Goal: Task Accomplishment & Management: Use online tool/utility

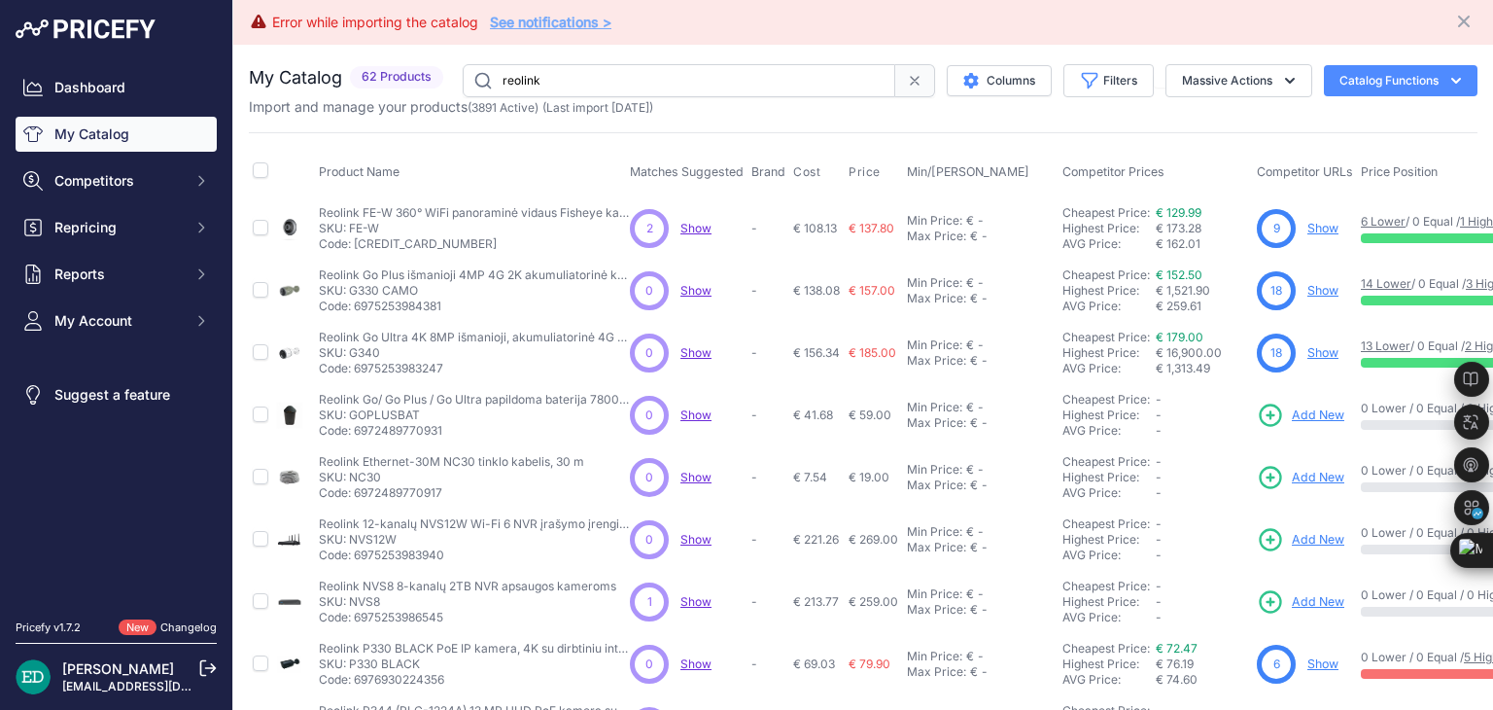
scroll to position [237, 0]
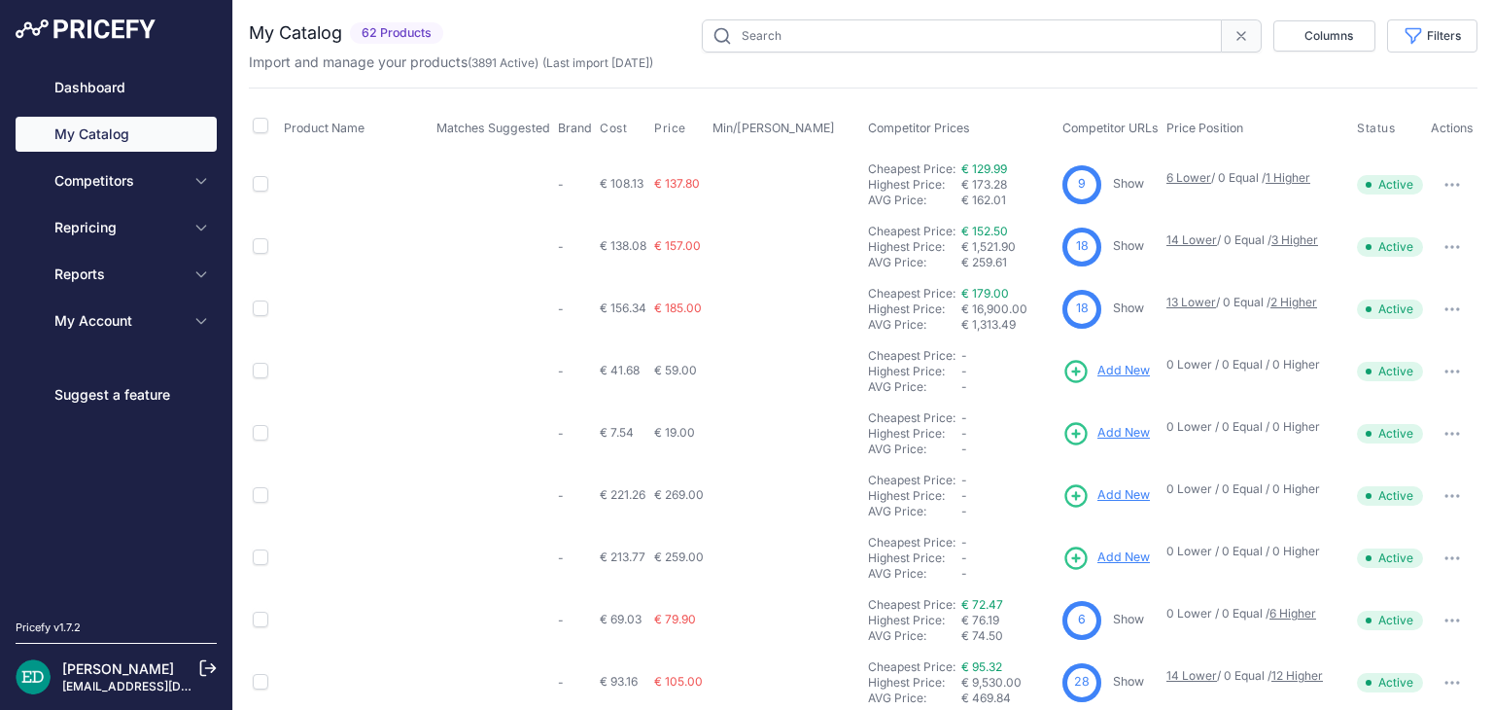
type input "reolink"
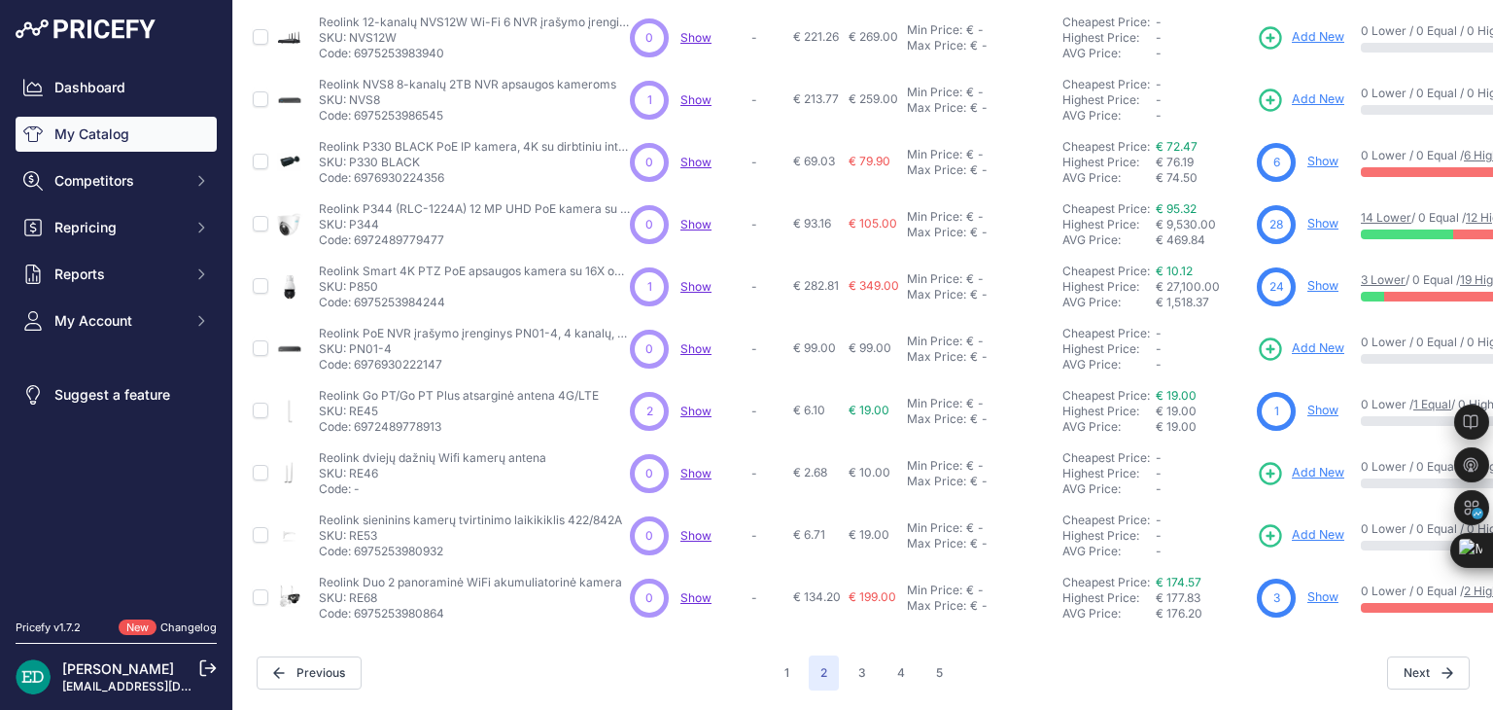
scroll to position [514, 0]
click at [861, 659] on button "3" at bounding box center [862, 672] width 31 height 35
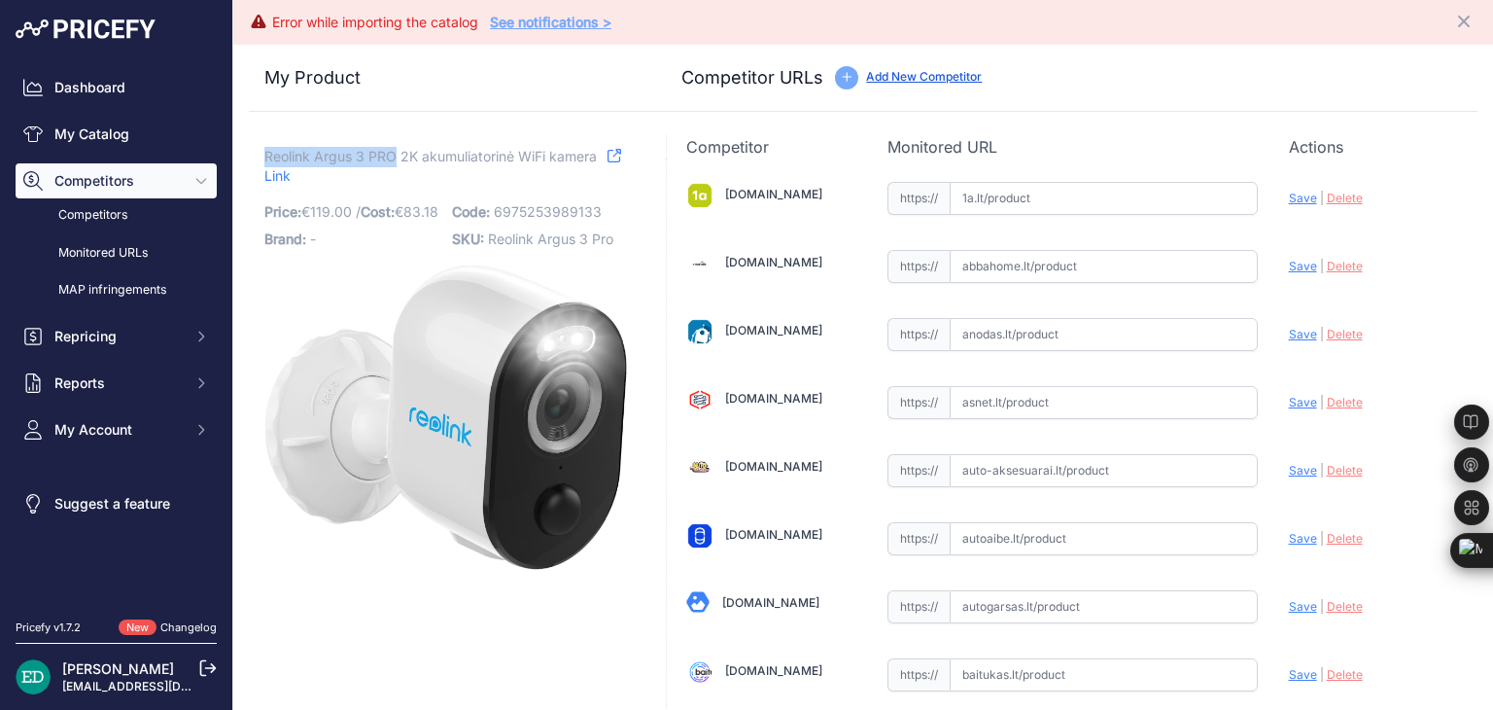
drag, startPoint x: 395, startPoint y: 154, endPoint x: 266, endPoint y: 163, distance: 128.7
click at [266, 163] on span "Reolink Argus 3 PRO 2K akumuliatorinė WiFi kamera" at bounding box center [430, 156] width 332 height 24
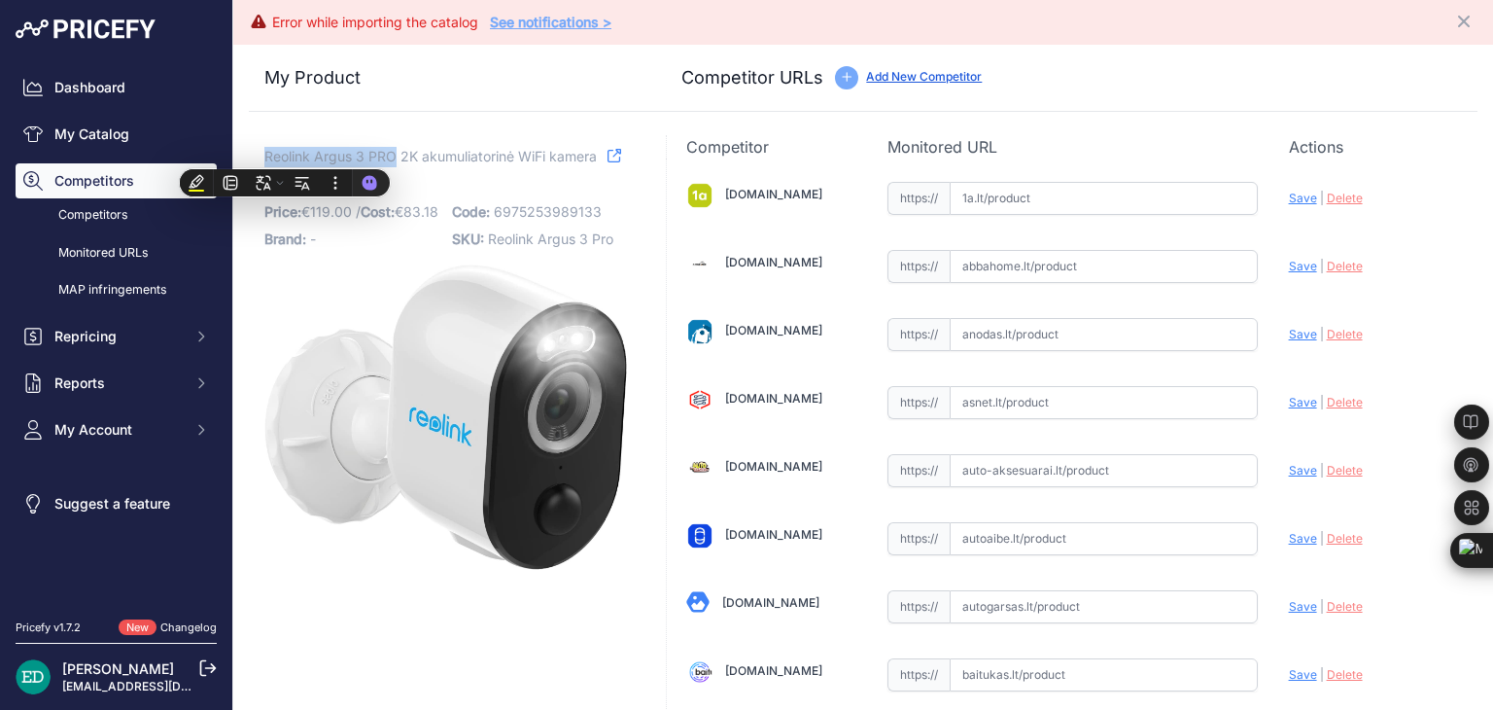
copy span "Reolink Argus 3 PRO"
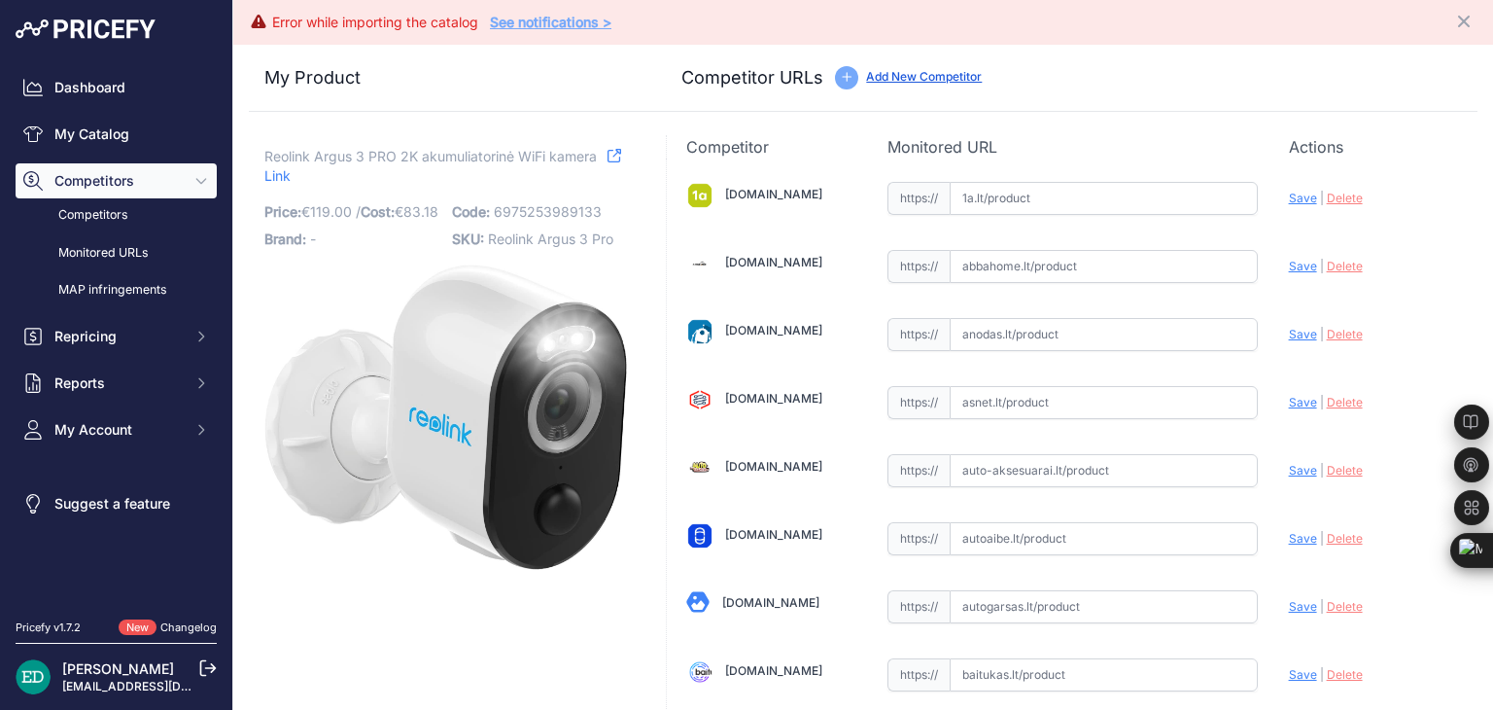
drag, startPoint x: 581, startPoint y: 110, endPoint x: 598, endPoint y: 94, distance: 22.7
click at [579, 109] on div "My Product Competitor URLs" at bounding box center [863, 78] width 1229 height 67
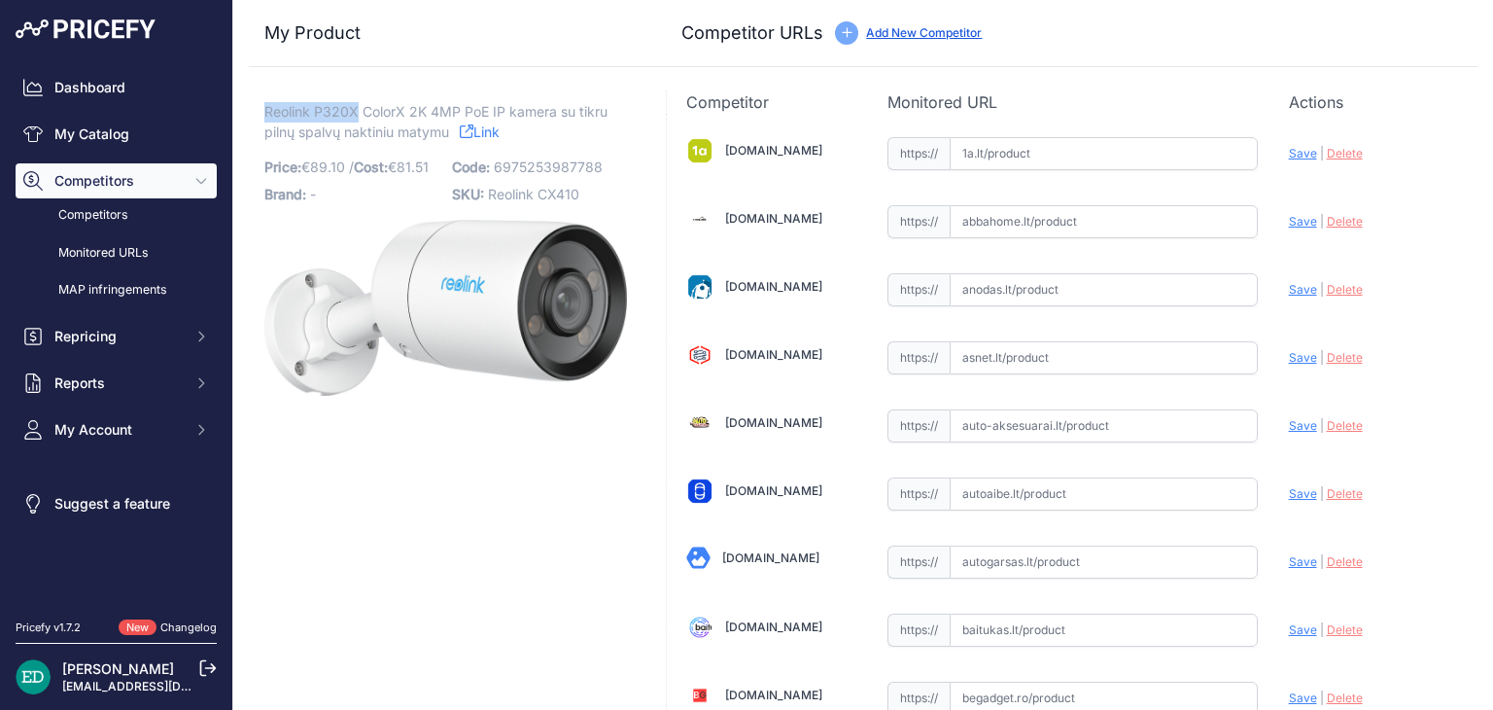
drag, startPoint x: 356, startPoint y: 110, endPoint x: 261, endPoint y: 113, distance: 95.3
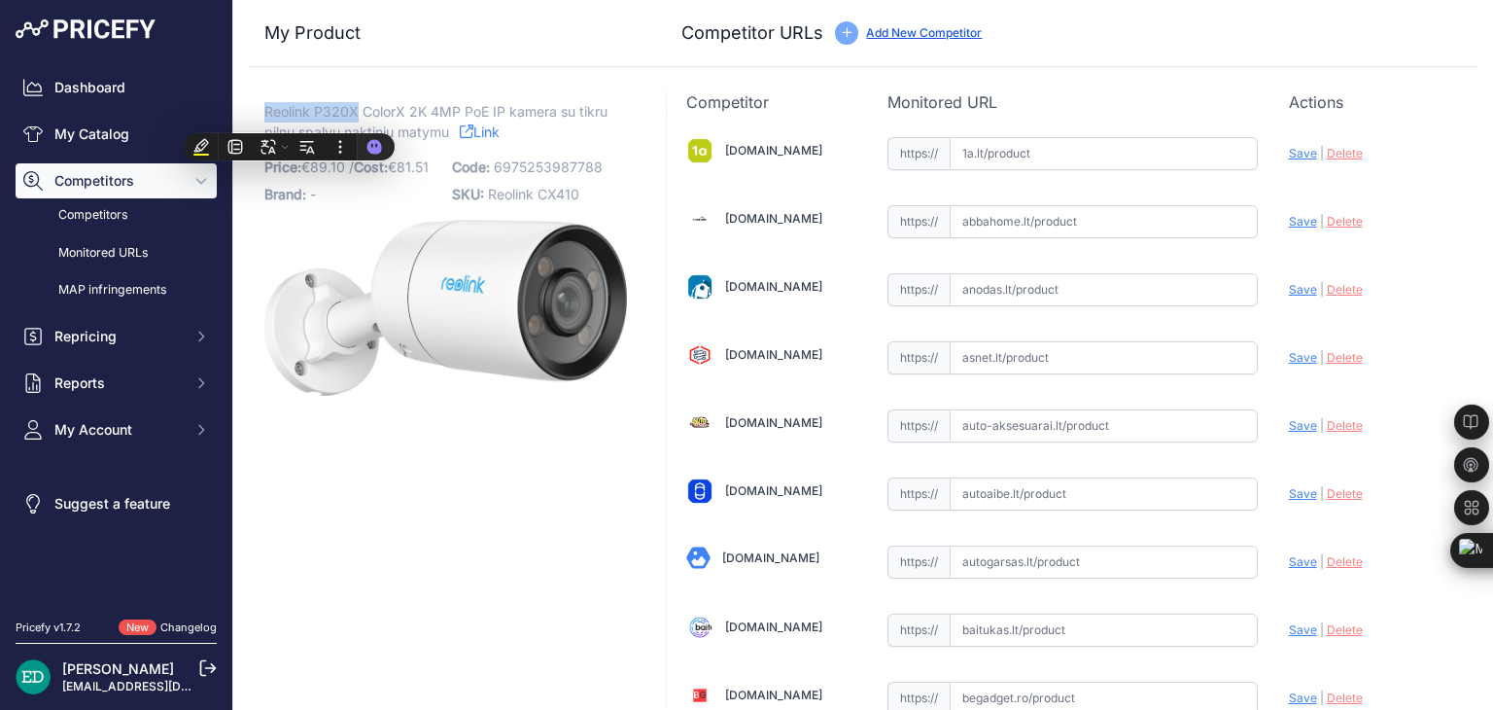
copy span "Reolink P320X"
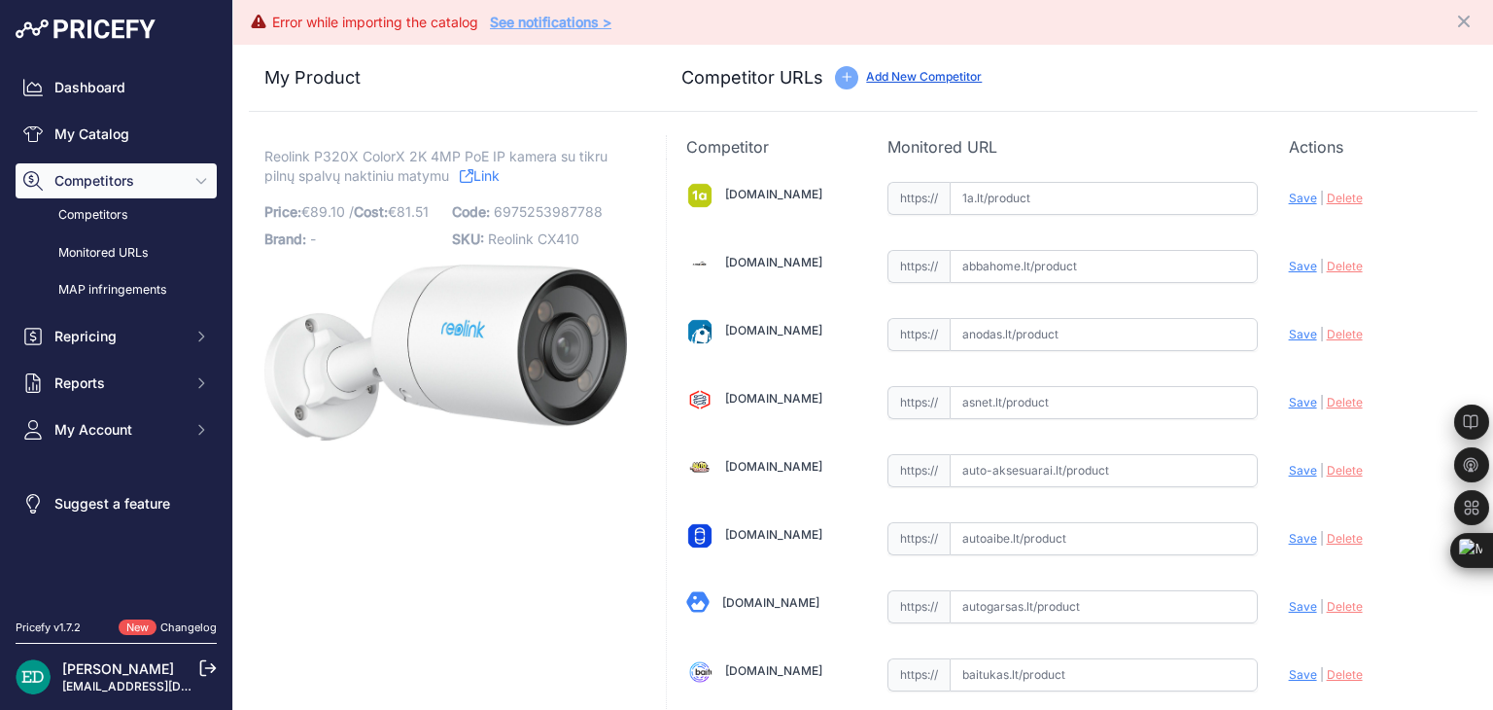
click at [1357, 68] on div "Competitor URLs Add New Competitor" at bounding box center [1072, 77] width 781 height 27
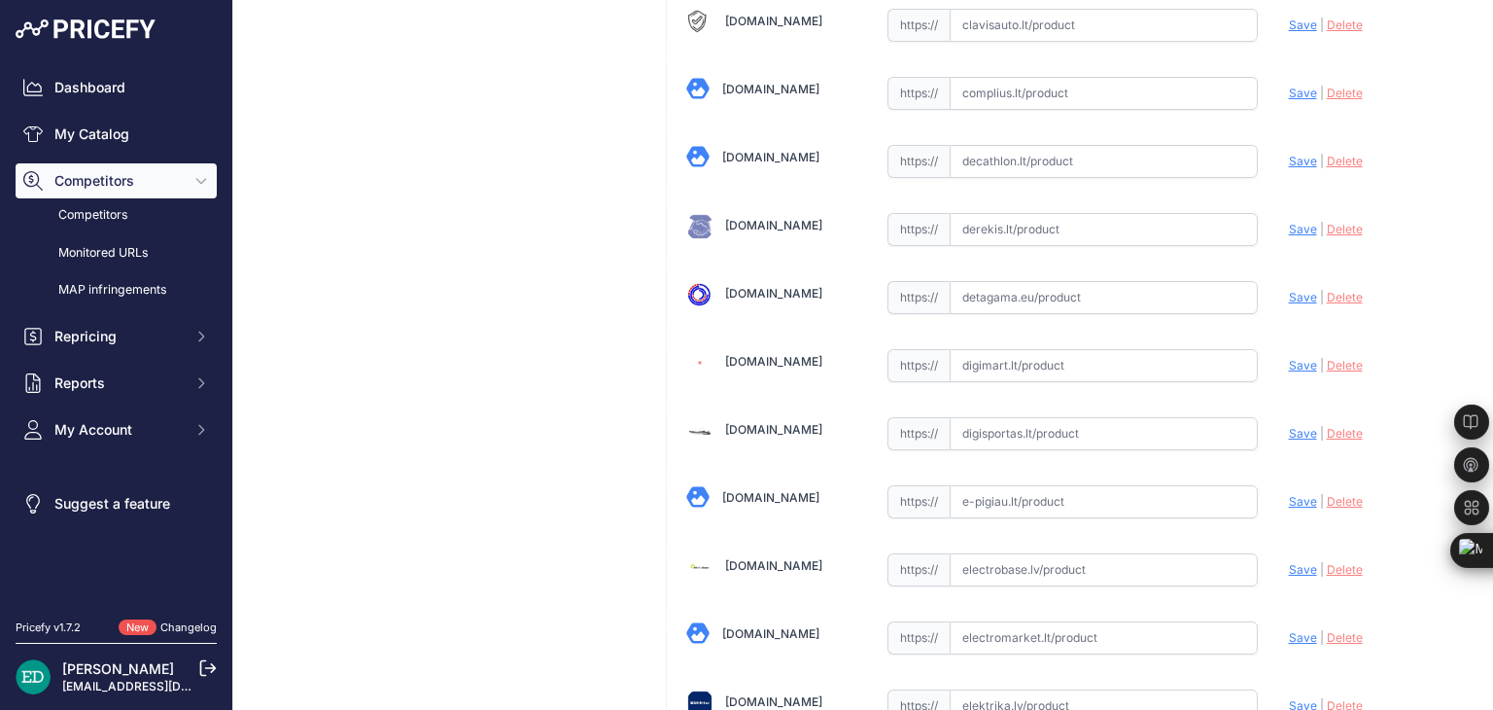
click at [998, 355] on input "text" at bounding box center [1104, 365] width 308 height 33
paste input "https://digimart.lt/ismanieji-namai/namu-automatizavimas/colorx-series-p320x-re…"
click at [1293, 359] on span "Save" at bounding box center [1303, 365] width 28 height 15
type input "https://digimart.lt/ismanieji-namai/namu-automatizavimas/colorx-series-p320x-re…"
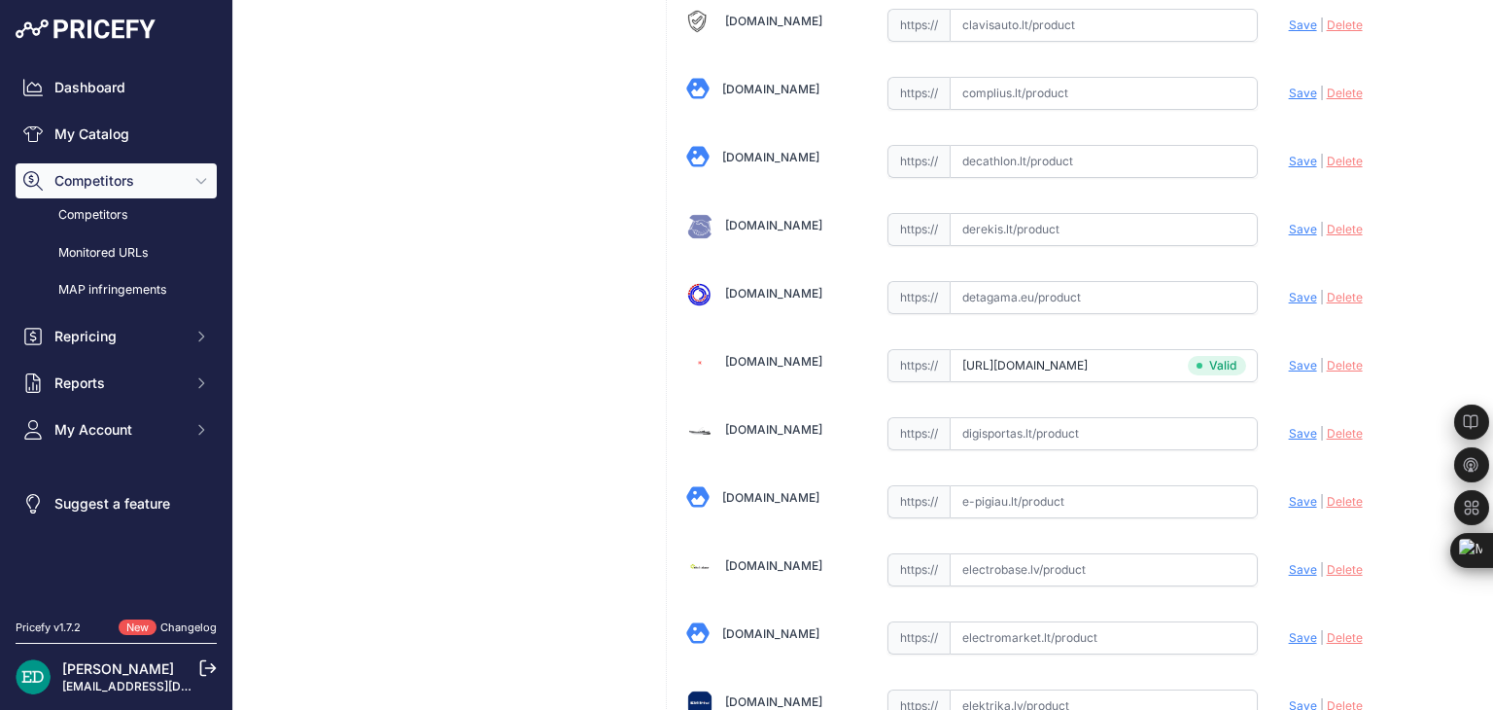
scroll to position [946, 0]
click at [1040, 565] on input "text" at bounding box center [1104, 568] width 308 height 33
paste input "https://electrobase.lv/lt/katalogas/ip-tinklas-vaizdo-stebejimo-kameros-electro…"
click at [1289, 561] on span "Save" at bounding box center [1303, 568] width 28 height 15
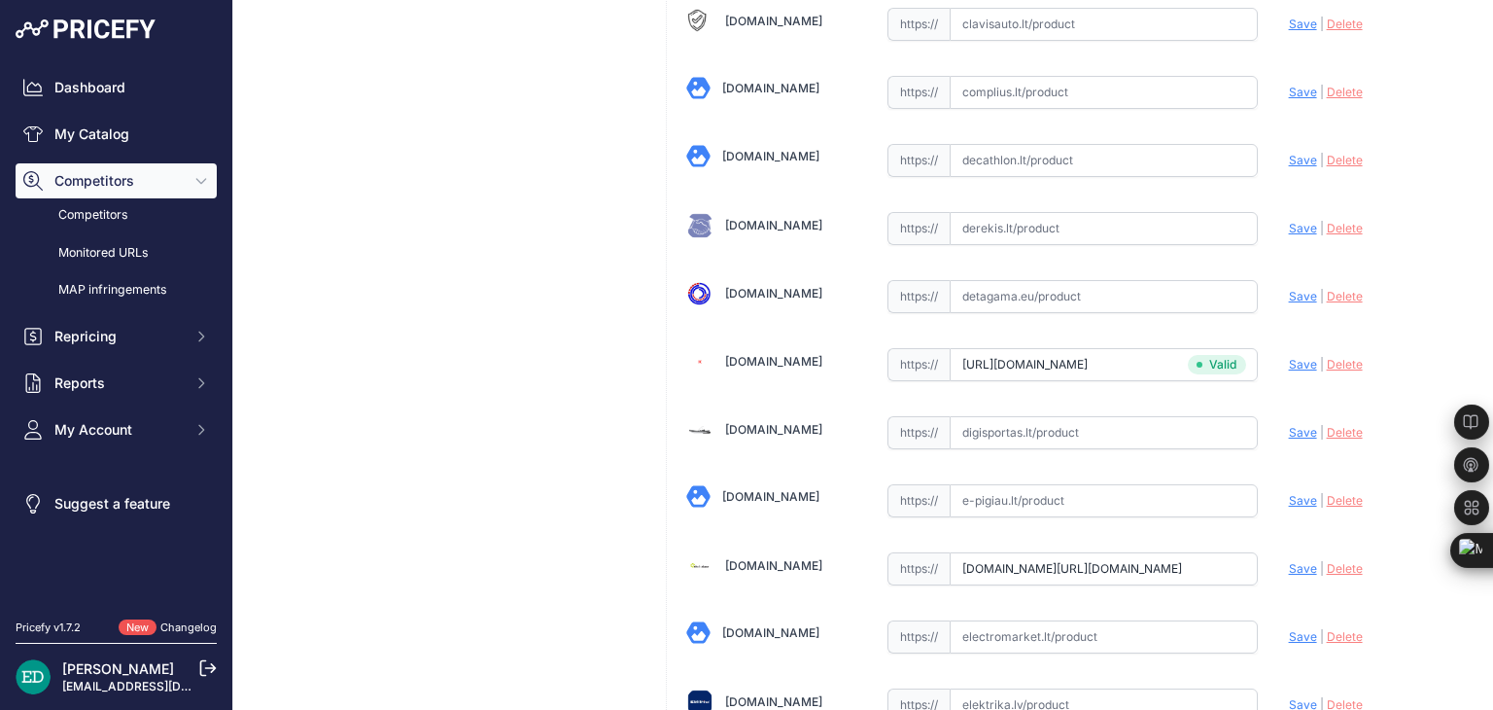
scroll to position [0, 0]
type input "https://electrobase.lv/lt/katalogas/ip-tinklas-vaizdo-stebejimo-kameros-electro…"
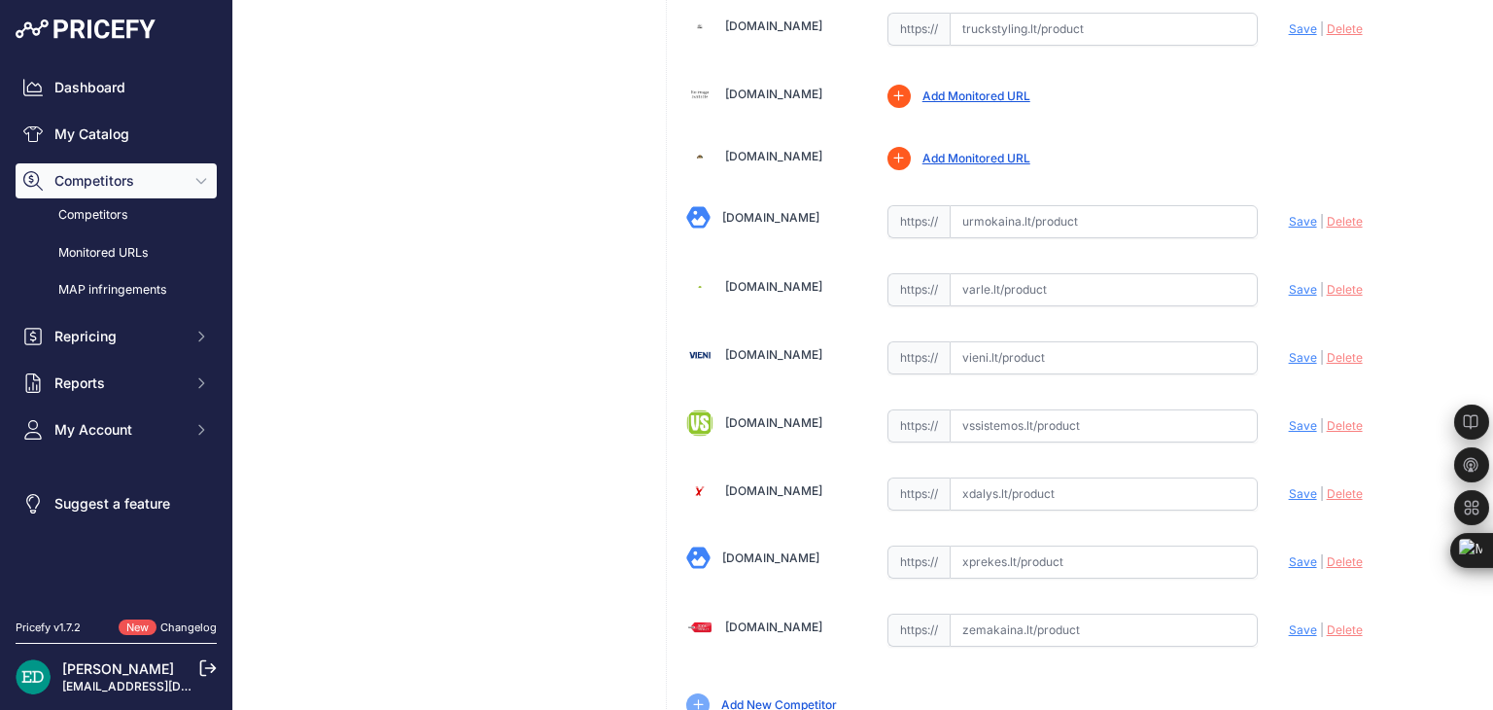
scroll to position [6694, 0]
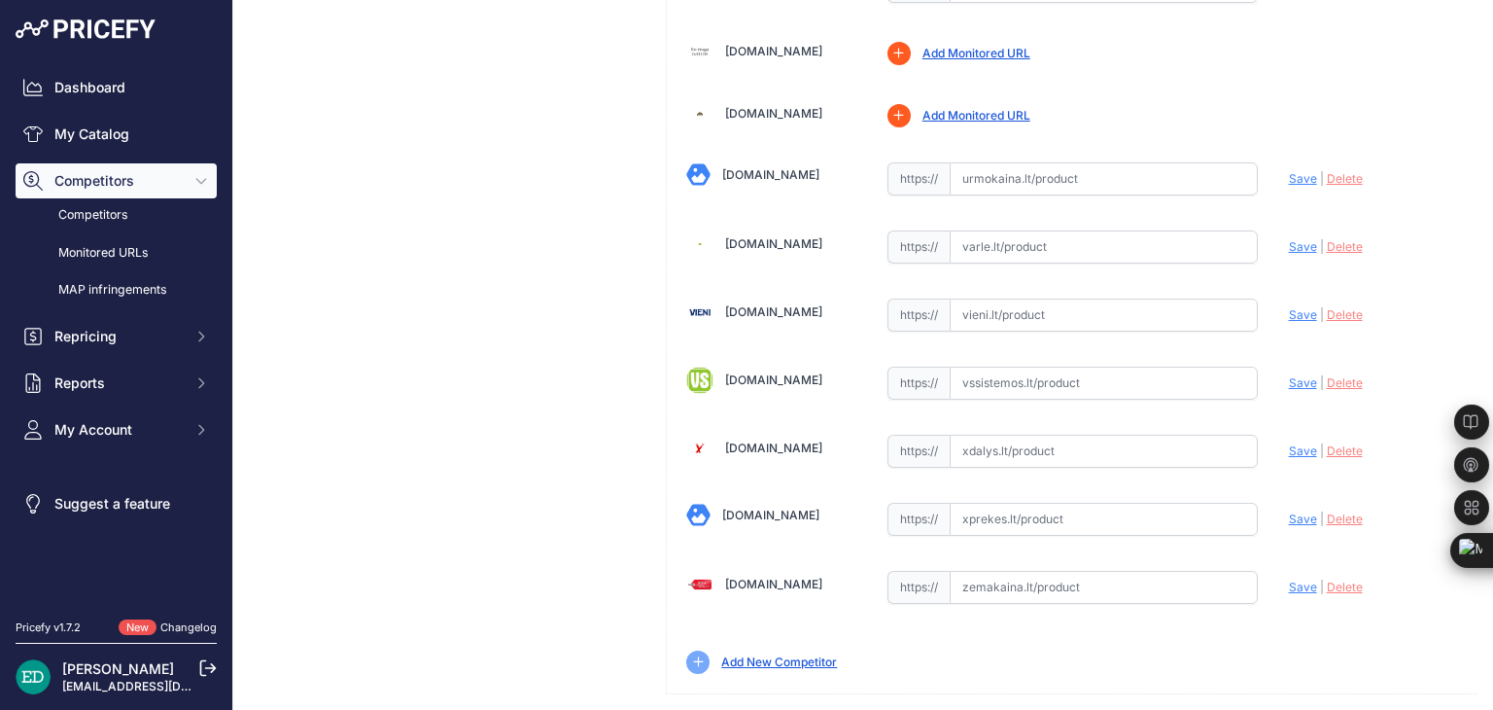
click at [1060, 571] on input "text" at bounding box center [1104, 587] width 308 height 33
paste input "https://www.zemakaina.lt/reolink-colorx-series-p320x-ip-kamera-poe?utm_source=k…"
click at [1289, 579] on span "Save" at bounding box center [1303, 586] width 28 height 15
type input "https://www.zemakaina.lt/reolink-colorx-series-p320x-ip-kamera-poe?prirule_jdsn…"
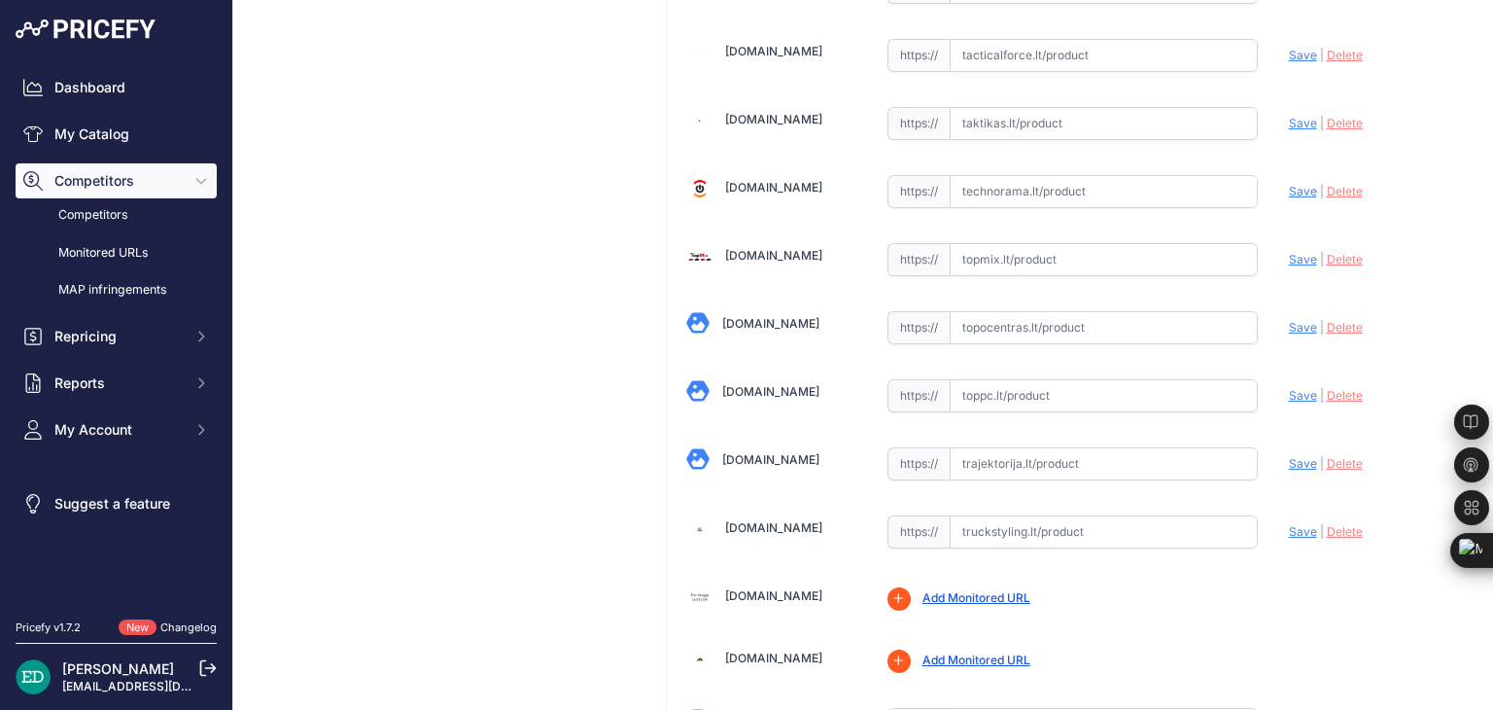
scroll to position [6150, 0]
click at [1042, 378] on input "text" at bounding box center [1104, 394] width 308 height 33
paste input "https://www.toppc.lt/c/339-vaizdo-stebejimo-kameros/1088163-reolink-colorx-p320…"
click at [1291, 387] on span "Save" at bounding box center [1303, 394] width 28 height 15
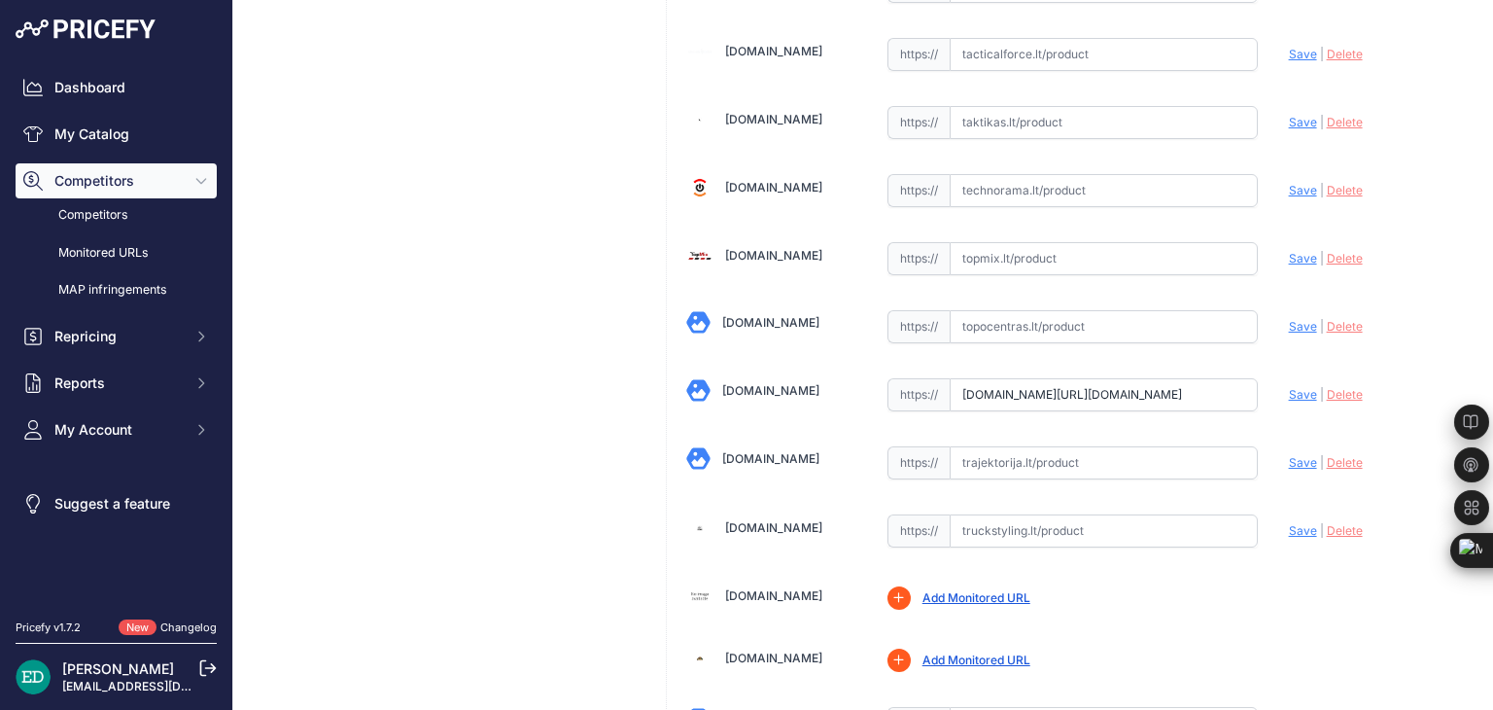
scroll to position [0, 0]
type input "https://www.toppc.lt/c/339-vaizdo-stebejimo-kameros/1088163-reolink-colorx-p320…"
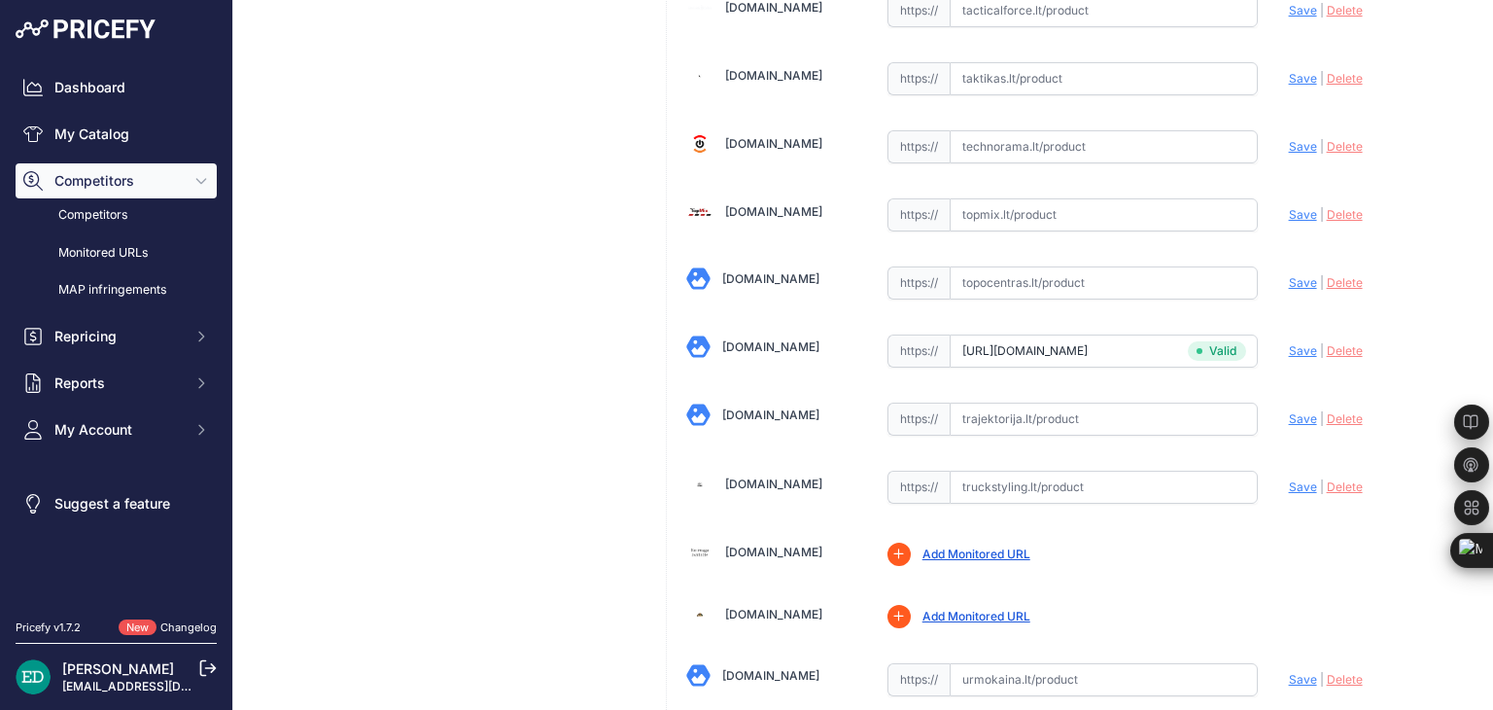
scroll to position [6150, 0]
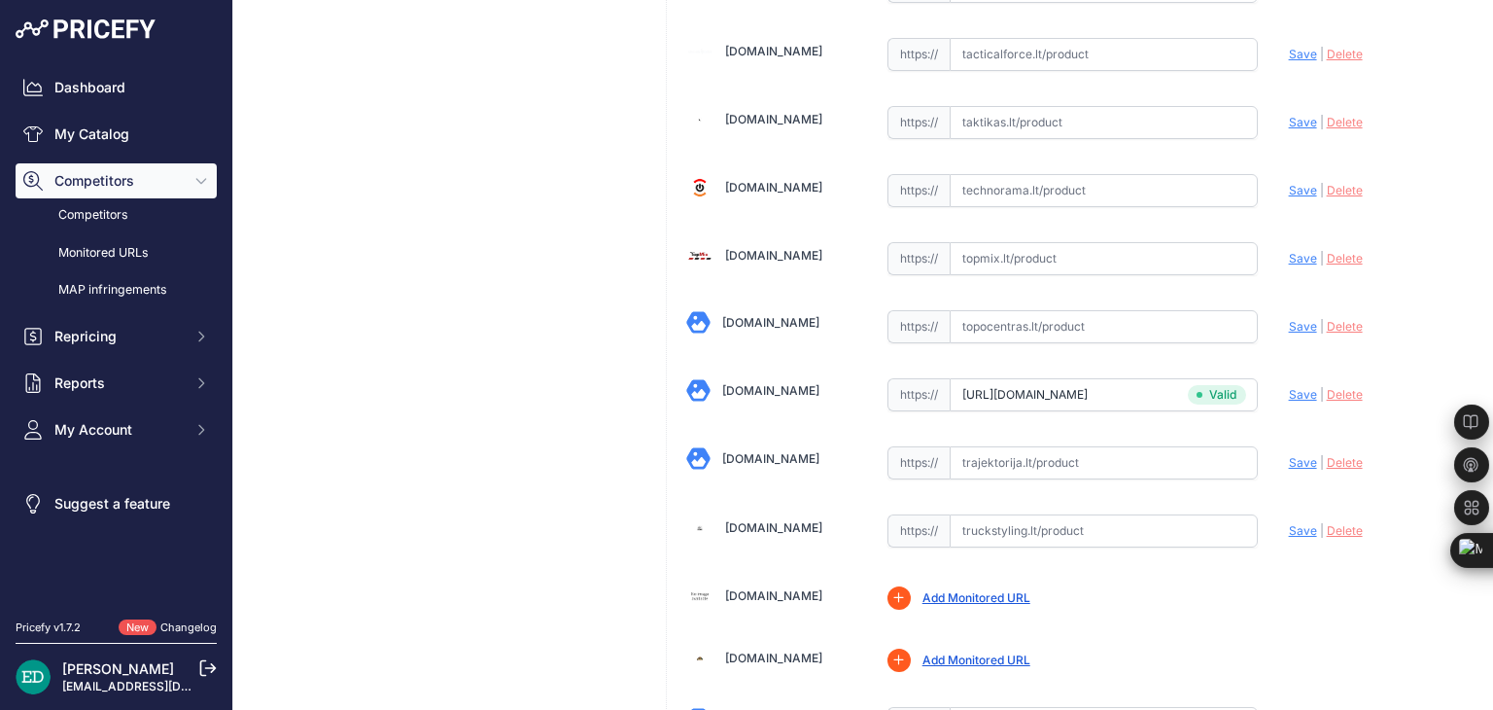
click at [1020, 310] on input "text" at bounding box center [1104, 326] width 308 height 33
paste input "https://www.topocentras.lt/ip-kamera-reolink-2k-true-color-night-vision-poe-cam…"
click at [1289, 319] on span "Save" at bounding box center [1303, 326] width 28 height 15
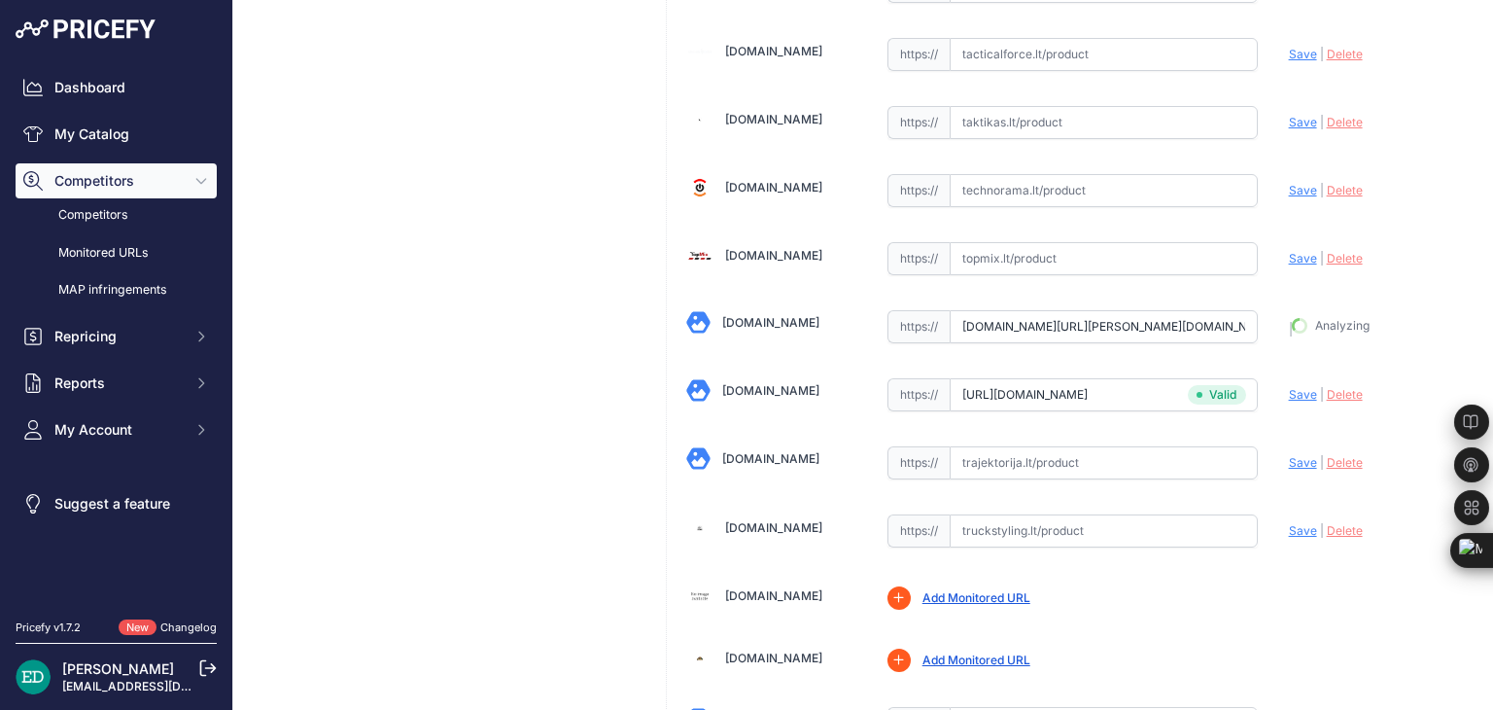
type input "https://www.topocentras.lt/ip-kamera-reolink-2k-true-color-night-vision-poe-cam…"
drag, startPoint x: 1053, startPoint y: 67, endPoint x: 765, endPoint y: 59, distance: 287.9
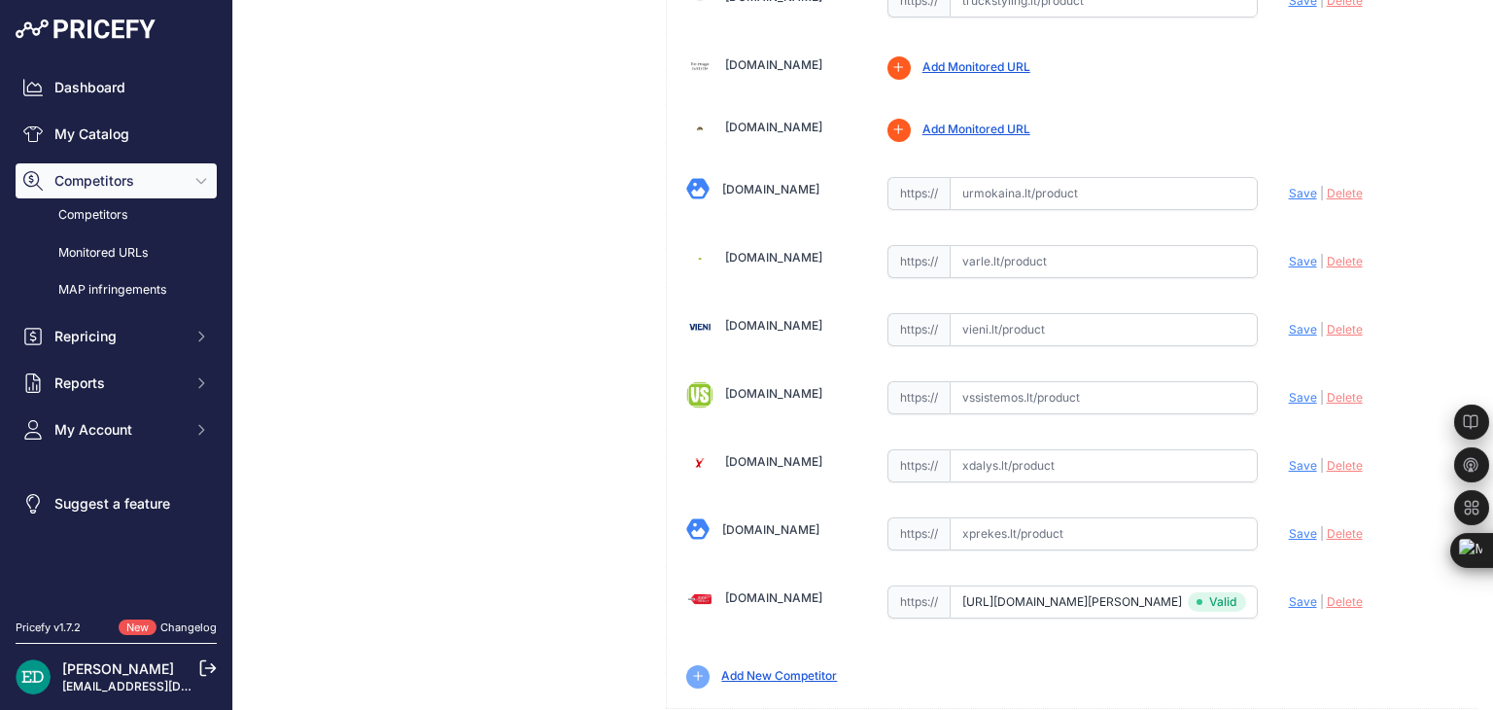
scroll to position [6681, 0]
click at [1026, 380] on input "text" at bounding box center [1104, 396] width 308 height 33
paste input "https://www.vssistemos.lt/vaizdo-stebejimo-sistemos/ip-kameros/ip-stebejimo-kam…"
click at [1295, 389] on span "Save" at bounding box center [1303, 396] width 28 height 15
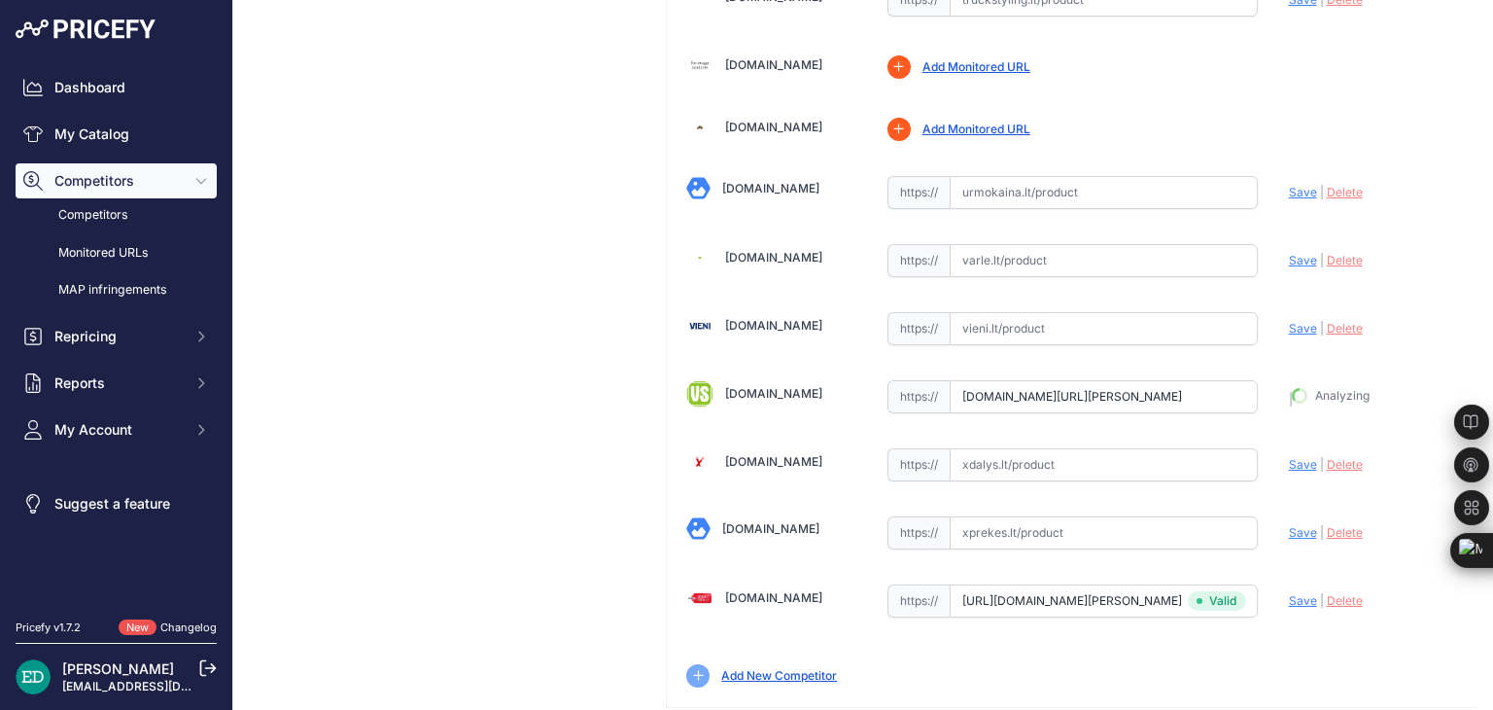
type input "https://www.vssistemos.lt/vaizdo-stebejimo-sistemos/ip-kameros/ip-stebejimo-kam…"
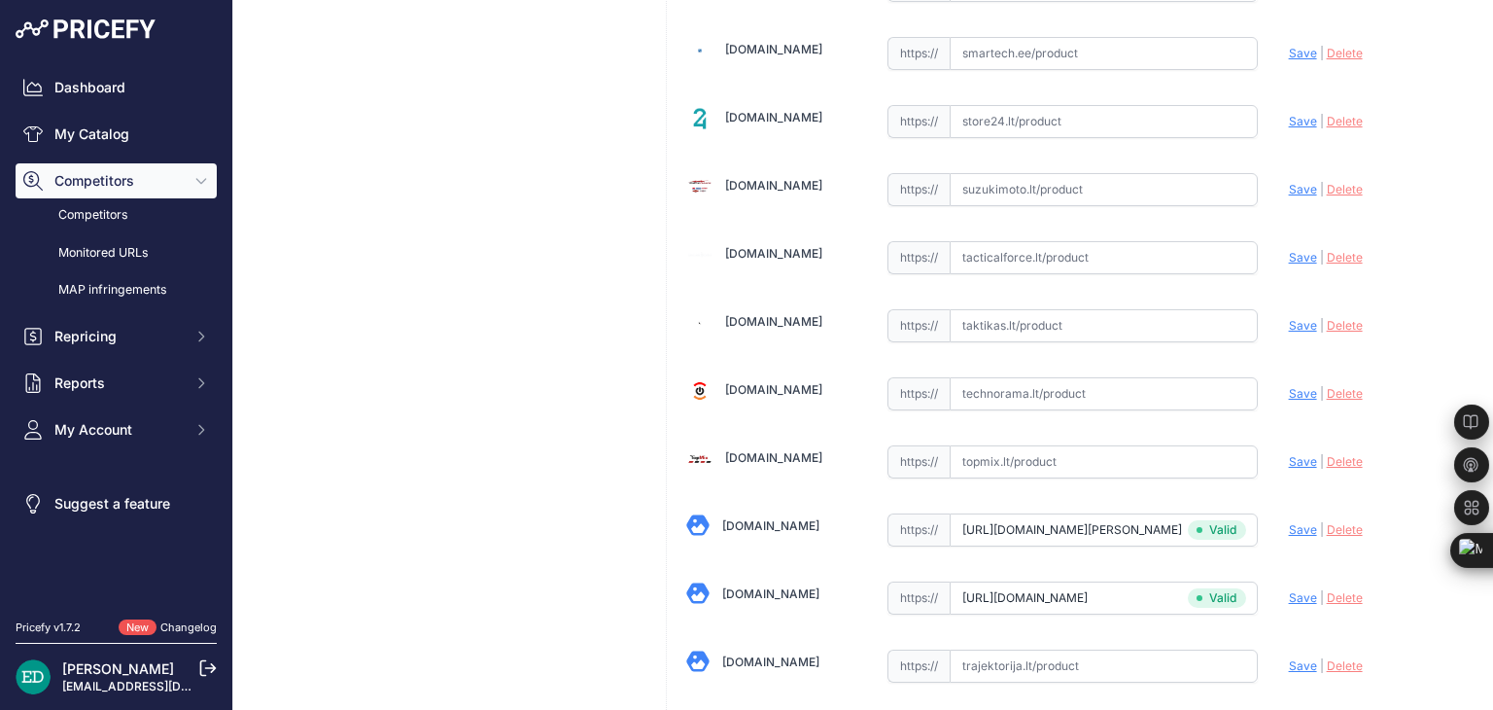
scroll to position [5948, 0]
click at [1012, 376] on input "text" at bounding box center [1104, 392] width 308 height 33
paste input "https://www.technorama.lt/stebejimo-kameros/1725386-reolink-colorx-series-p320x…"
click at [1289, 385] on span "Save" at bounding box center [1303, 392] width 28 height 15
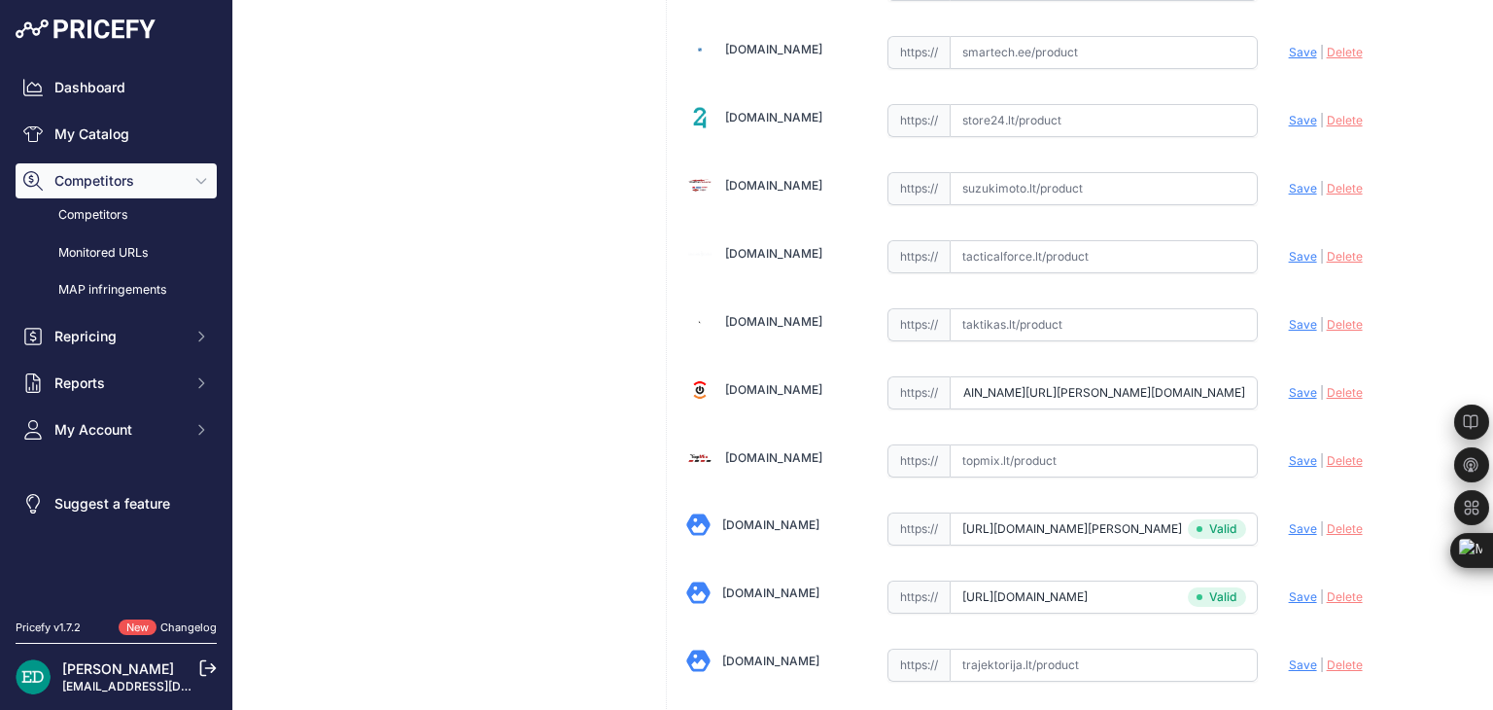
scroll to position [0, 0]
type input "https://www.technorama.lt/stebejimo-kameros/1725386-reolink-colorx-series-p320x…"
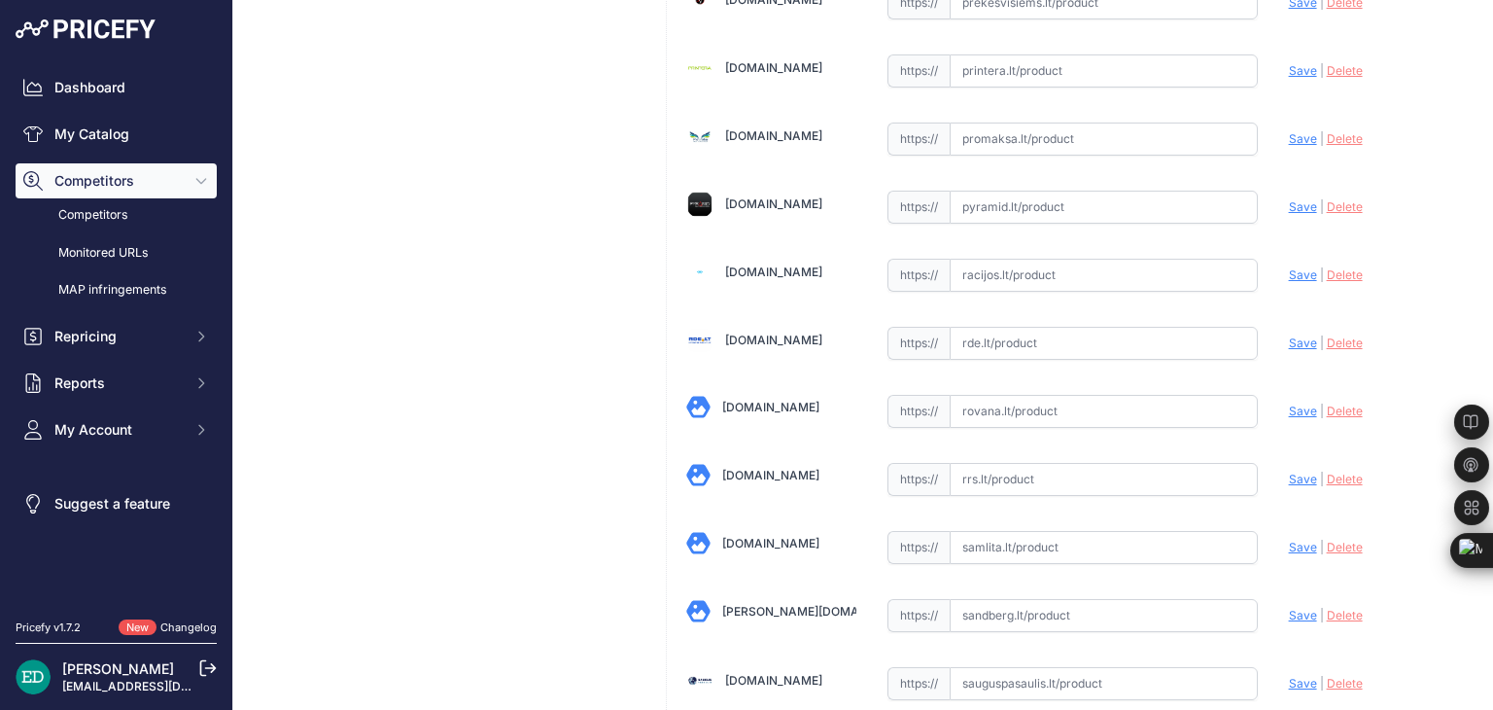
scroll to position [4865, 0]
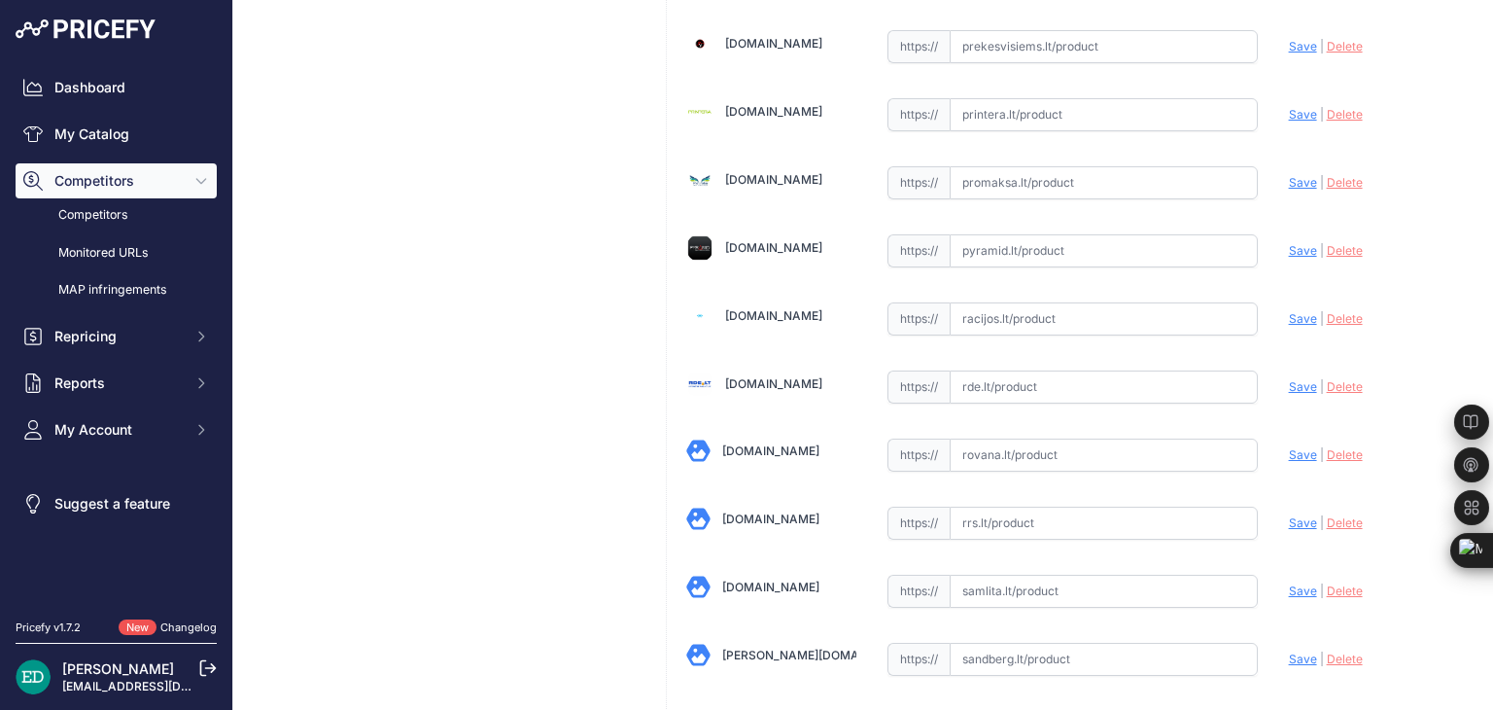
click at [1016, 370] on input "text" at bounding box center [1104, 386] width 308 height 33
paste input "https://www.rde.lt/products/lt/950/1313818/sort/5/filter/0_0_0_0/ColorX-Series-…"
click at [1290, 379] on span "Save" at bounding box center [1303, 386] width 28 height 15
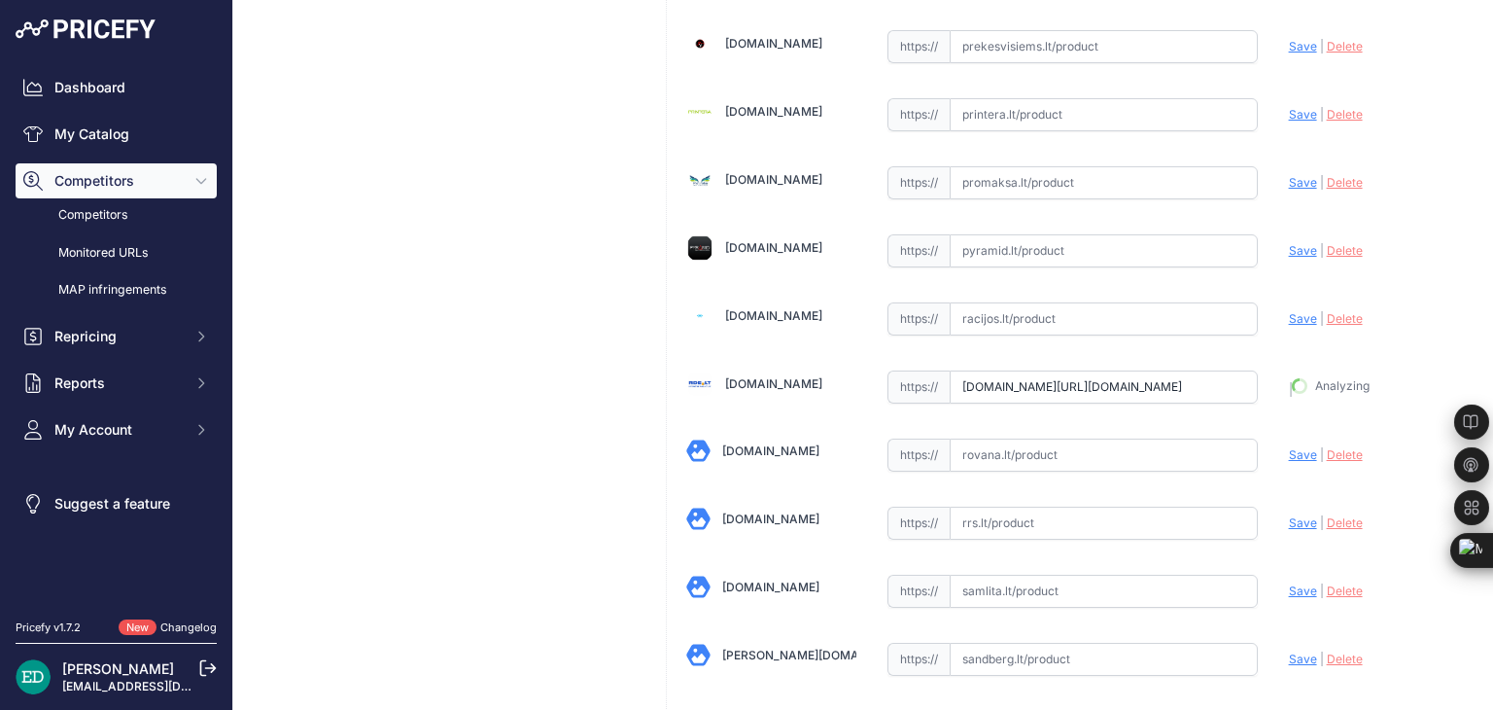
type input "https://www.rde.lt/products/lt/950/1313818/sort/5/filter/0_0_0_0/ColorX-Series-…"
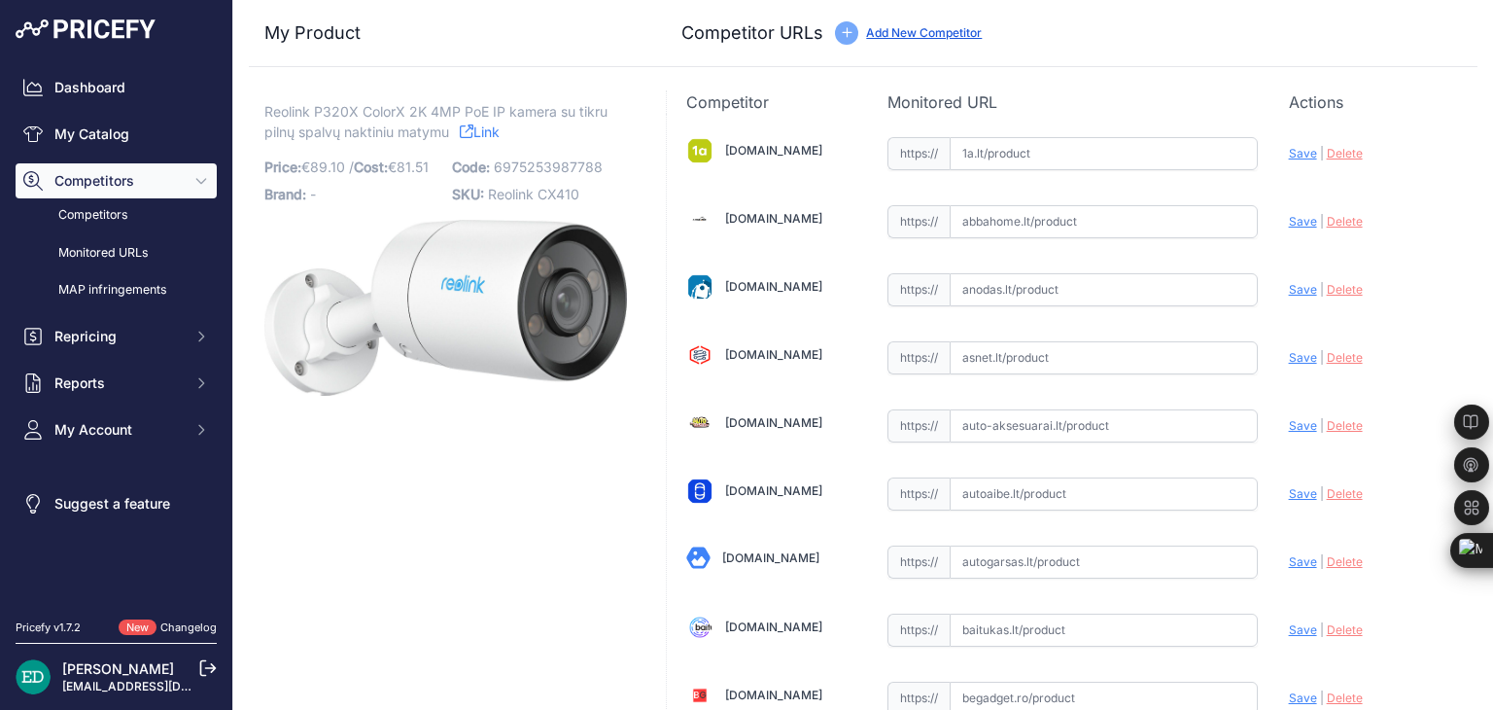
click at [994, 157] on input "text" at bounding box center [1104, 153] width 308 height 33
paste input "https://www.1a.lt/p/kamera-su-korpusu-reolink-colorx-series-p320x/t8kz?utm_medi…"
click at [1289, 150] on span "Save" at bounding box center [1303, 153] width 28 height 15
type input "https://www.1a.lt/p/kamera-su-korpusu-reolink-colorx-series-p320x/t8kz?prirule_…"
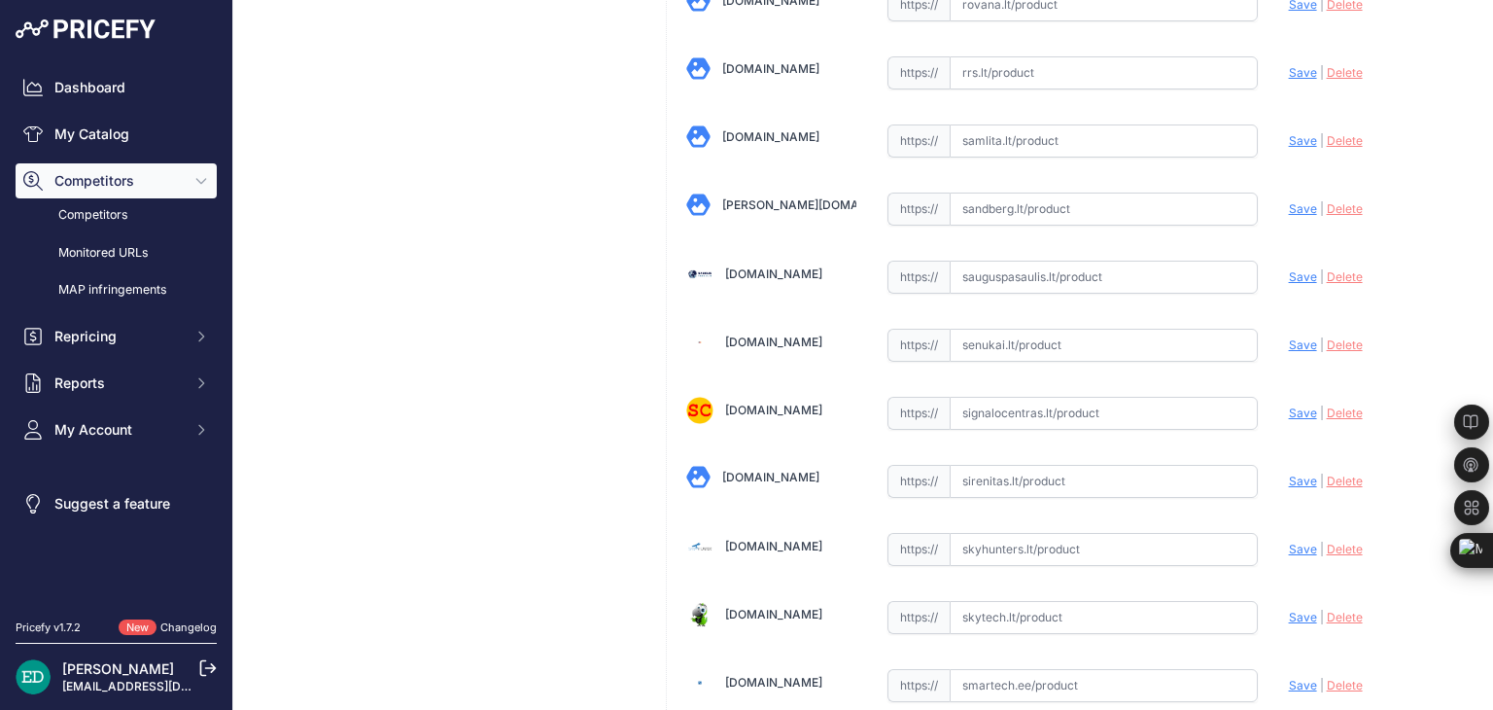
scroll to position [5271, 0]
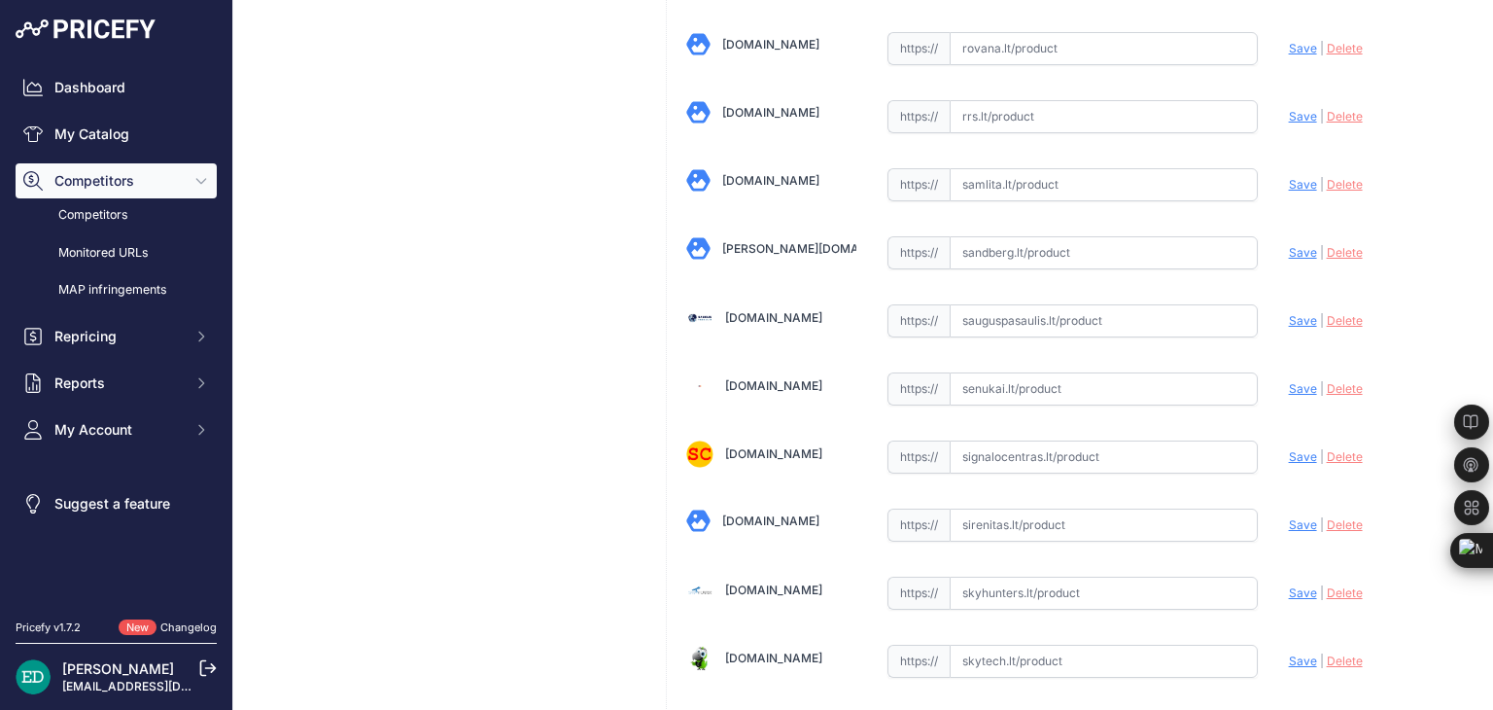
click at [974, 372] on input "text" at bounding box center [1104, 388] width 308 height 33
paste input "https://www.senukai.lt/p/kamera-su-korpusu-reolink-colorx-series-p320x/ywun?utm…"
click at [1289, 381] on span "Save" at bounding box center [1303, 388] width 28 height 15
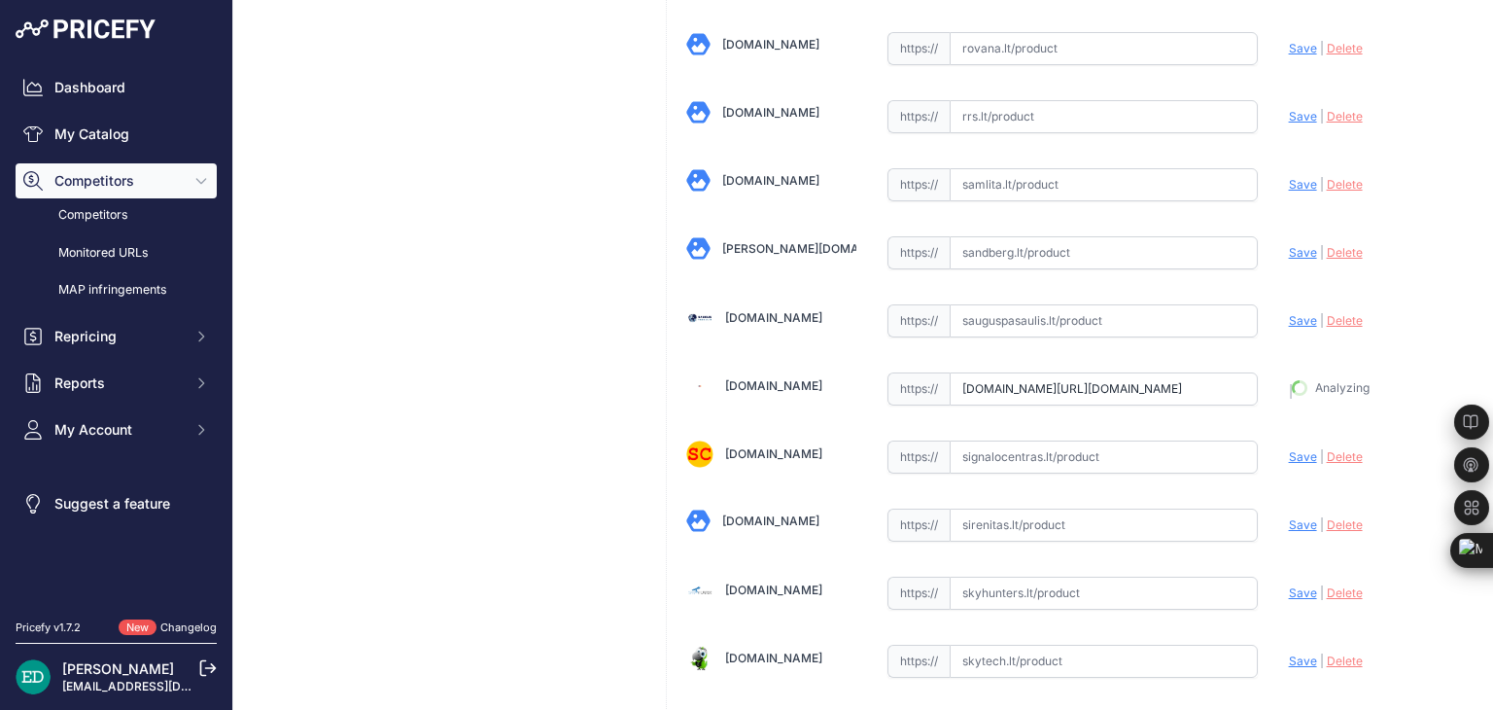
type input "https://www.senukai.lt/p/kamera-su-korpusu-reolink-colorx-series-p320x/ywun?pri…"
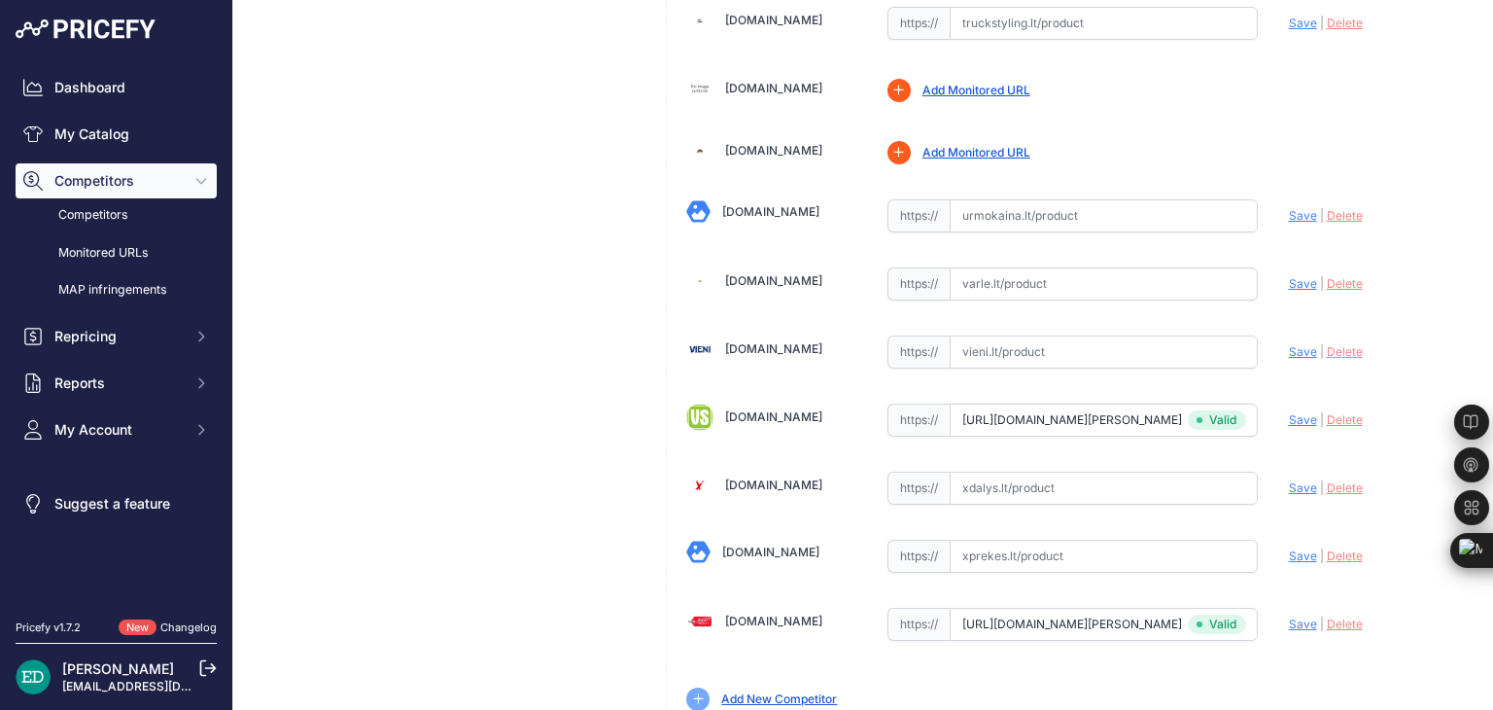
scroll to position [6614, 0]
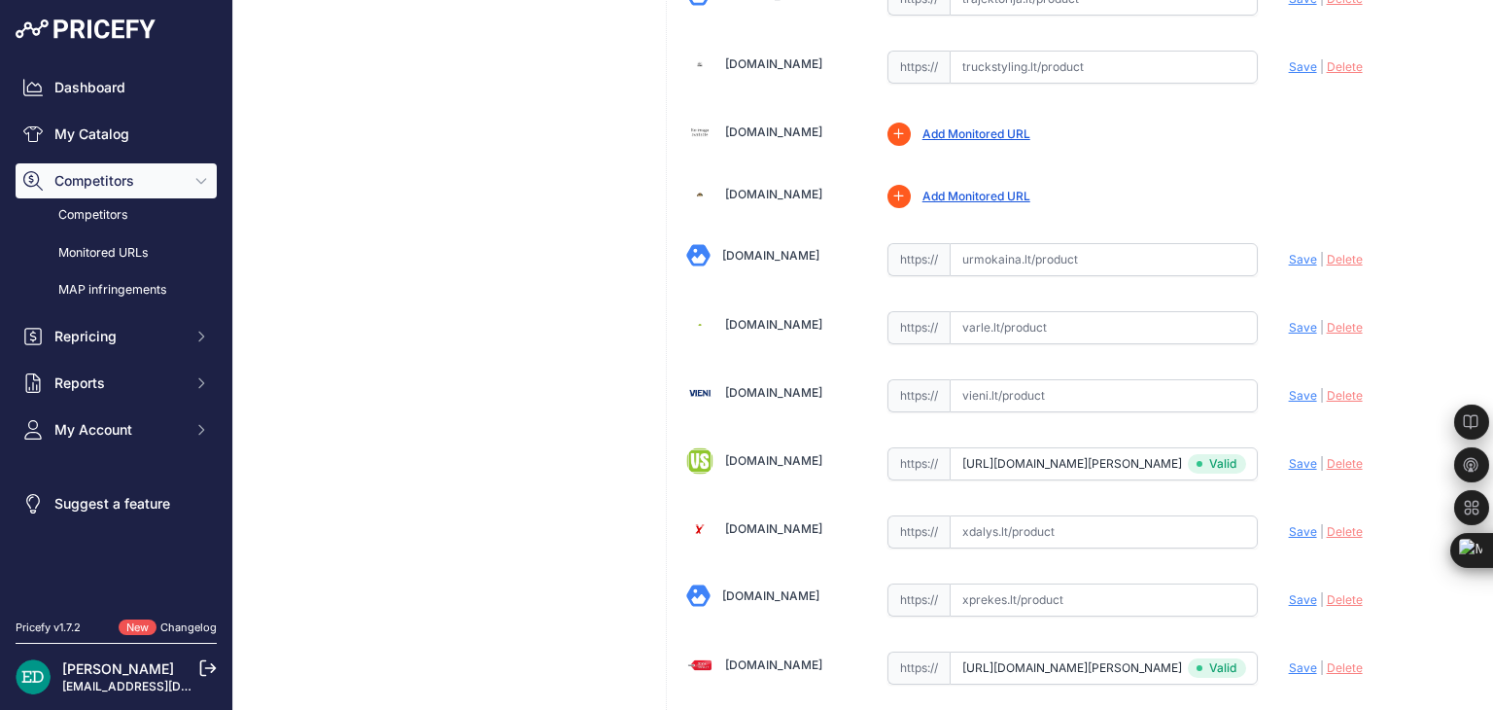
click at [1041, 379] on input "text" at bounding box center [1104, 395] width 308 height 33
paste input "https://vieni.lt/lt/ip-kameros/148384-reolink-2k-true-color-night-vision-poe-ca…"
click at [1289, 388] on span "Save" at bounding box center [1303, 395] width 28 height 15
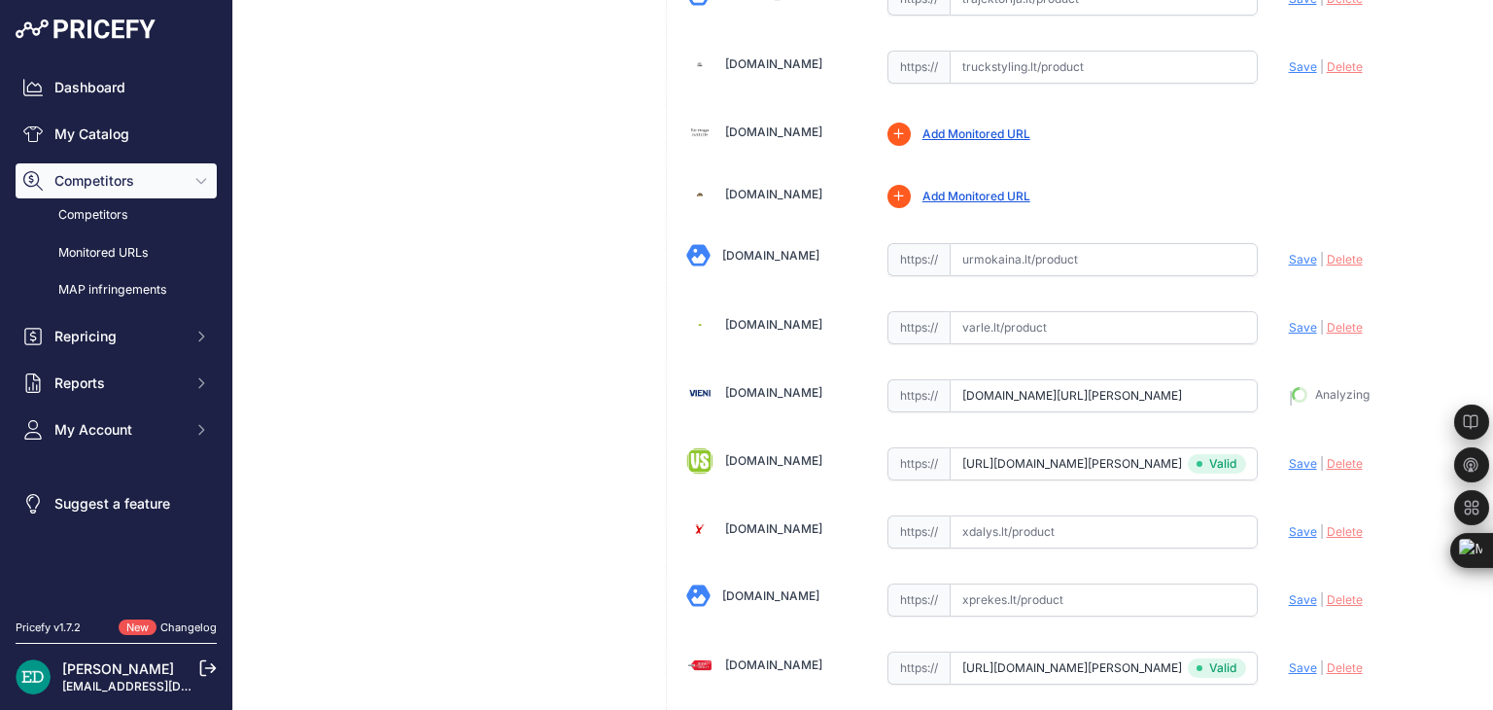
type input "https://vieni.lt/lt/ip-kameros/148384-reolink-2k-true-color-night-vision-poe-ca…"
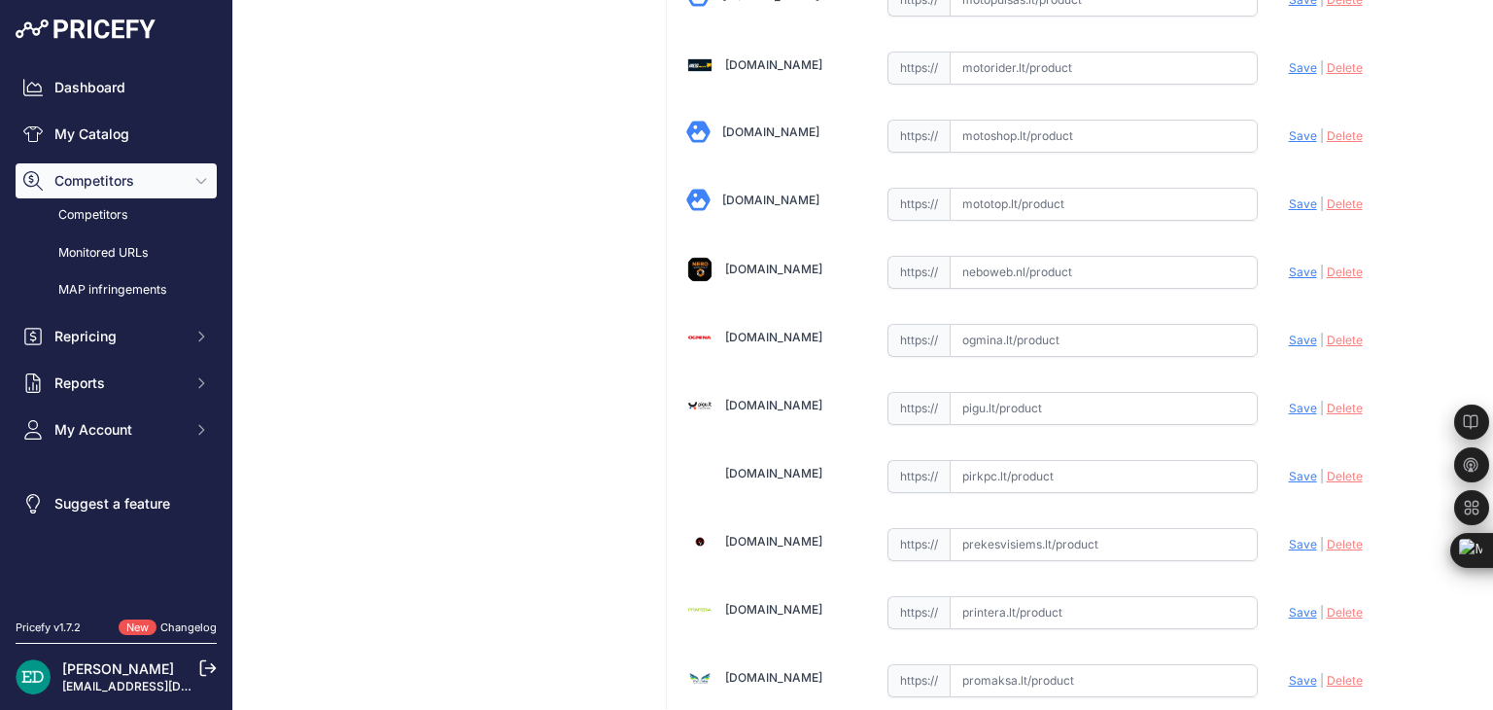
scroll to position [4324, 0]
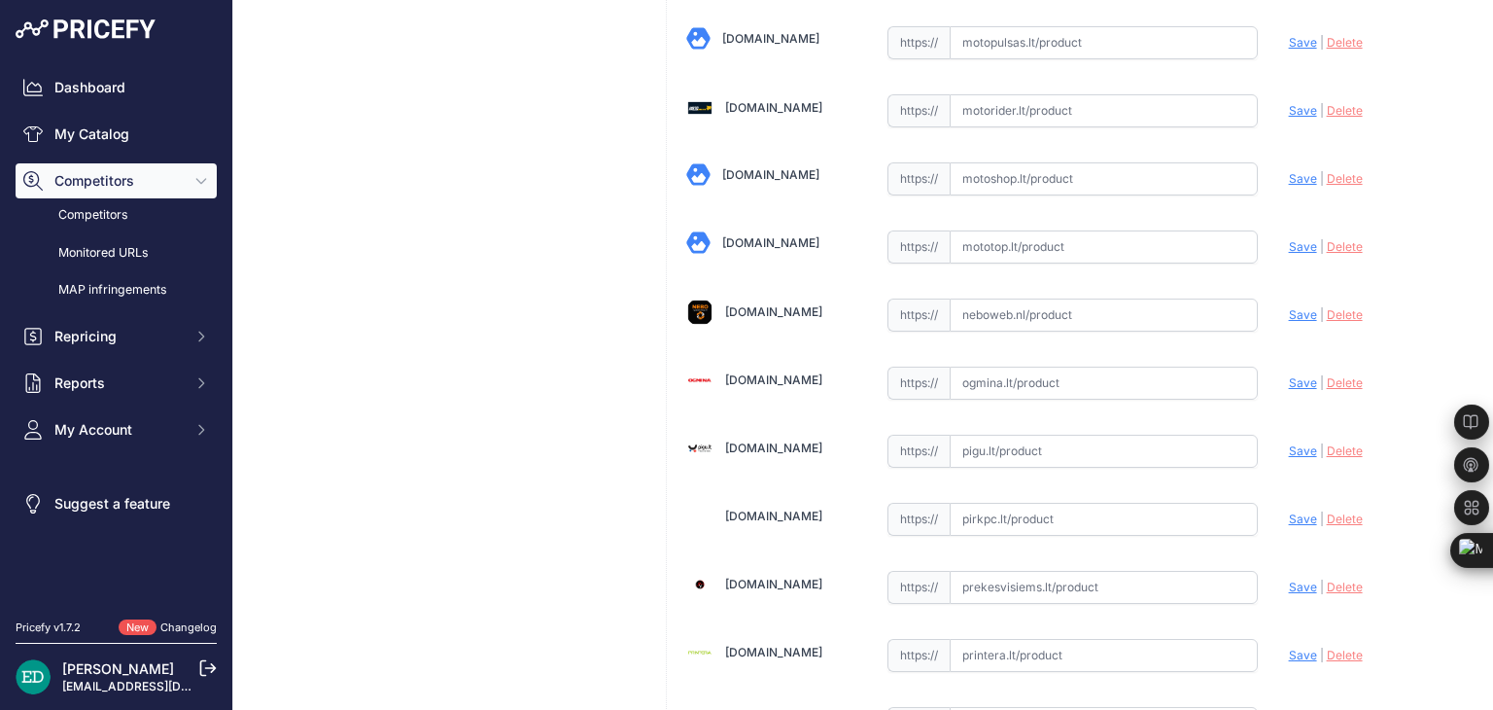
click at [972, 367] on input "text" at bounding box center [1104, 383] width 308 height 33
paste input "https://www.ogmina.lt/lt/ip-kamera-reolink-2k-true-color-night-vision-poe-camer…"
click at [1295, 375] on span "Save" at bounding box center [1303, 382] width 28 height 15
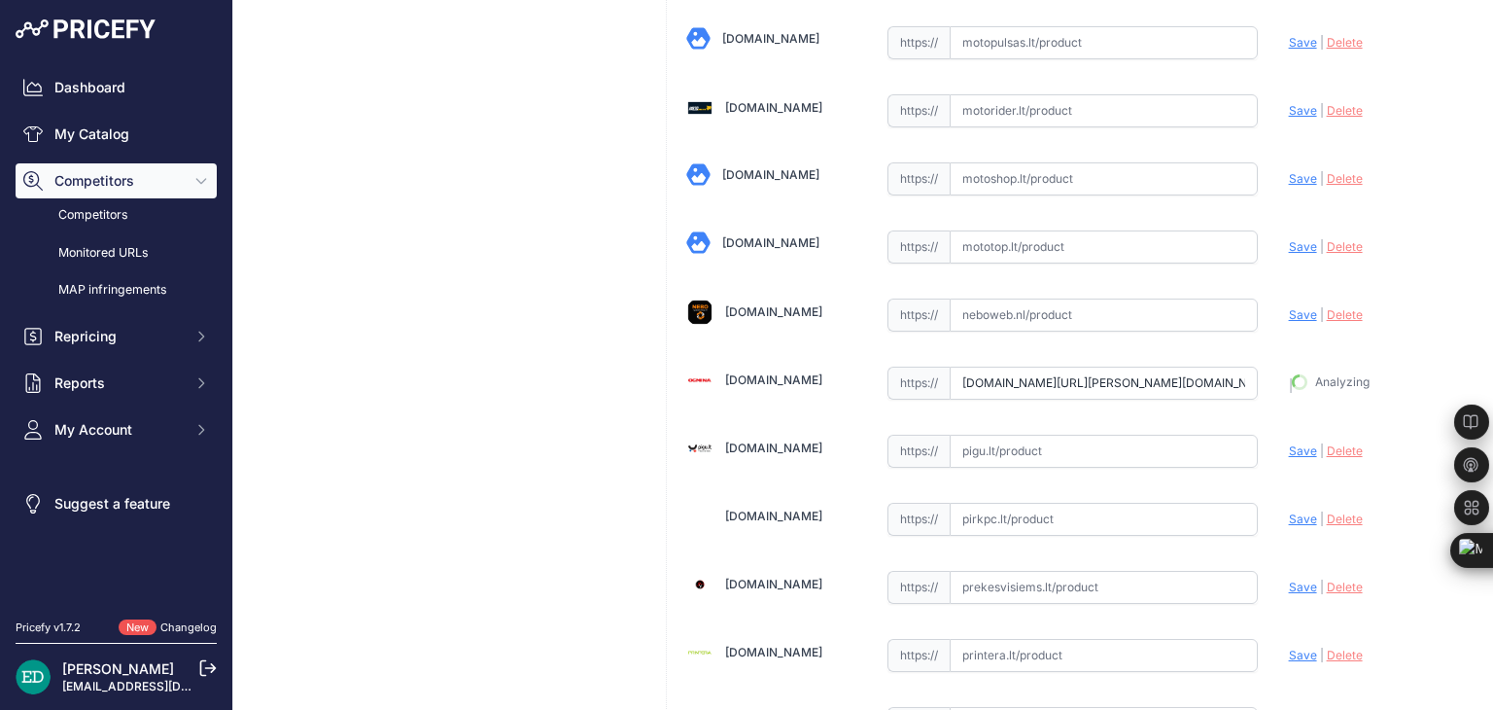
type input "https://www.ogmina.lt/lt/ip-kamera-reolink-2k-true-color-night-vision-poe-camer…"
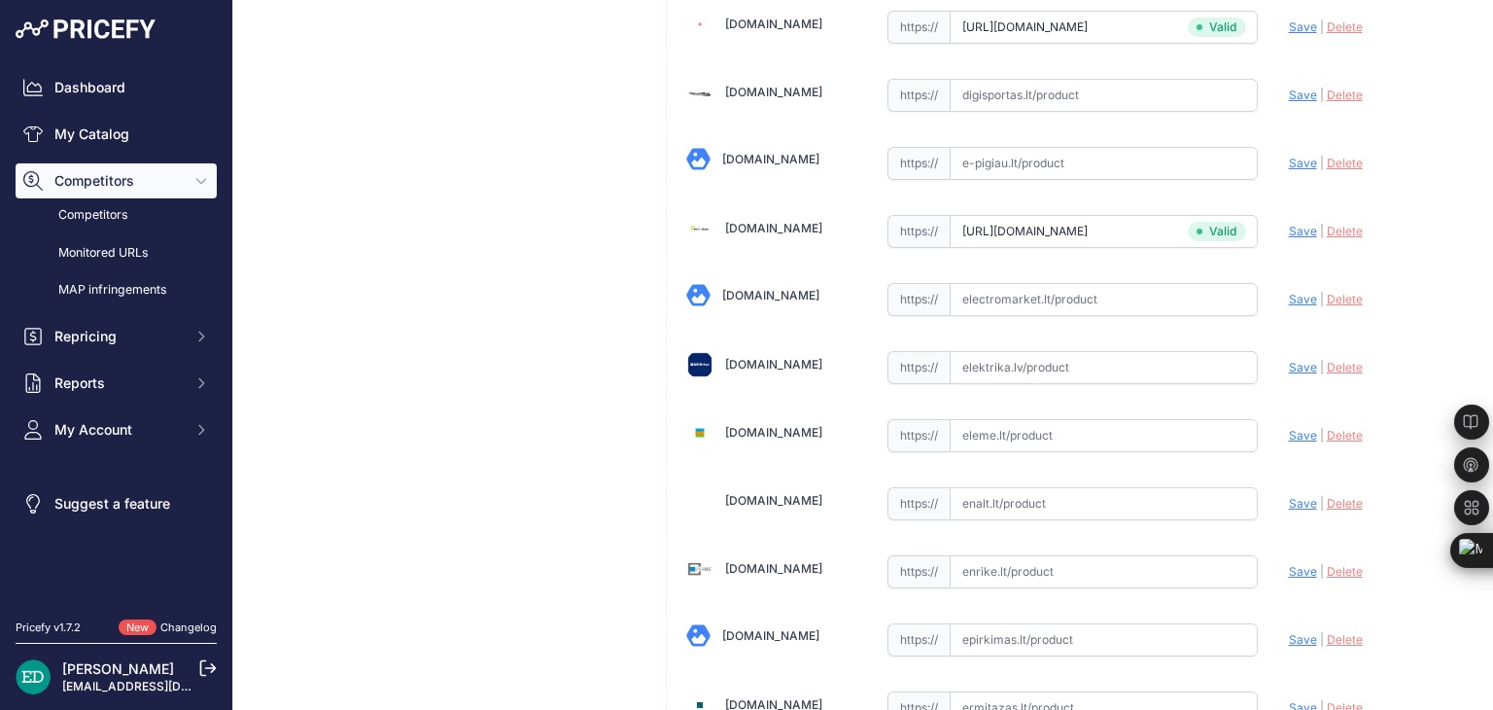
click at [988, 360] on input "text" at bounding box center [1104, 367] width 308 height 33
paste input "https://www.elektrika.lv/lt/item/9679978?utm_source=kaina24.lt&utm_medium=refer…"
click at [1289, 360] on span "Save" at bounding box center [1303, 367] width 28 height 15
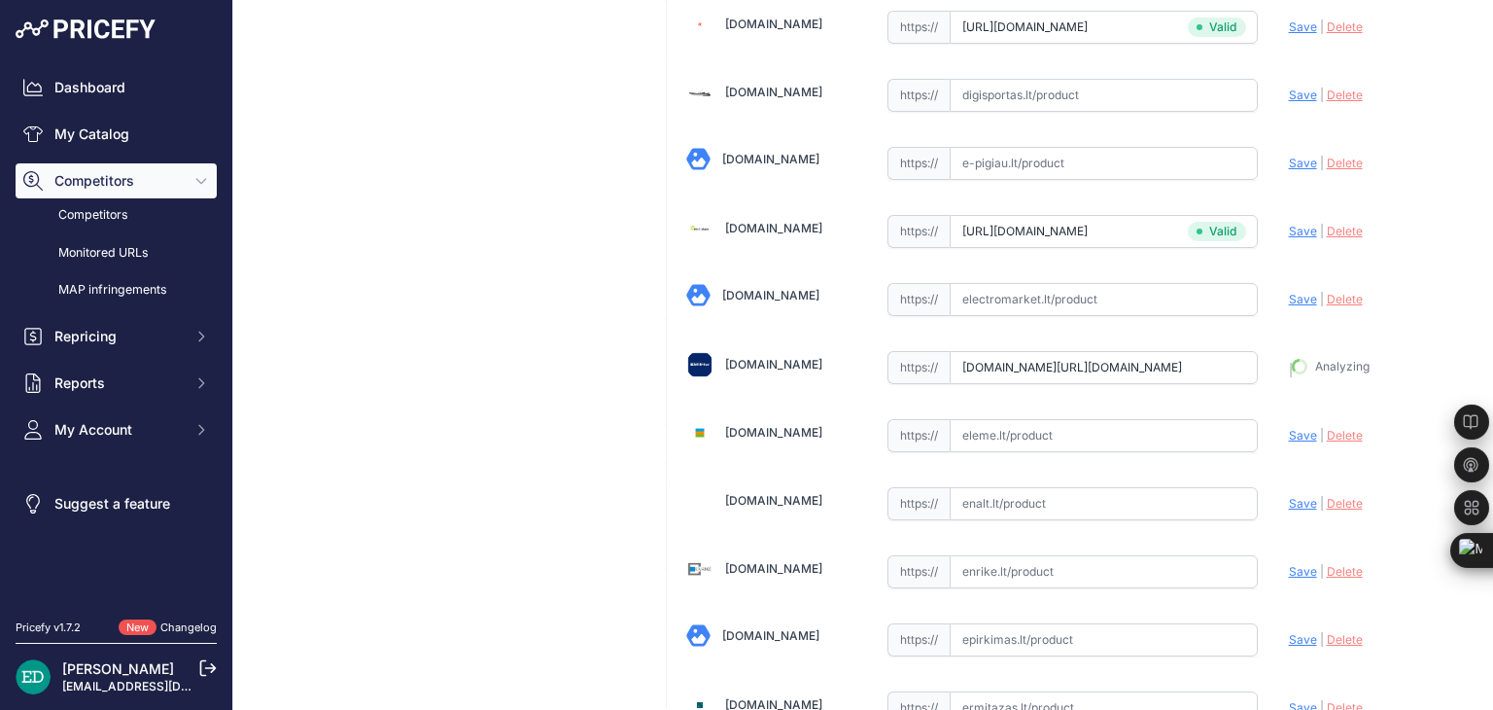
type input "https://www.elektrika.lv/lt/item/9679978?prirule_jdsnikfkfjsd=8834"
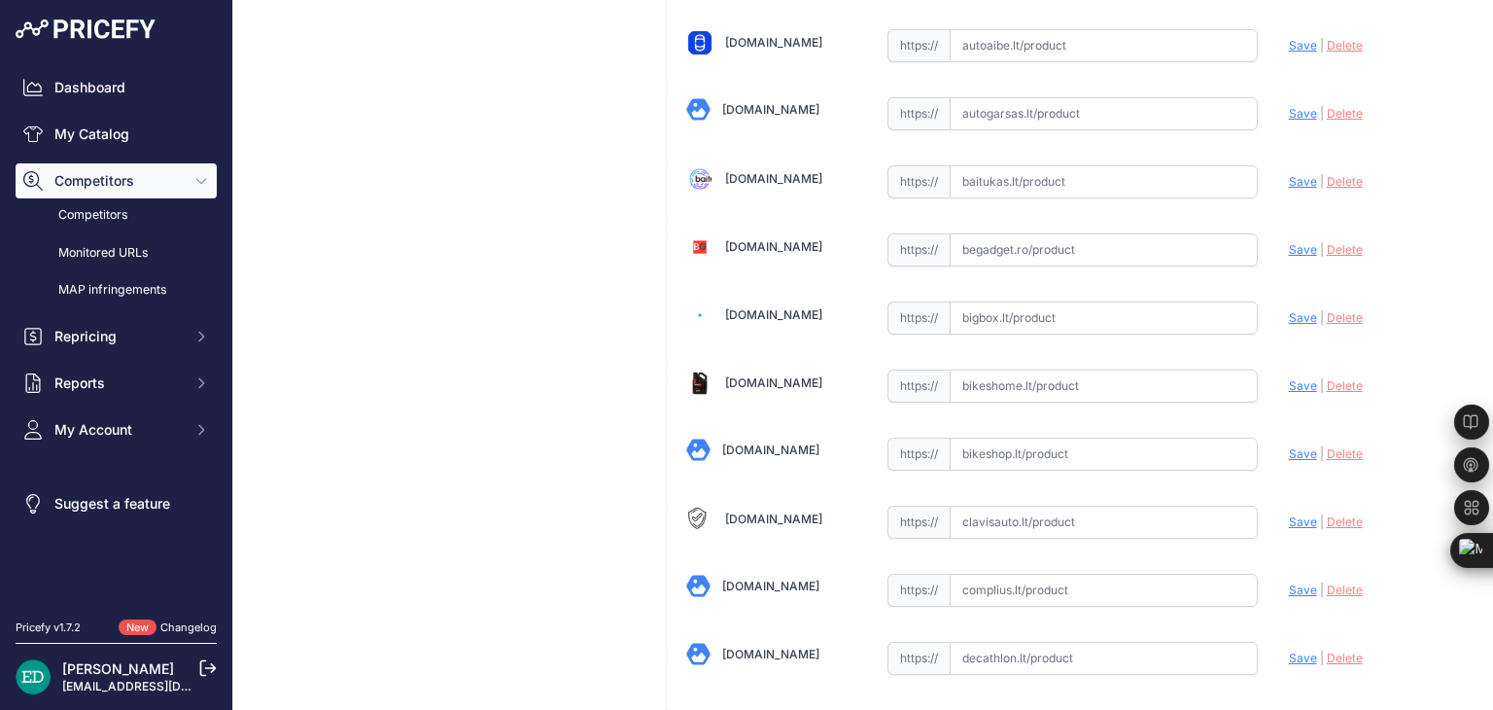
scroll to position [404, 0]
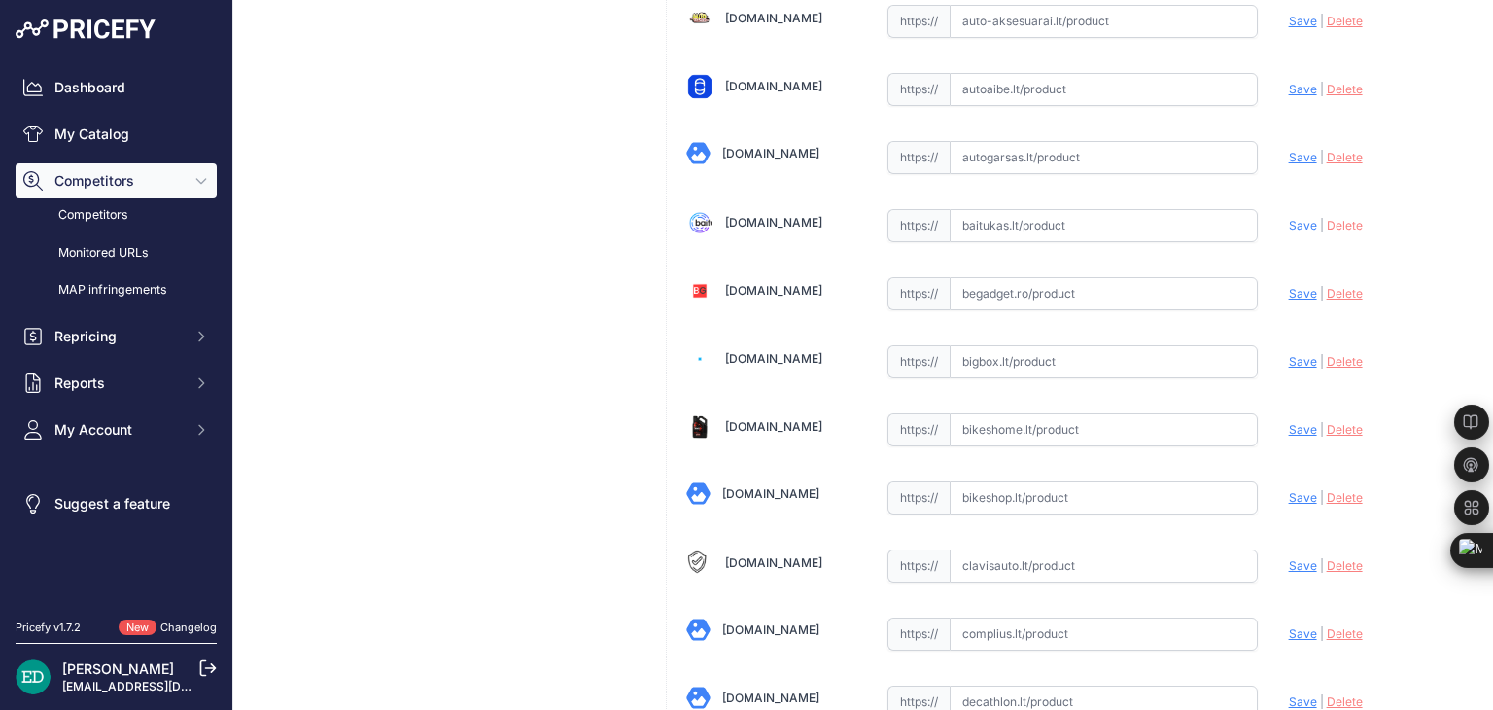
paste input "https://bigbox.lt/product/3999402-reolink-colorx-series-p320x-poe?utm_source=ka…"
click at [1291, 356] on span "Save" at bounding box center [1303, 361] width 28 height 15
type input "https://bigbox.lt/product/3999402-reolink-colorx-series-p320x-poe?prirule_jdsni…"
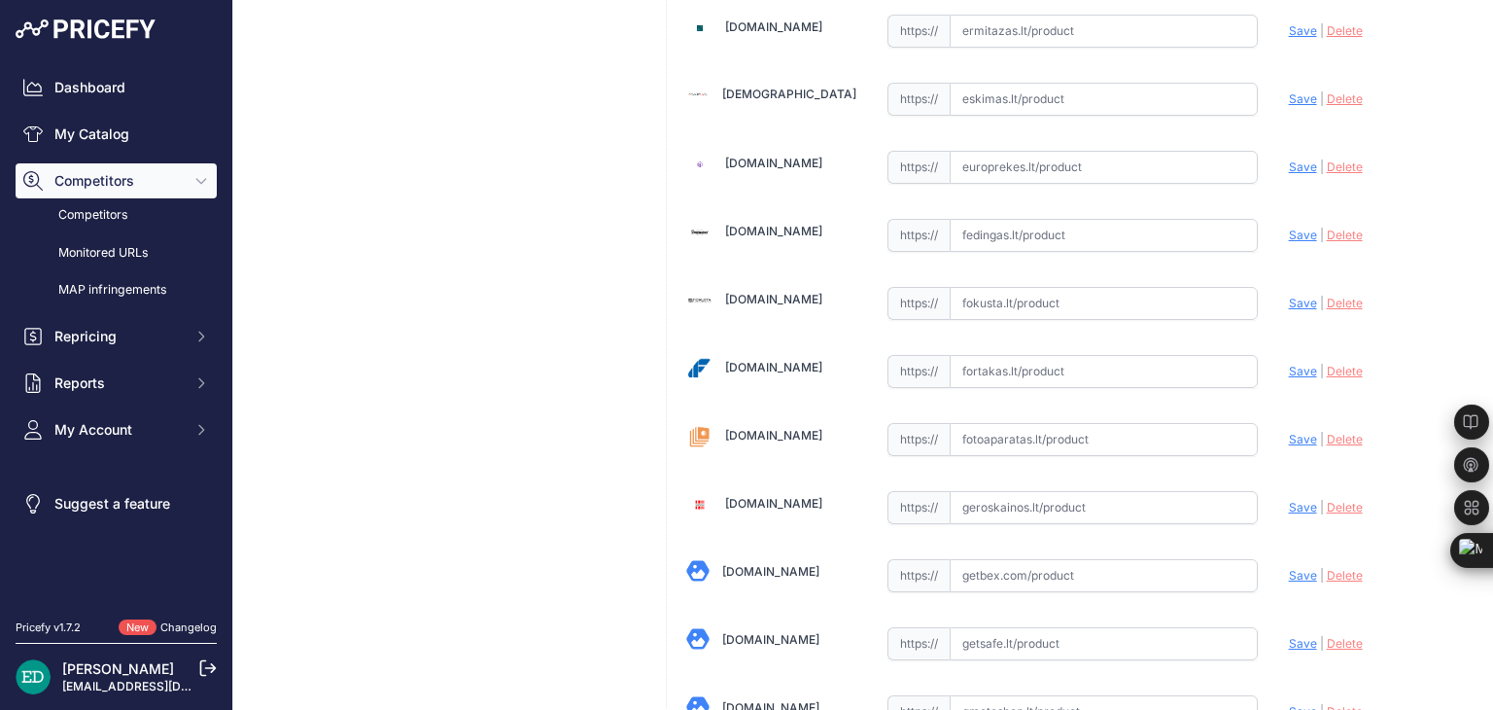
scroll to position [1961, 0]
click at [1062, 350] on div "https:// Valid" at bounding box center [1073, 368] width 370 height 37
paste input "https://fortakas.lt/preke/960273-reolink-2k-true-color-night-vision-poe-camera-…"
click at [1299, 363] on span "Save" at bounding box center [1303, 370] width 28 height 15
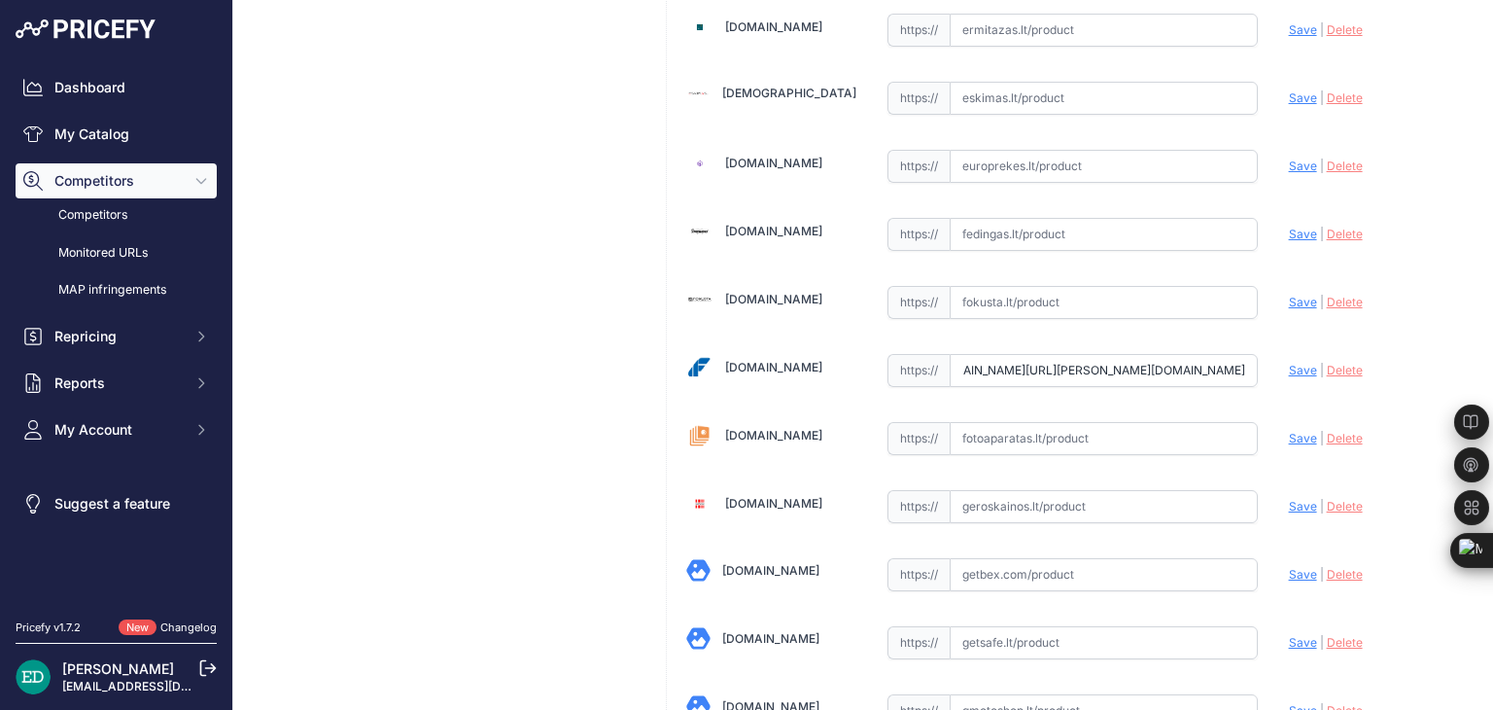
scroll to position [0, 0]
type input "https://fortakas.lt/preke/960273-reolink-2k-true-color-night-vision-poe-camera-…"
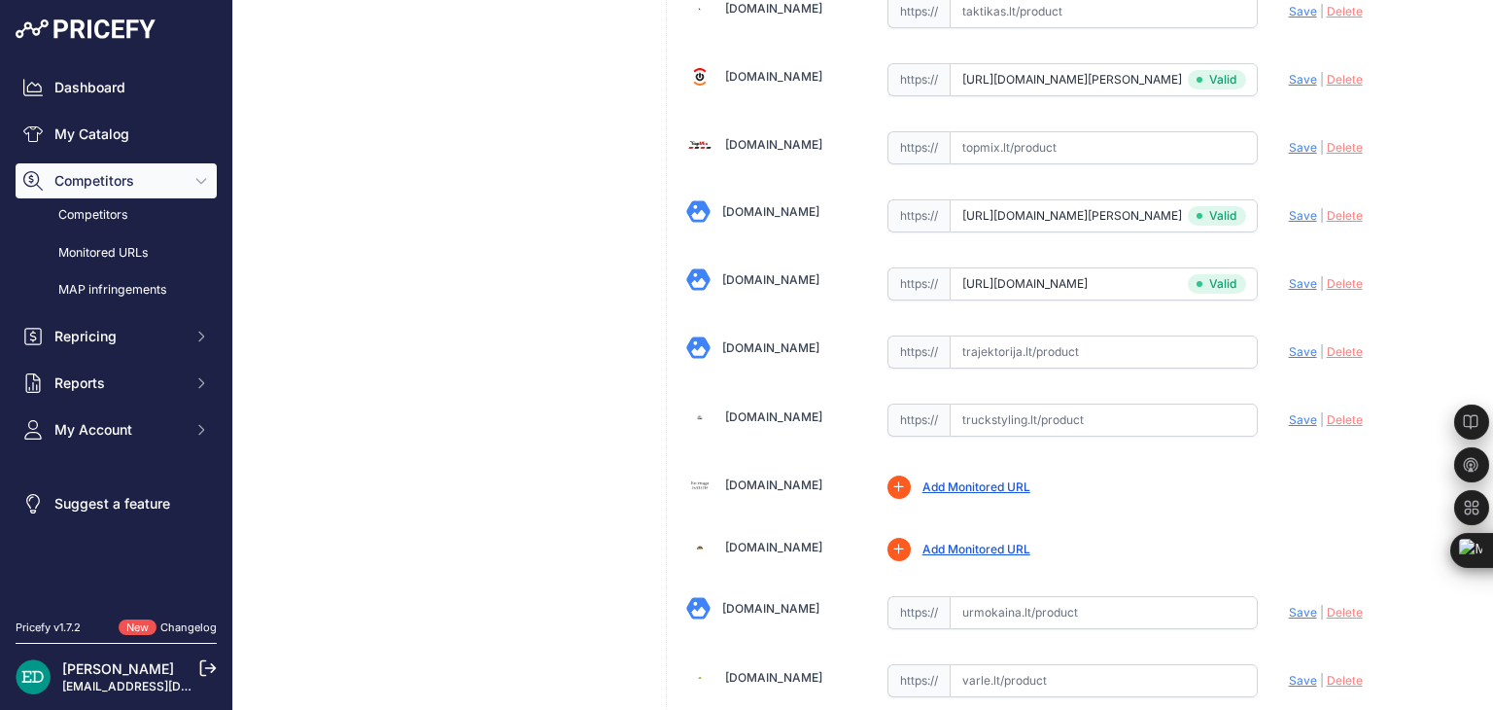
scroll to position [6218, 0]
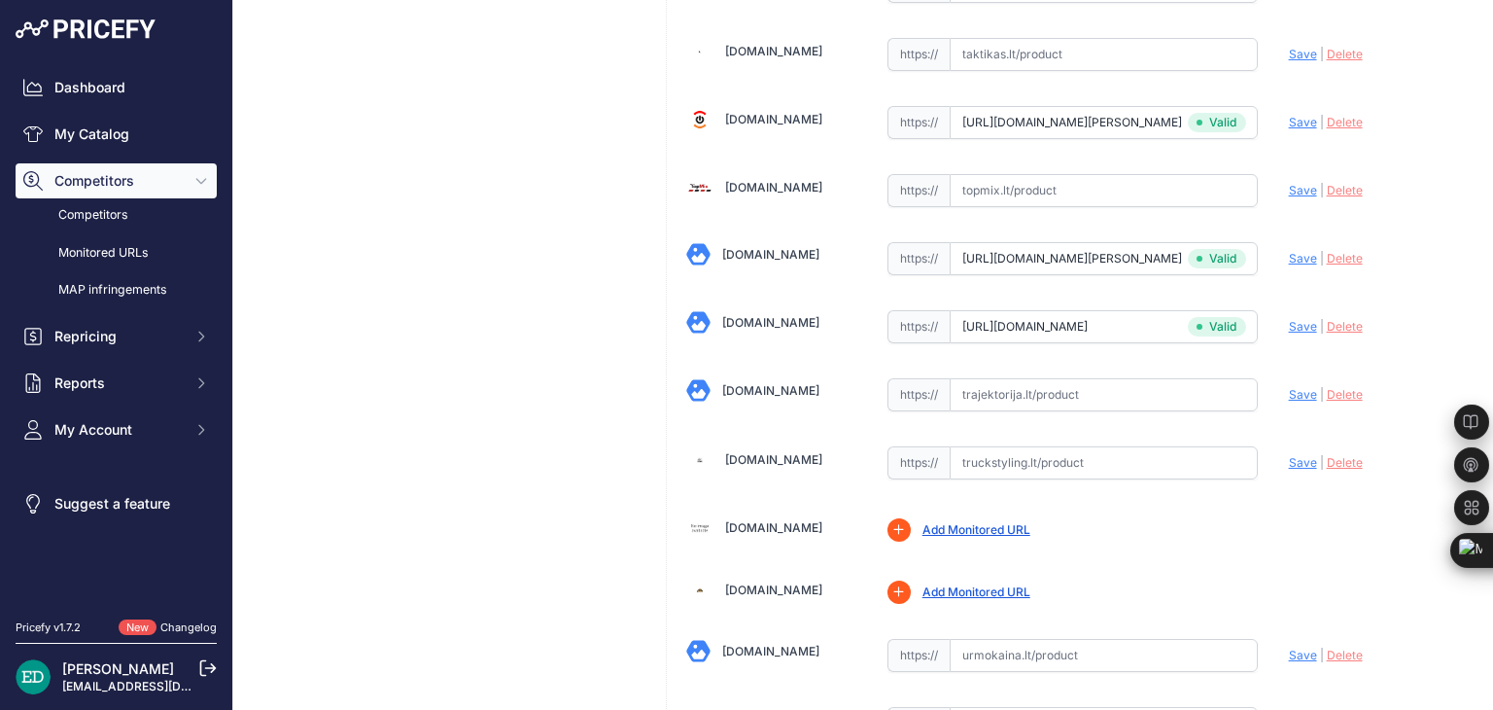
click at [1040, 378] on input "text" at bounding box center [1104, 394] width 308 height 33
paste input "https://www.trajektorija.lt/ip-kameros/298978-reolink-2k-true-color-night-visio…"
click at [1289, 387] on span "Save" at bounding box center [1303, 394] width 28 height 15
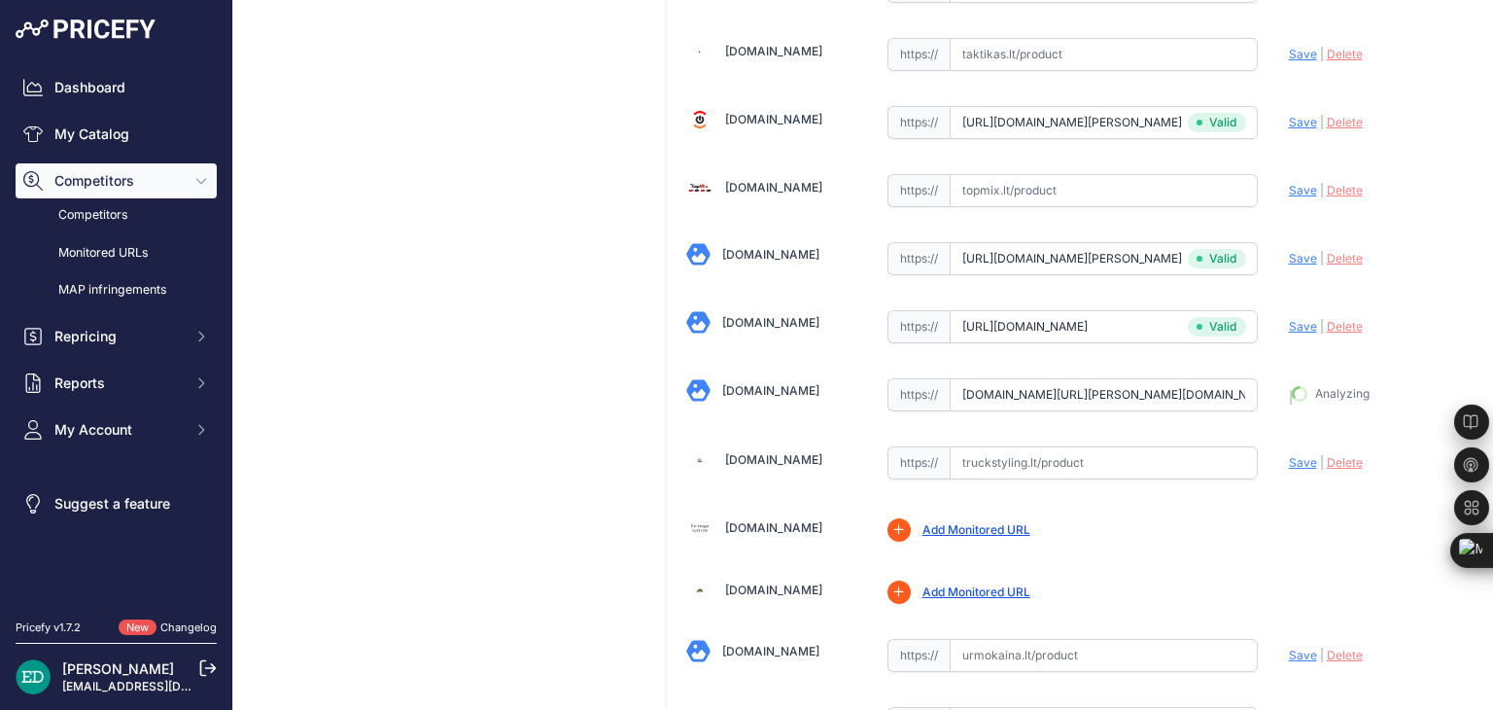
type input "https://www.trajektorija.lt/ip-kameros/298978-reolink-2k-true-color-night-visio…"
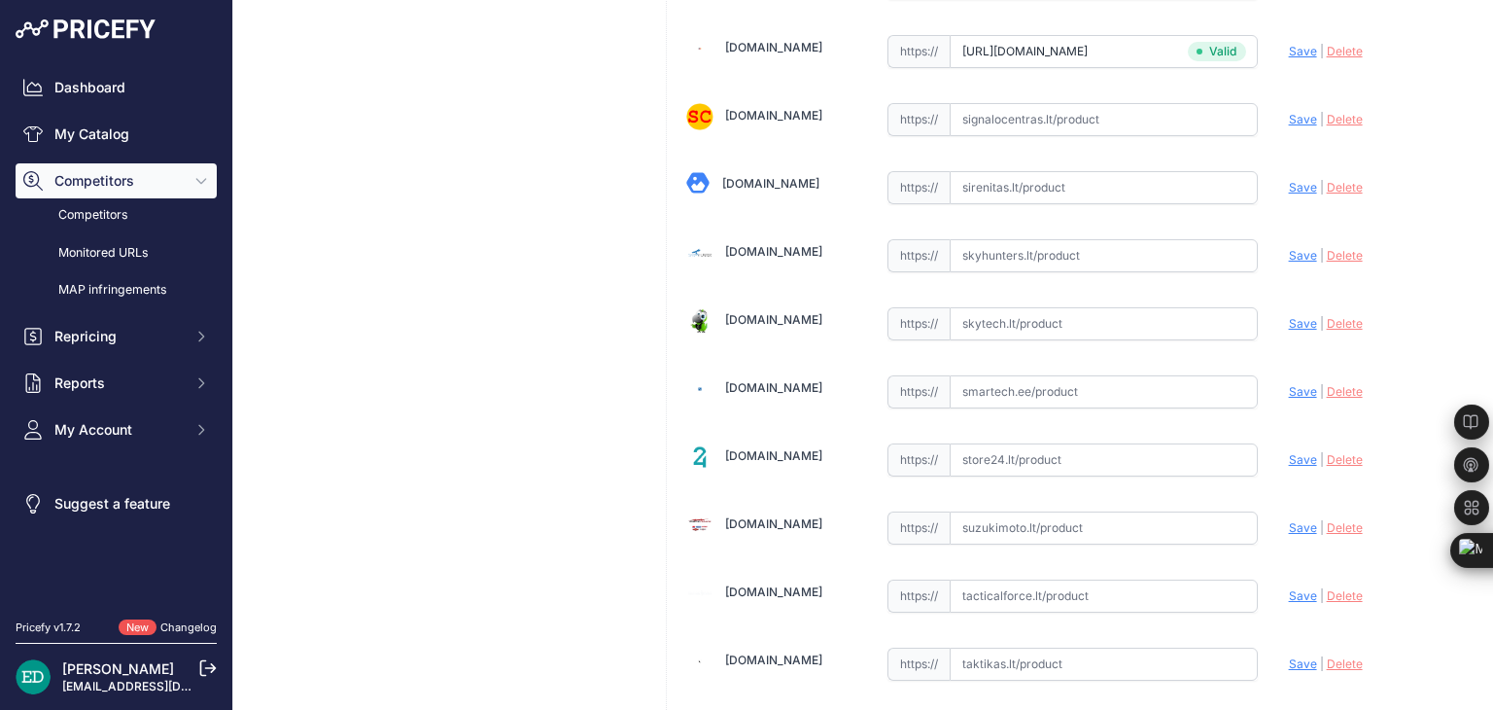
scroll to position [5610, 0]
click at [999, 374] on input "text" at bounding box center [1104, 390] width 308 height 33
paste input "https://www.smartech.ee/lt/products/miscellaneous/reolink-colorx-series-p320x-2…"
click at [1289, 383] on span "Save" at bounding box center [1303, 390] width 28 height 15
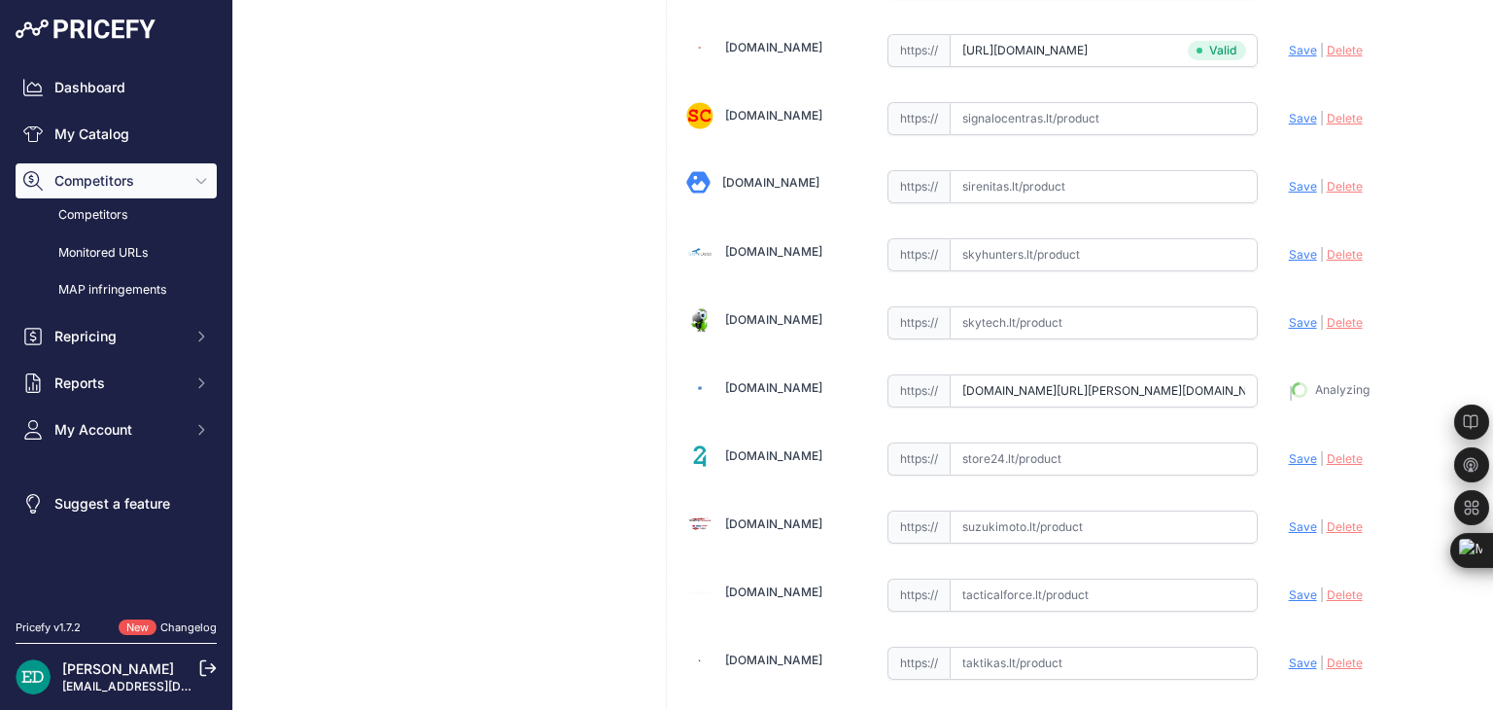
type input "https://www.smartech.ee/lt/products/miscellaneous/reolink-colorx-series-p320x-2…"
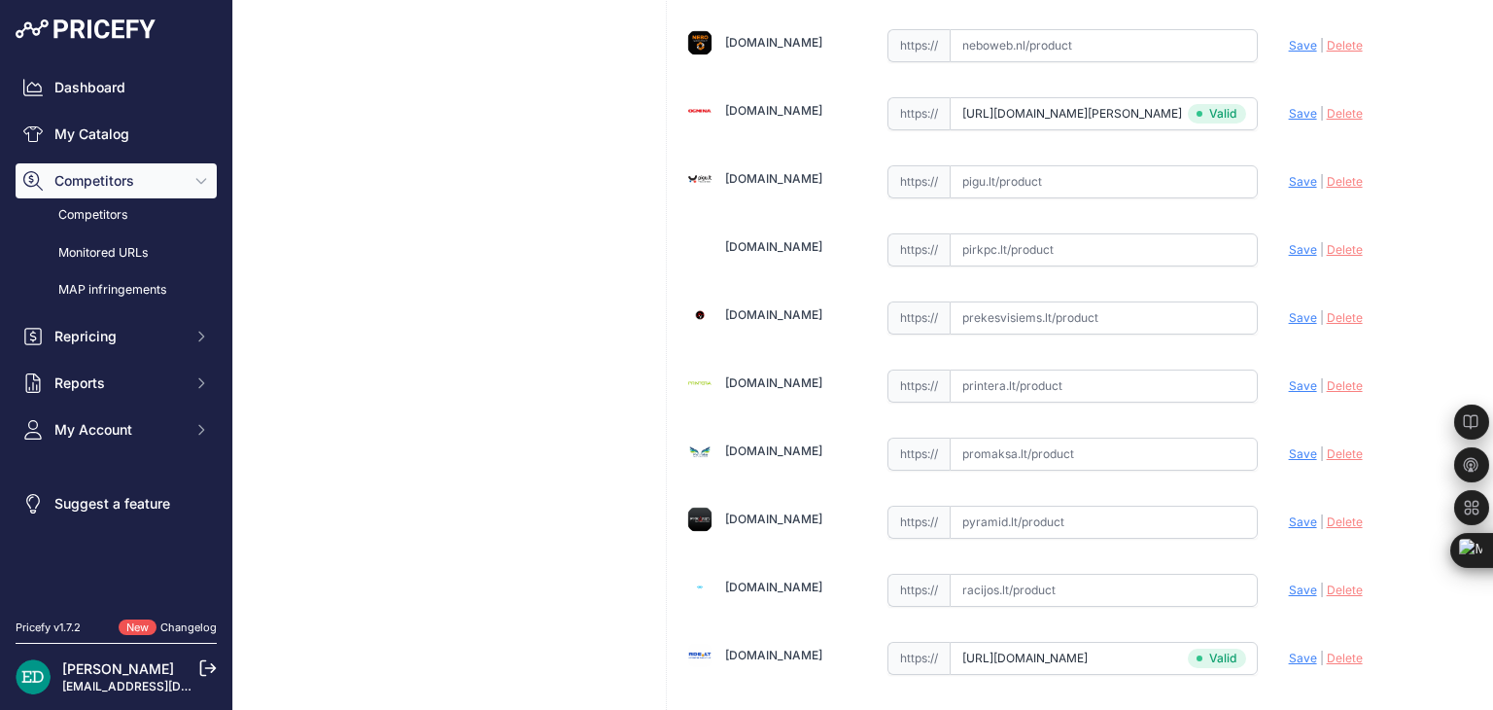
click at [1032, 369] on input "text" at bounding box center [1104, 385] width 308 height 33
paste input "https://www.printera.lt/c/p/reolink-colorx-series-p320x-4mp-outdoor-camera-true…"
click at [1296, 378] on span "Save" at bounding box center [1303, 385] width 28 height 15
type input "https://www.printera.lt/c/p/reolink-colorx-series-p320x-4mp-outdoor-camera-true…"
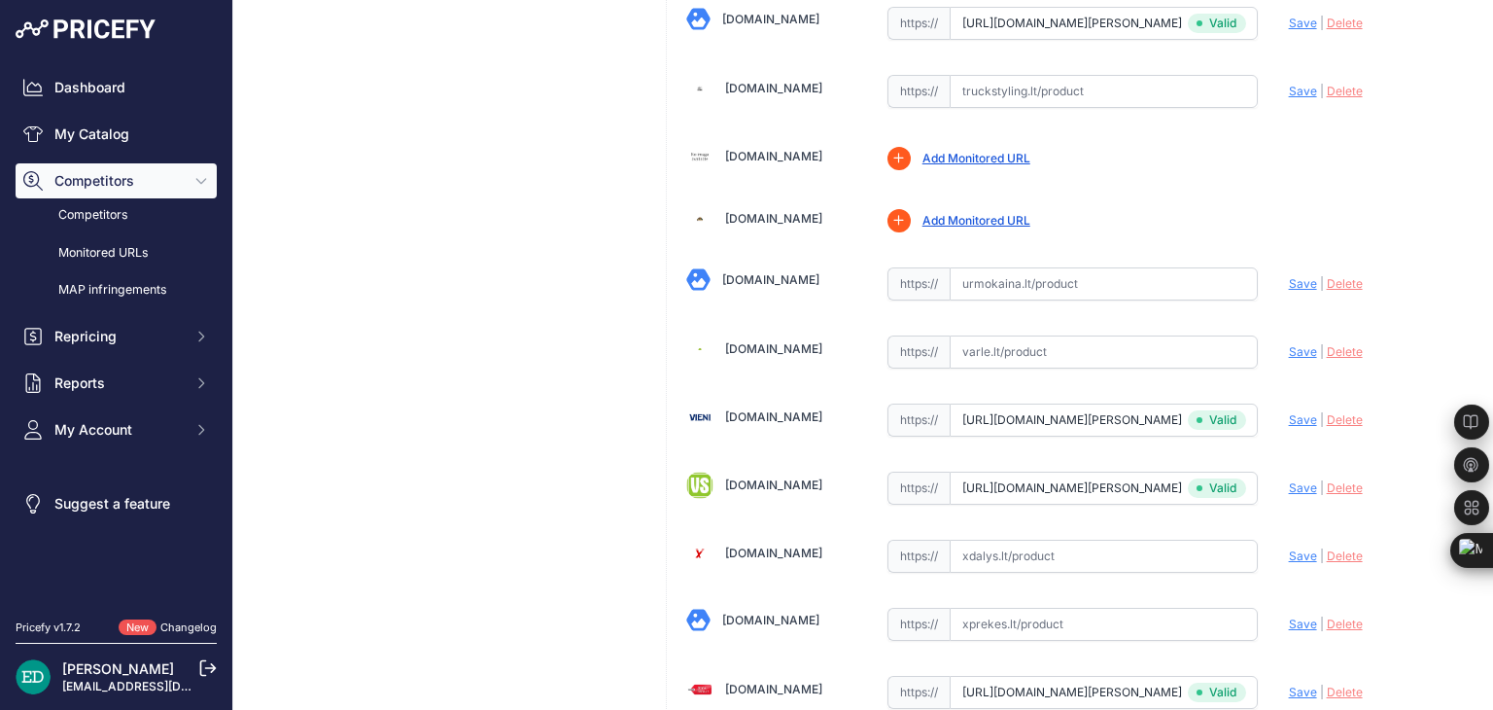
scroll to position [6546, 0]
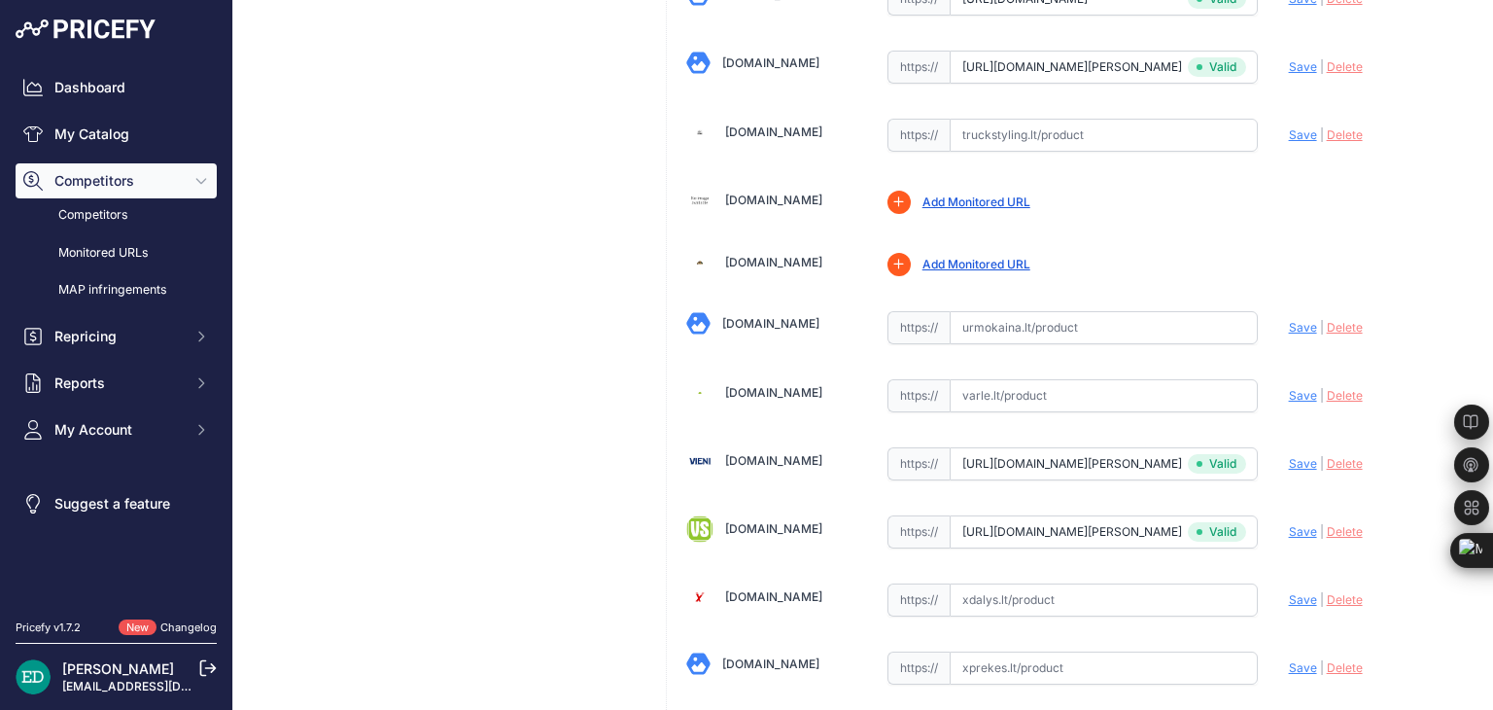
drag, startPoint x: 1046, startPoint y: 301, endPoint x: 1036, endPoint y: 308, distance: 11.9
click at [1044, 311] on input "text" at bounding box center [1104, 327] width 308 height 33
click at [1005, 379] on input "text" at bounding box center [1104, 395] width 308 height 33
paste input "https://www.varle.lt/tinklo-kameros-priedai-monitoringas/reolink-2k-true-color-…"
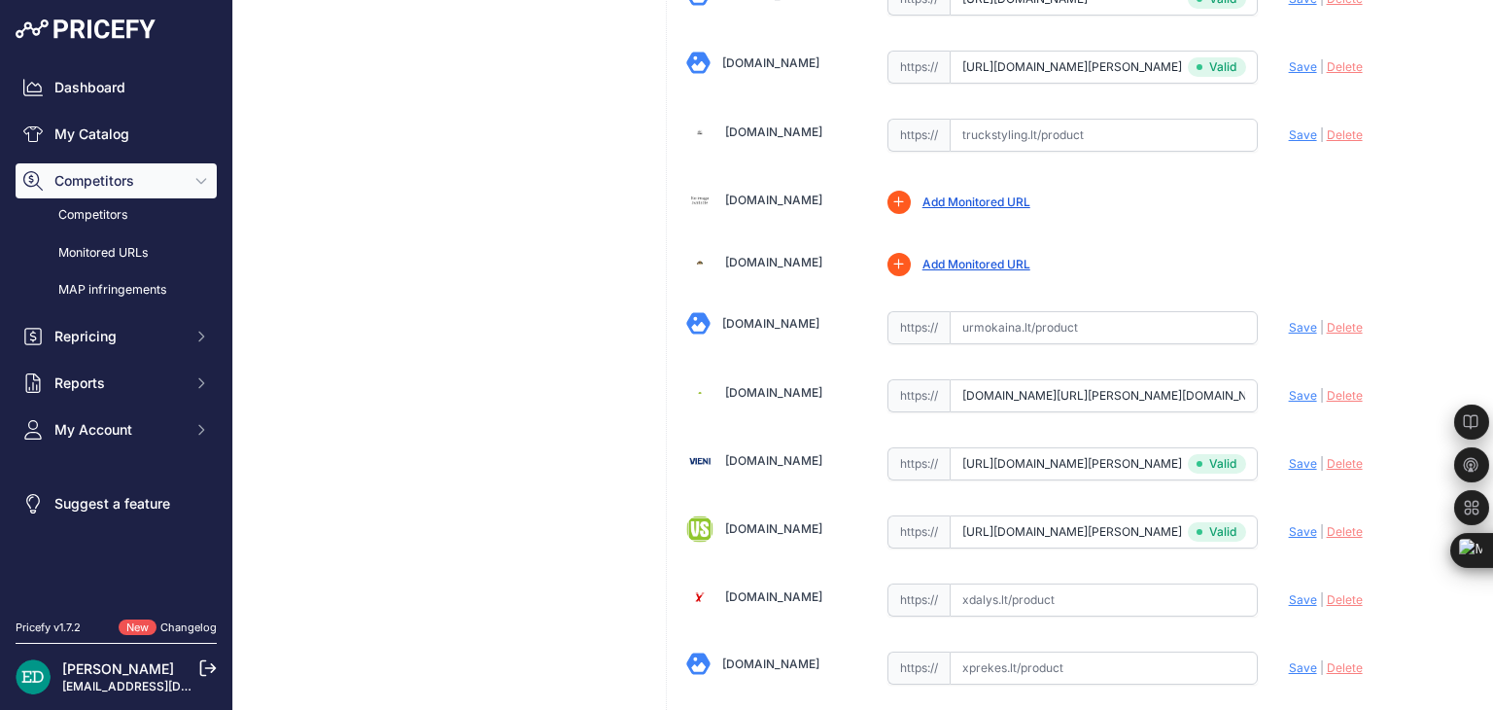
click at [1297, 388] on span "Save" at bounding box center [1303, 395] width 28 height 15
type input "https://www.varle.lt/tinklo-kameros-priedai-monitoringas/reolink-2k-true-color-…"
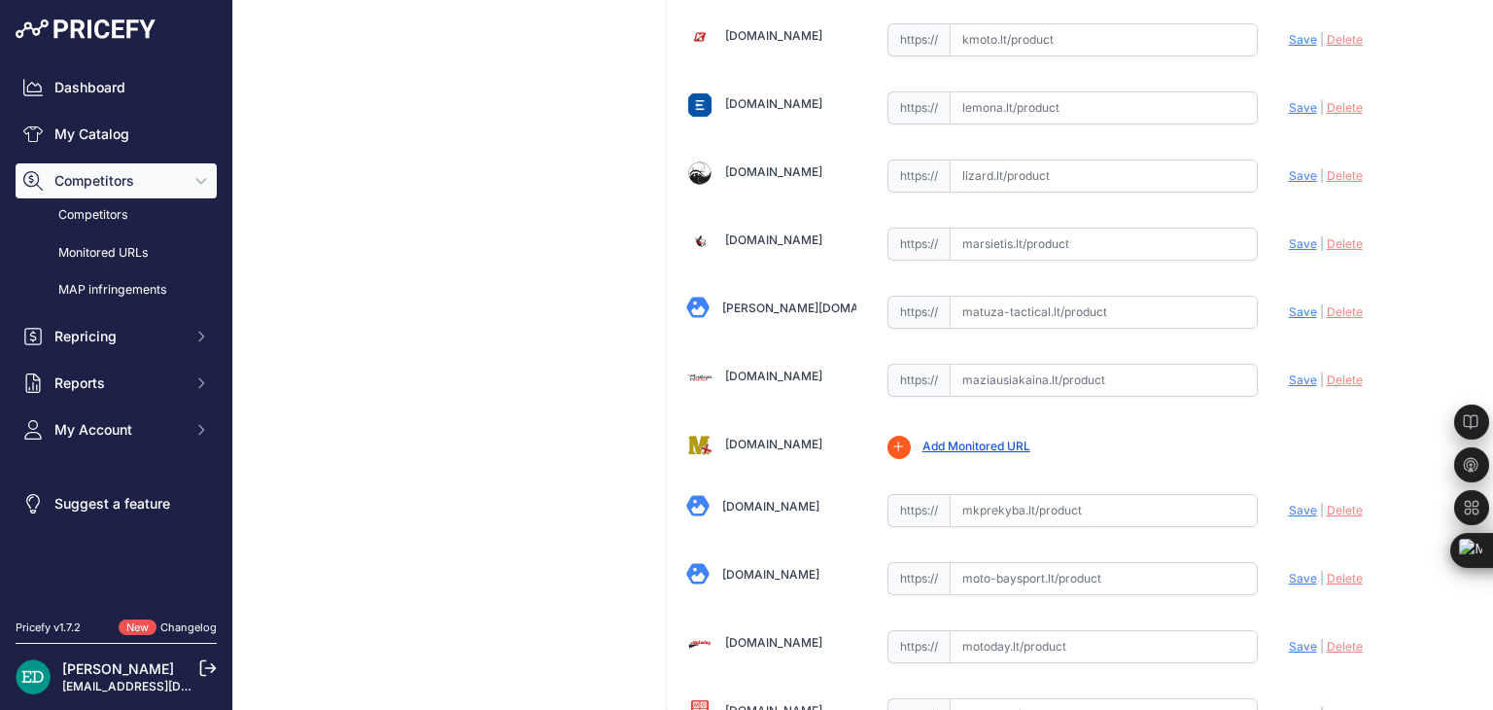
scroll to position [3517, 0]
click at [1054, 363] on input "text" at bounding box center [1104, 379] width 308 height 33
paste input "https://maziausiakaina.lt/ip-kameros/32977-reolink-colorx-series-p320x-2k-4mp-t…"
click at [1293, 371] on span "Save" at bounding box center [1303, 378] width 28 height 15
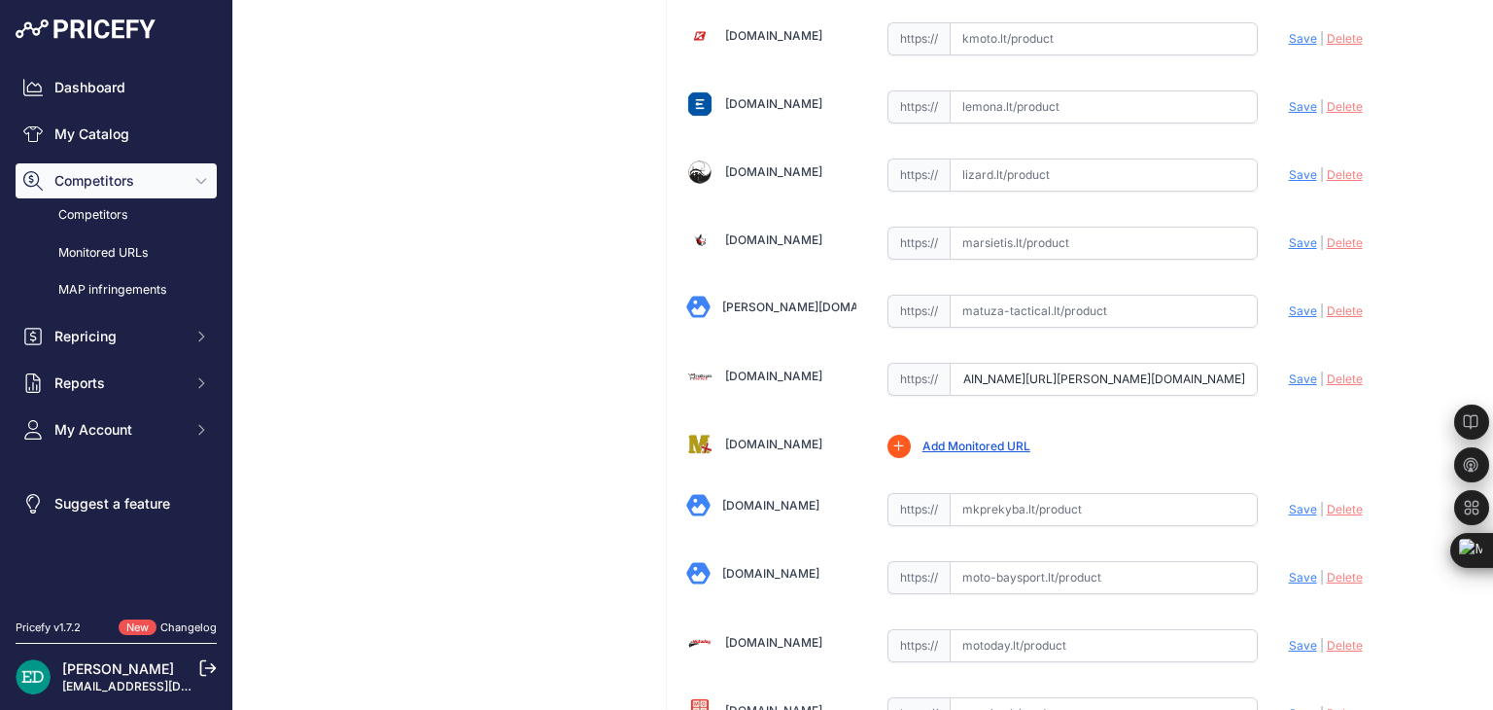
scroll to position [0, 0]
type input "https://maziausiakaina.lt/ip-kameros/32977-reolink-colorx-series-p320x-2k-4mp-t…"
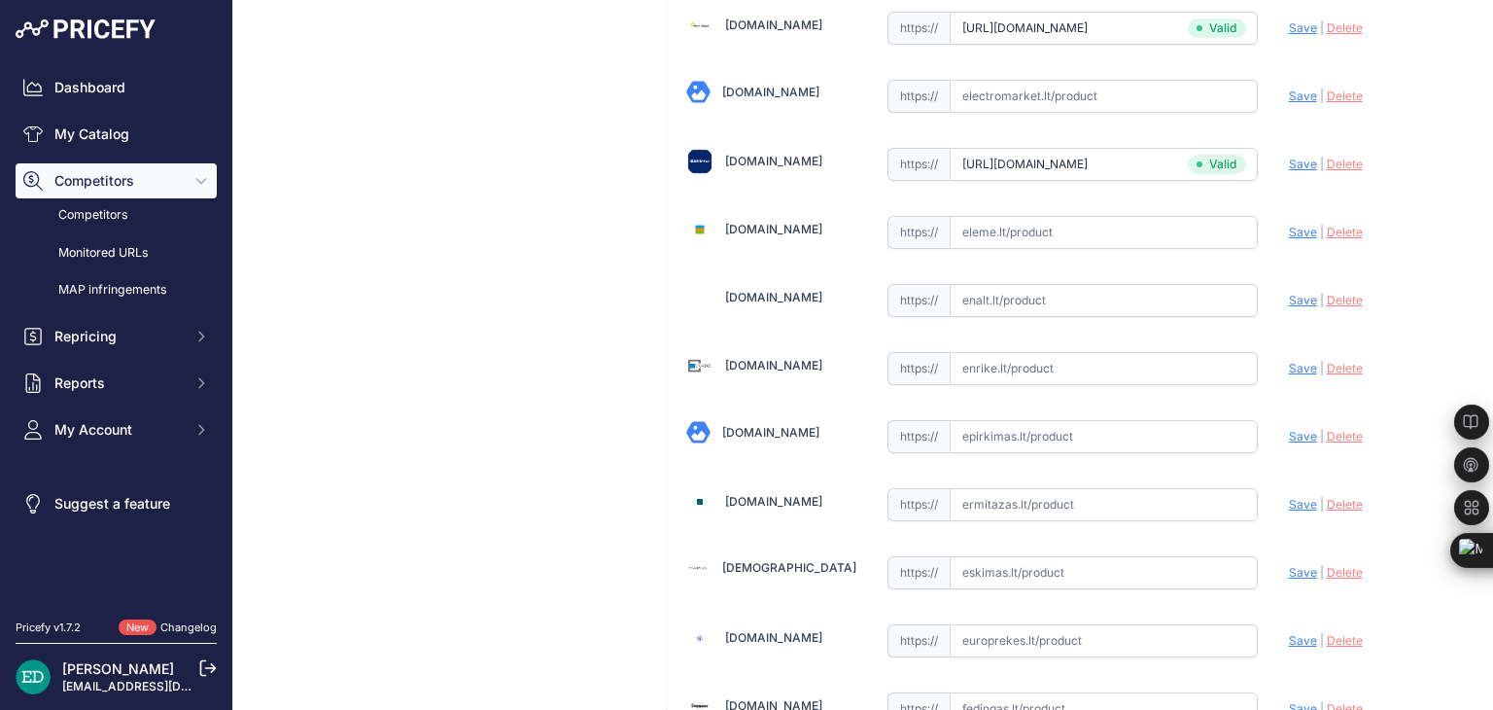
click at [1090, 352] on input "text" at bounding box center [1104, 368] width 308 height 33
paste input "https://enrike.lt/lt/27404-reolink-2k-true-color-night-vision-poe-camera-colorx…"
click at [1289, 361] on span "Save" at bounding box center [1303, 368] width 28 height 15
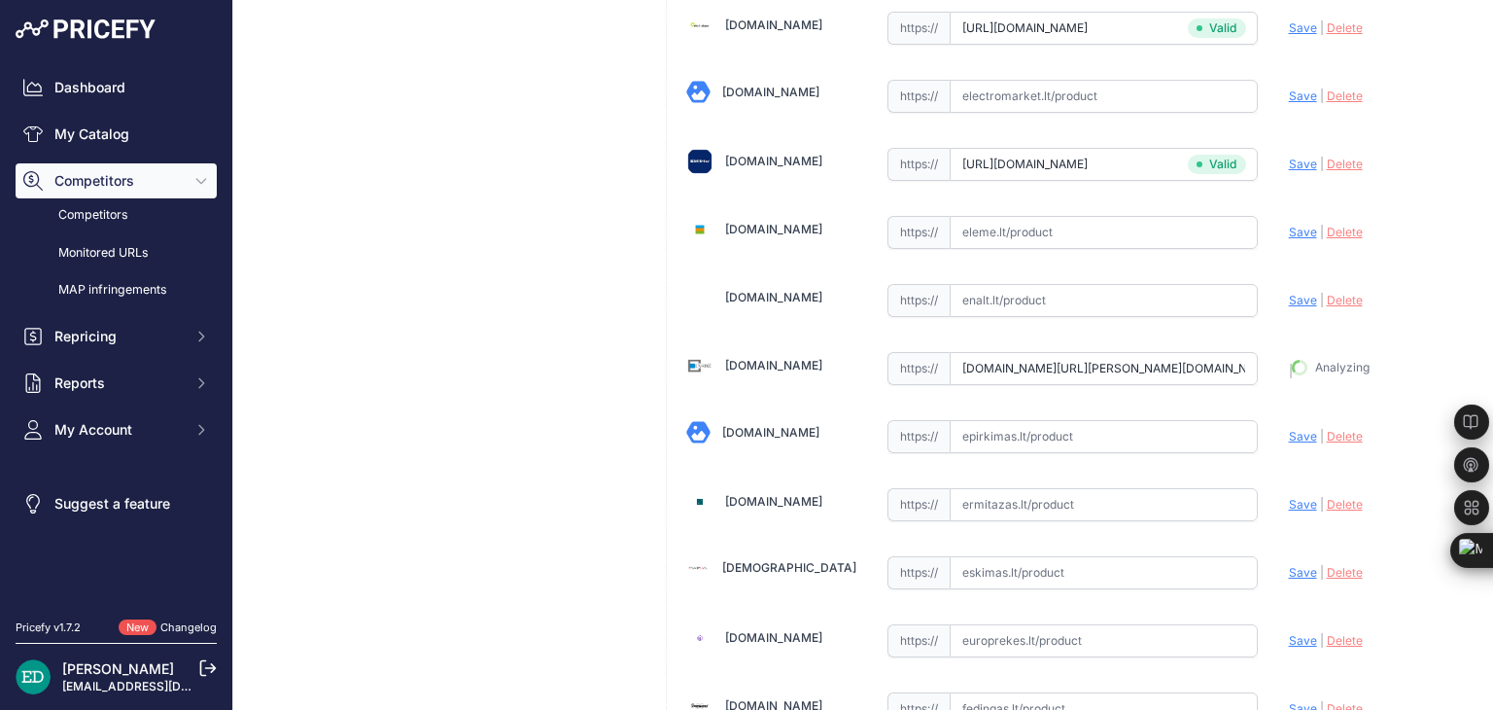
type input "https://enrike.lt/lt/27404-reolink-2k-true-color-night-vision-poe-camera-colorx…"
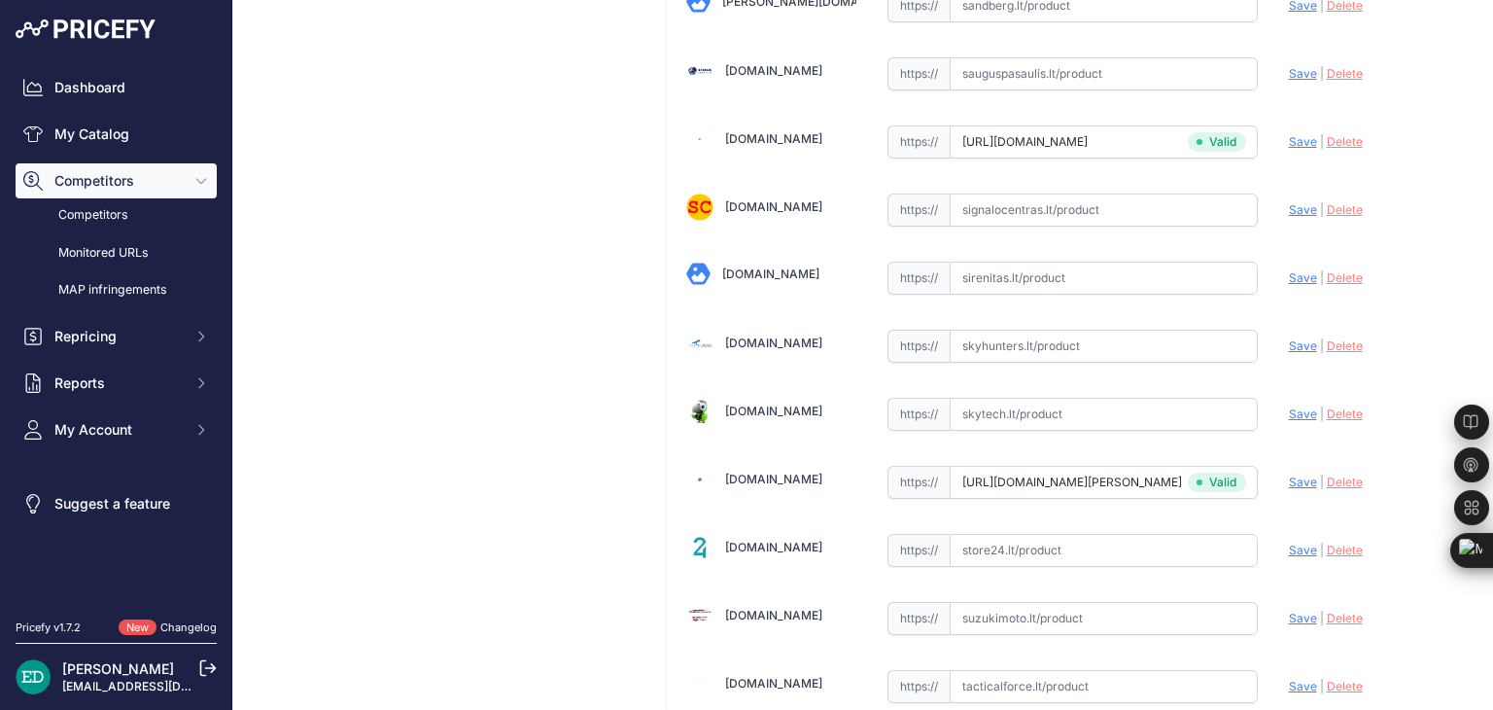
scroll to position [5474, 0]
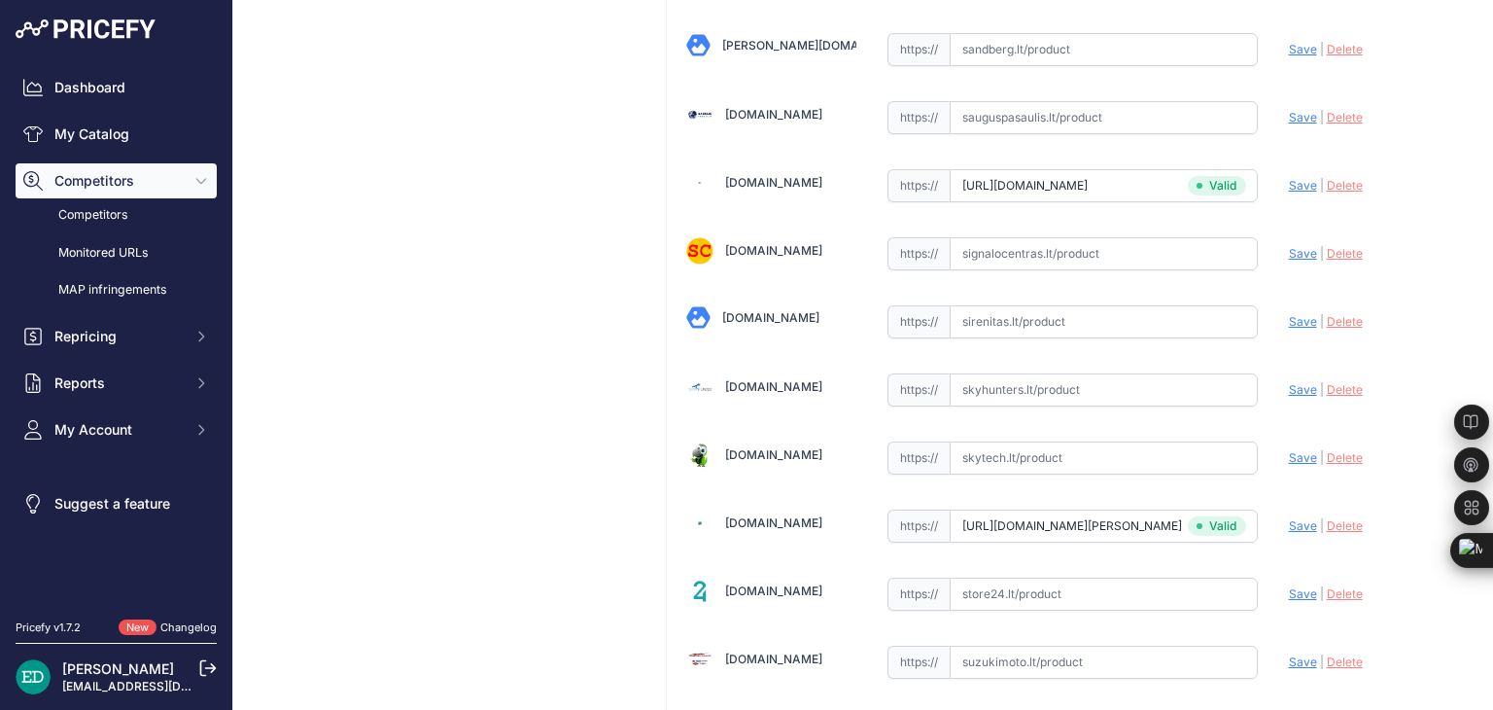
click at [1050, 441] on input "text" at bounding box center [1104, 457] width 308 height 33
paste input "https://www.skytech.lt/pccx2k01-reolink-true-color-night-vision-poe-camera-colo…"
click at [1289, 450] on span "Save" at bounding box center [1303, 457] width 28 height 15
type input "https://www.skytech.lt/pccx2k01-reolink-true-color-night-vision-poe-camera-colo…"
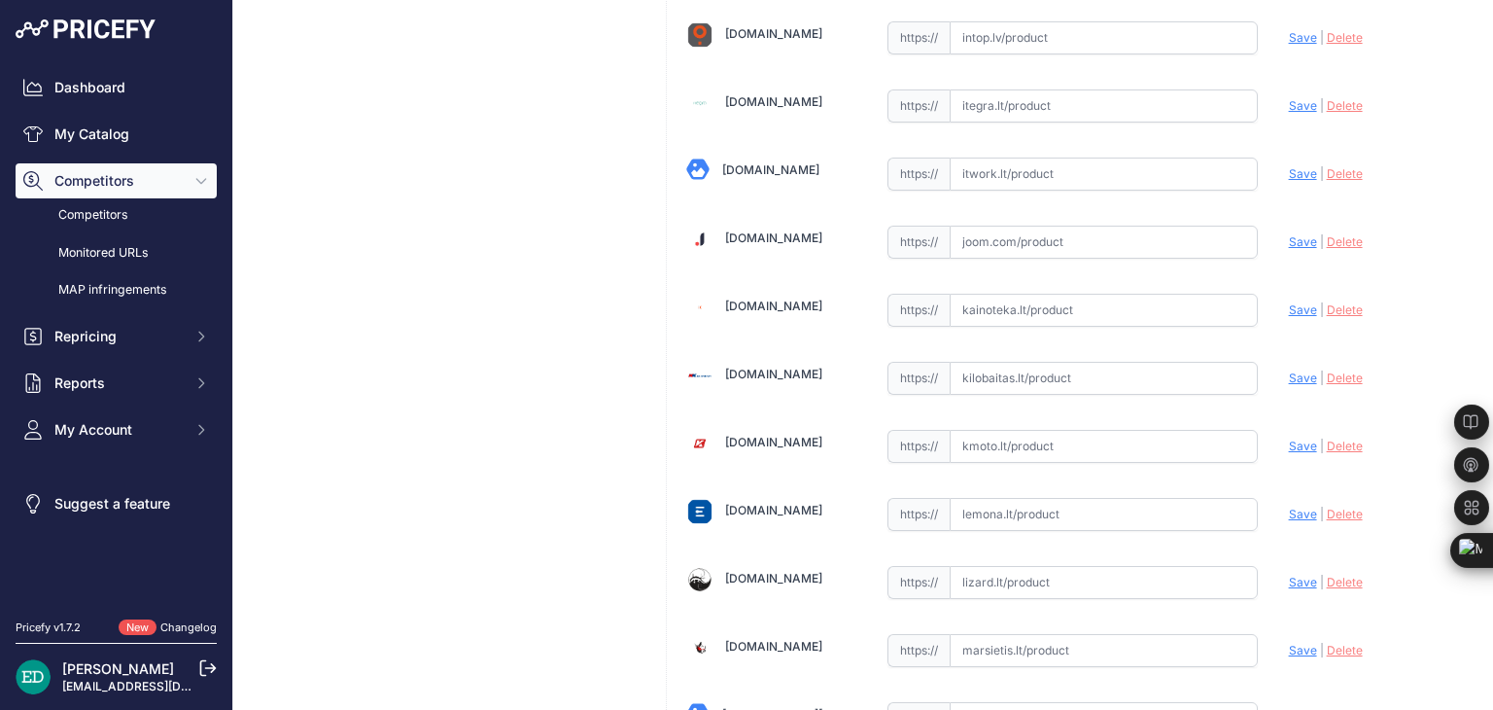
scroll to position [3111, 0]
click at [1078, 361] on input "text" at bounding box center [1104, 377] width 308 height 33
paste input "https://www.kilobaitas.lt/tinklo_gsm_gps_iranga/saugos_sistemos/vaizdo_stebejim…"
click at [1289, 369] on span "Save" at bounding box center [1303, 376] width 28 height 15
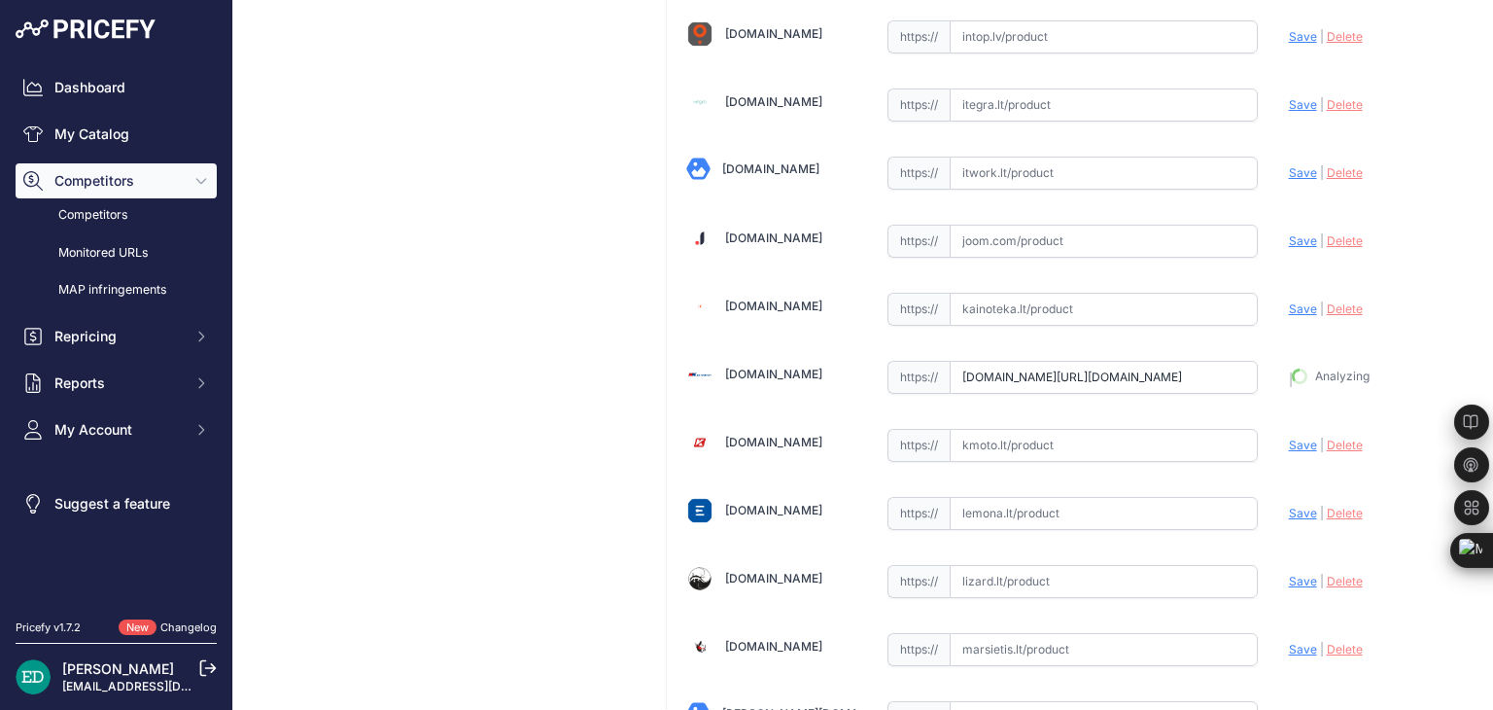
type input "https://www.kilobaitas.lt/tinklo_gsm_gps_iranga/saugos_sistemos/vaizdo_stebejim…"
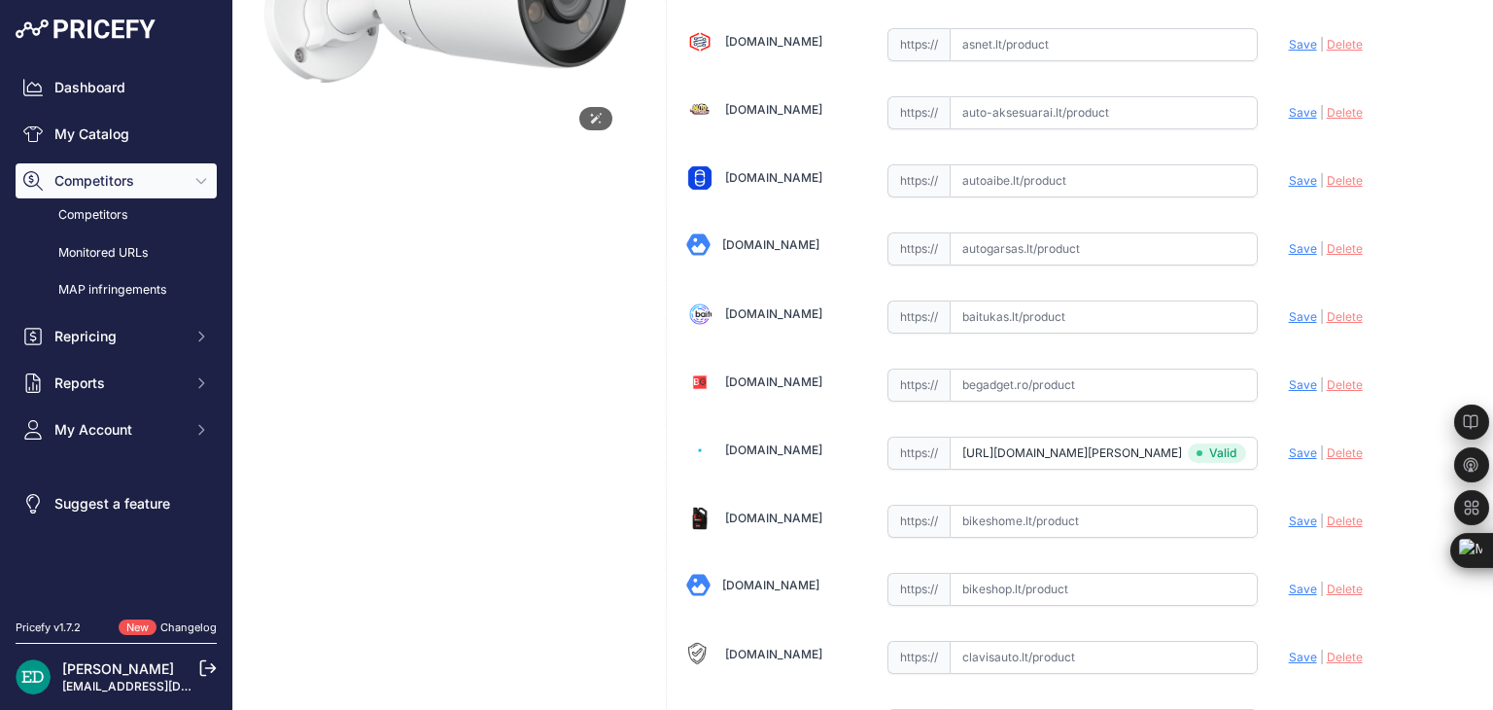
scroll to position [269, 0]
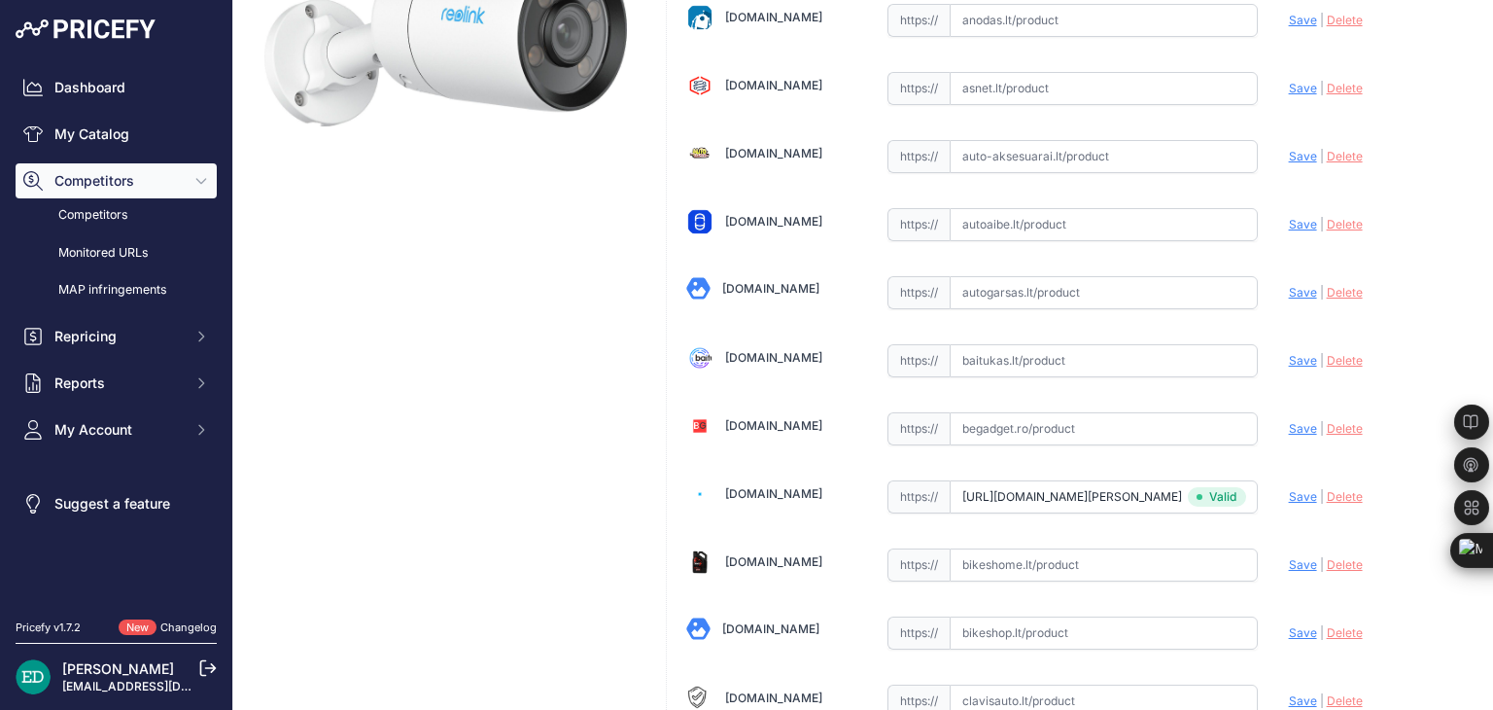
click at [992, 363] on input "text" at bounding box center [1104, 360] width 308 height 33
paste input "https://baitukas.lt/produktas/reolink-2k-true-color-night-vision-poe-camera-col…"
click at [1066, 350] on input "https://baitukas.lt/produktas/reolink-2k-true-color-night-vision-poe-camera-col…" at bounding box center [1104, 360] width 308 height 33
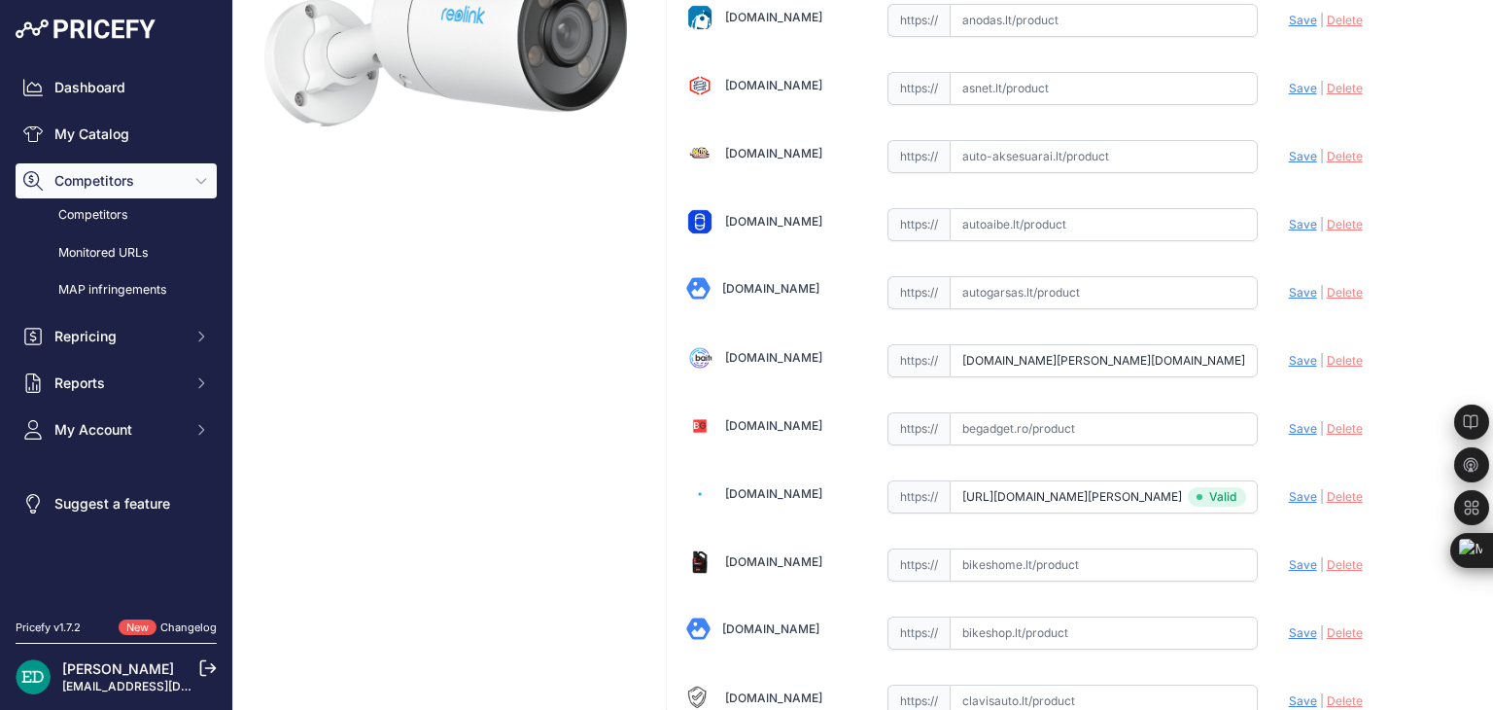
click at [1066, 350] on input "https://baitukas.lt/produktas/reolink-2k-true-color-night-vision-poe-camera-col…" at bounding box center [1104, 360] width 308 height 33
paste input "text"
click at [1289, 353] on span "Save" at bounding box center [1303, 360] width 28 height 15
type input "https://baitukas.lt/produktas/reolink-2k-true-color-night-vision-poe-camera-col…"
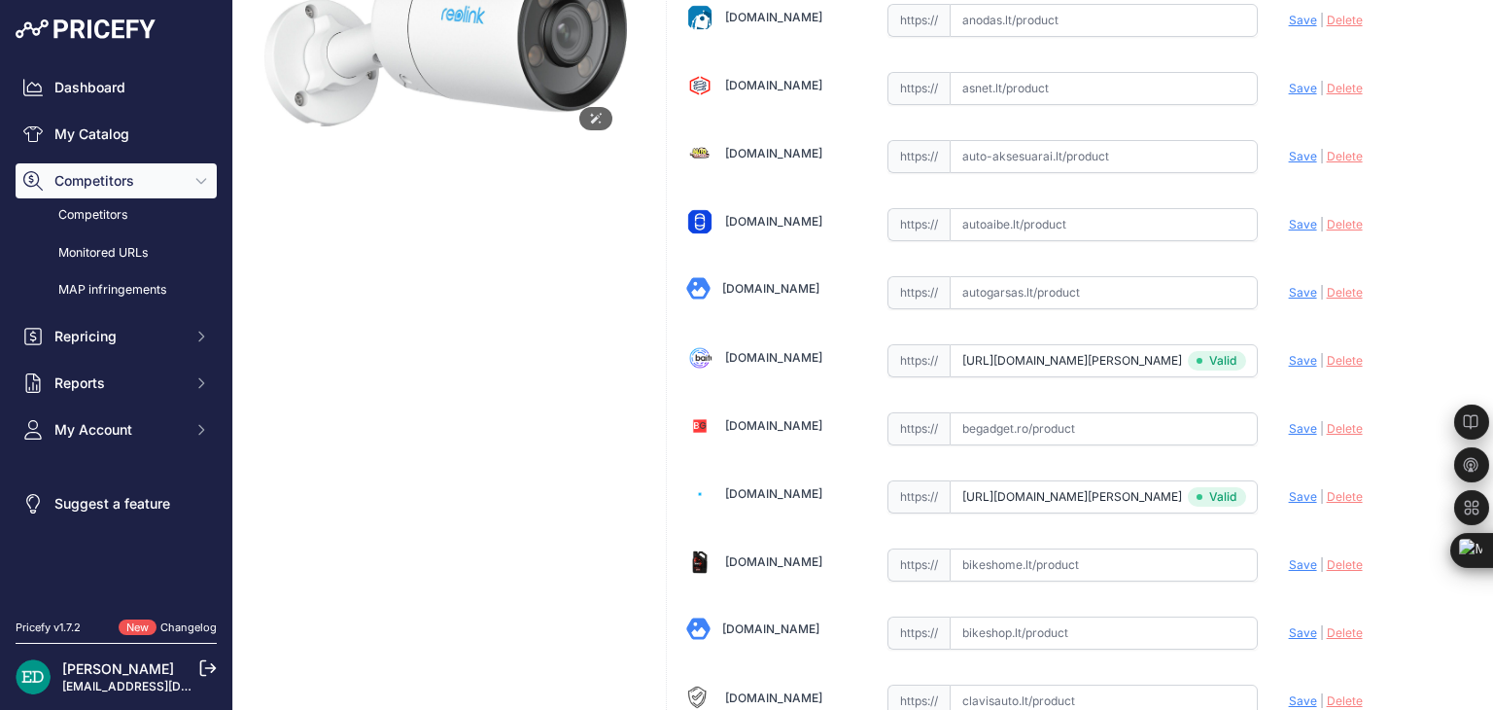
scroll to position [675, 0]
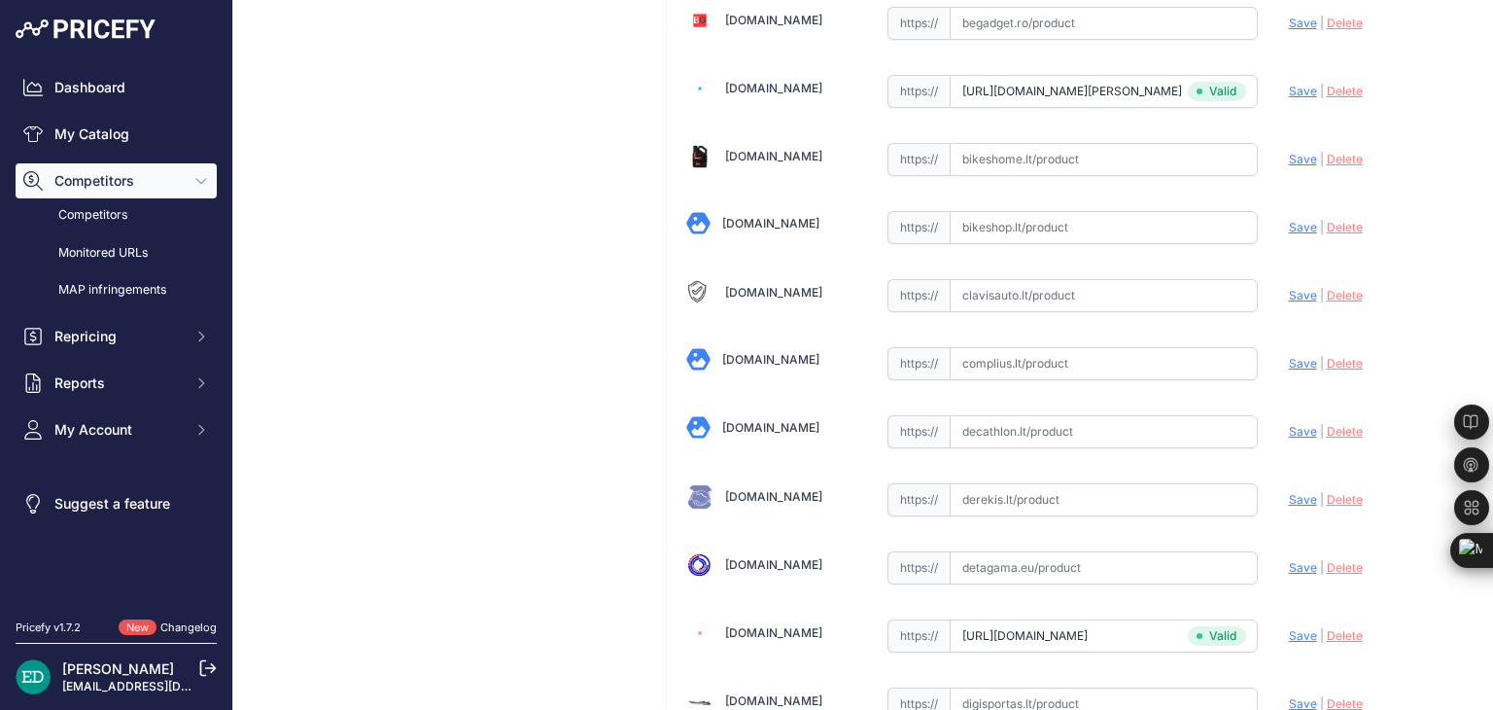
click at [1019, 352] on input "text" at bounding box center [1104, 363] width 308 height 33
paste input "https://complius.lt/pccx2k01-reolink-colorx-series-p320x-2k-4mp-true-color-nigh…"
click at [1289, 361] on span "Save" at bounding box center [1303, 363] width 28 height 15
type input "https://complius.lt/pccx2k01-reolink-colorx-series-p320x-2k-4mp-true-color-nigh…"
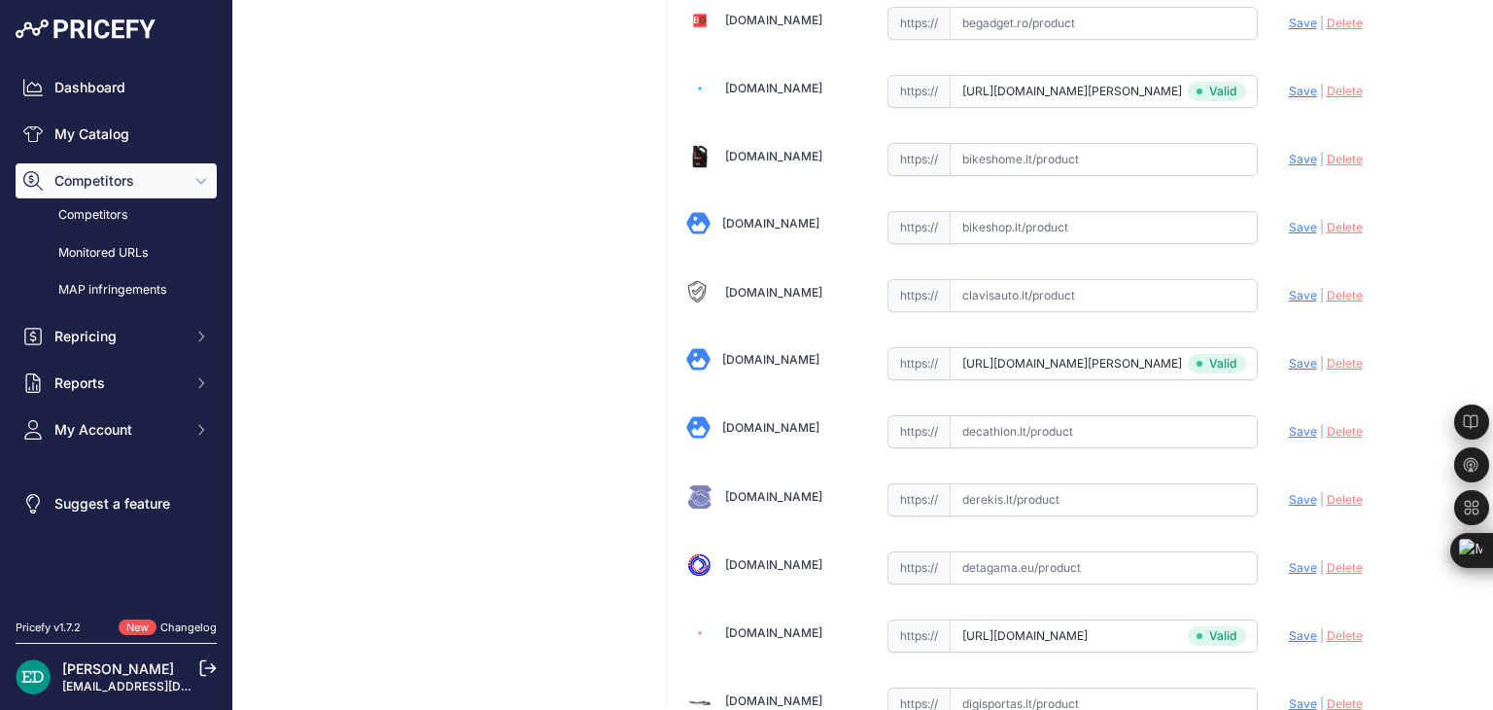
scroll to position [1555, 0]
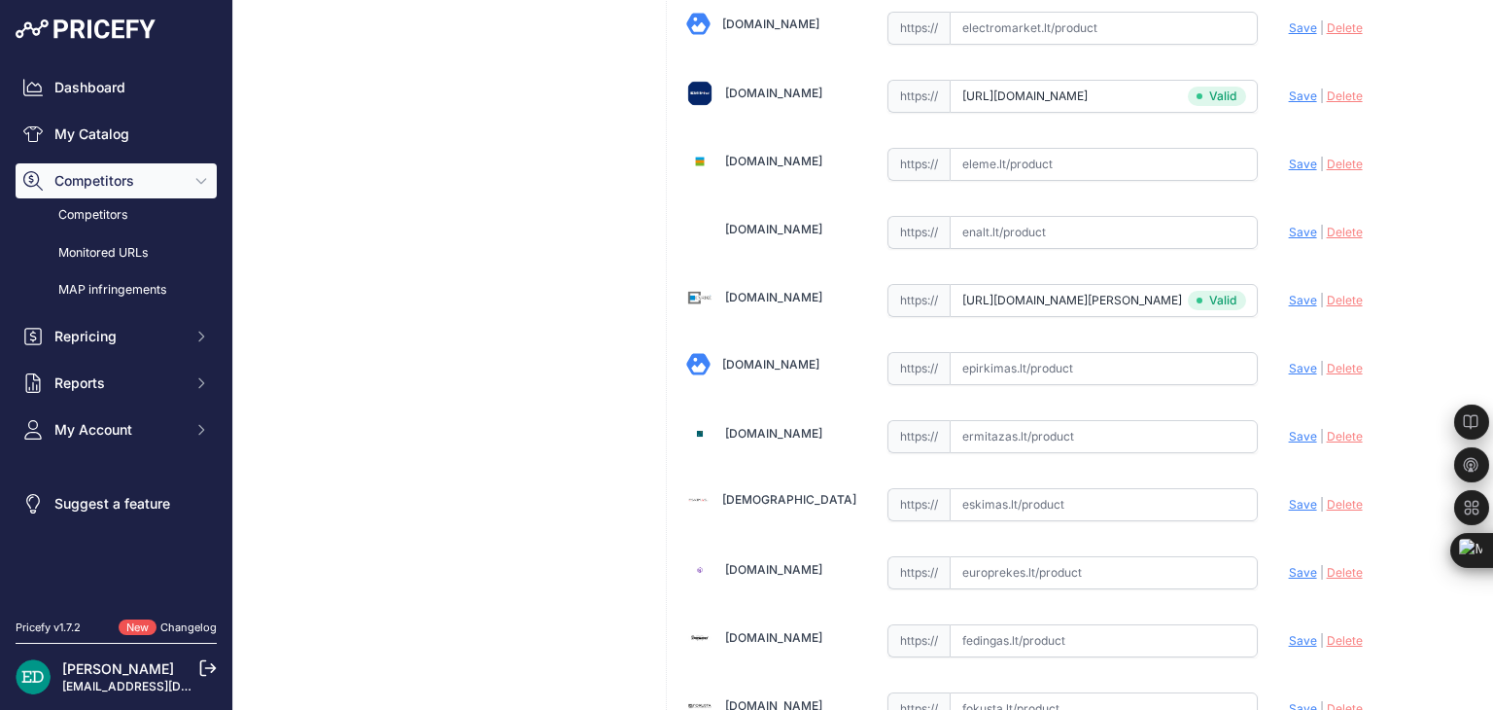
click at [1050, 355] on input "text" at bounding box center [1104, 368] width 308 height 33
paste input "https://epirkimas.lt/lauko-stebejimo-kameros/739569-reolink-colorx-series-p320x…"
click at [1294, 361] on span "Save" at bounding box center [1303, 368] width 28 height 15
type input "https://epirkimas.lt/lauko-stebejimo-kameros/739569-reolink-colorx-series-p320x…"
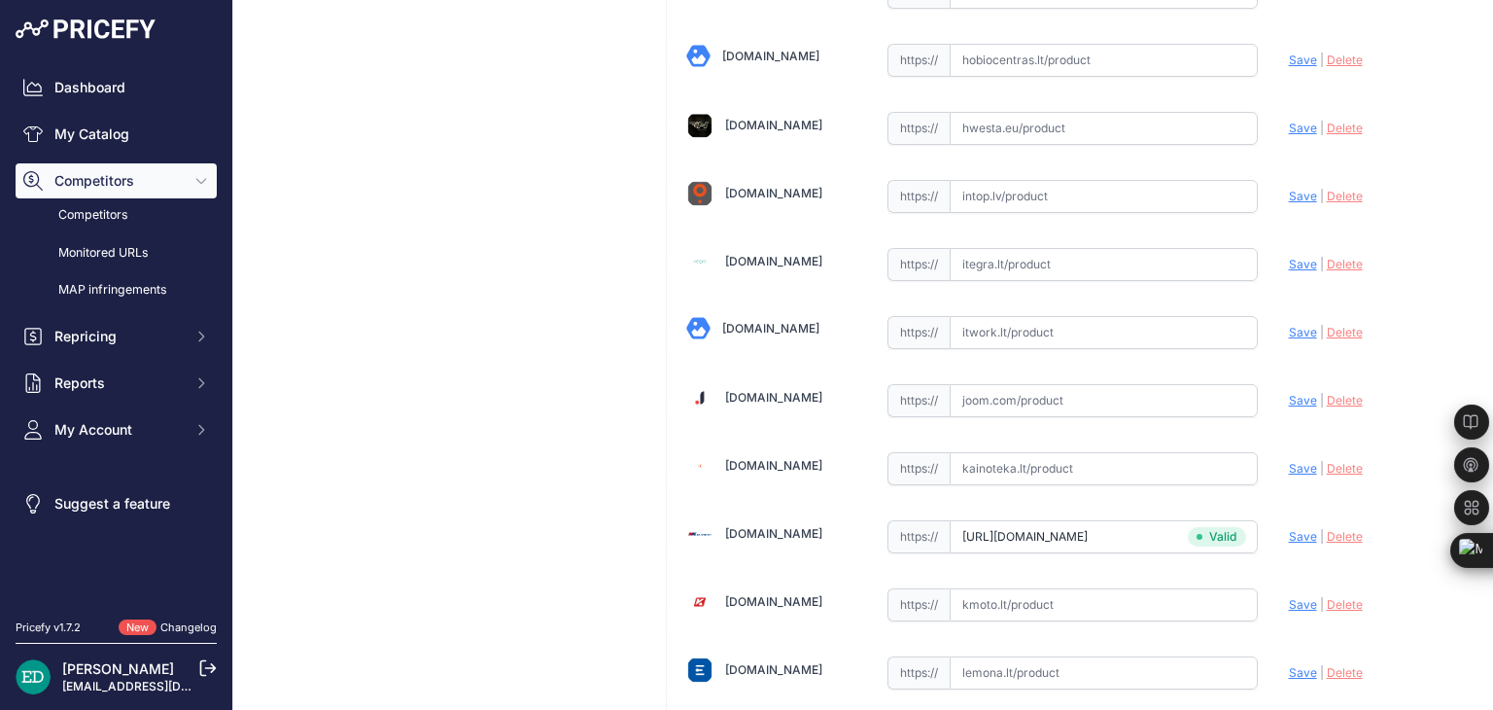
scroll to position [2908, 0]
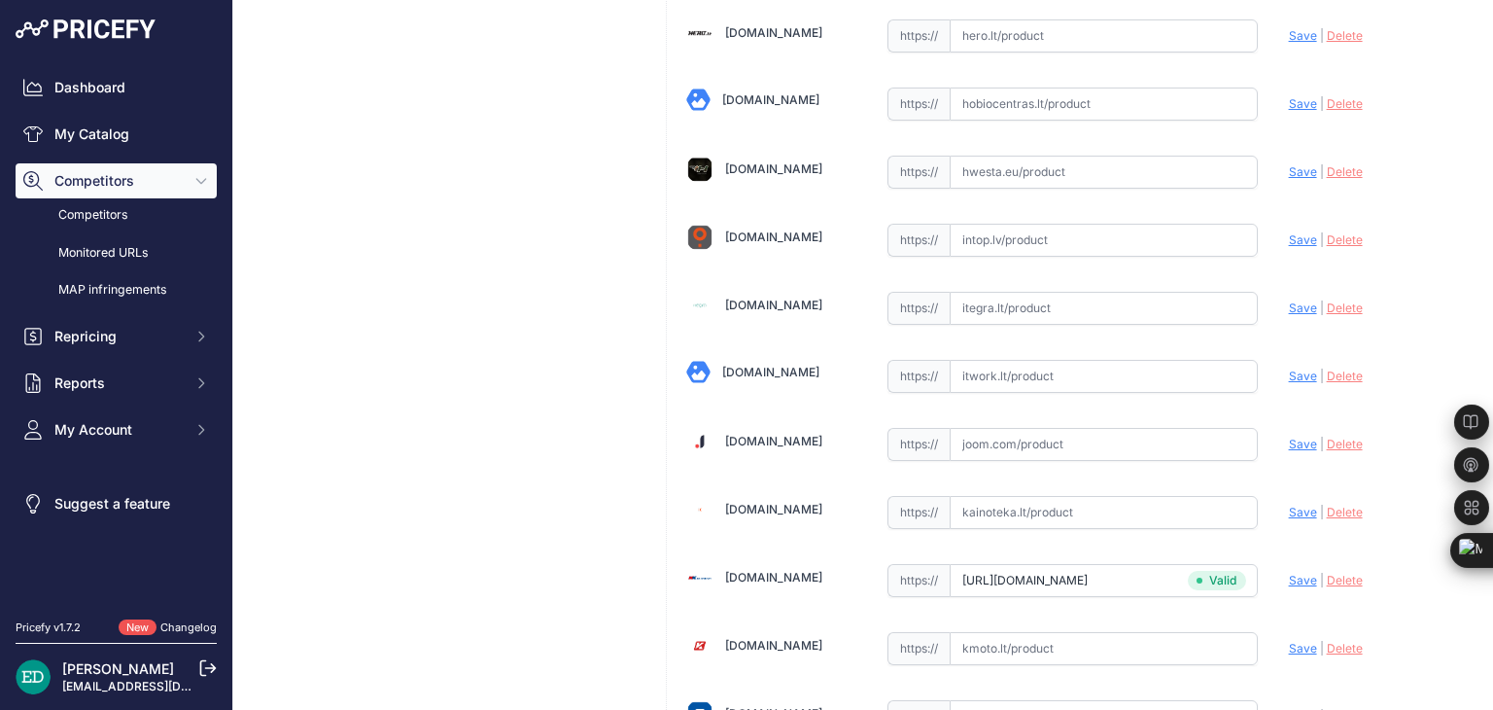
click at [988, 360] on input "text" at bounding box center [1104, 376] width 308 height 33
paste input "https://www.itwork.lt/index.php?route=product/product&product_id=1255224&utm_so…"
click at [1289, 368] on span "Save" at bounding box center [1303, 375] width 28 height 15
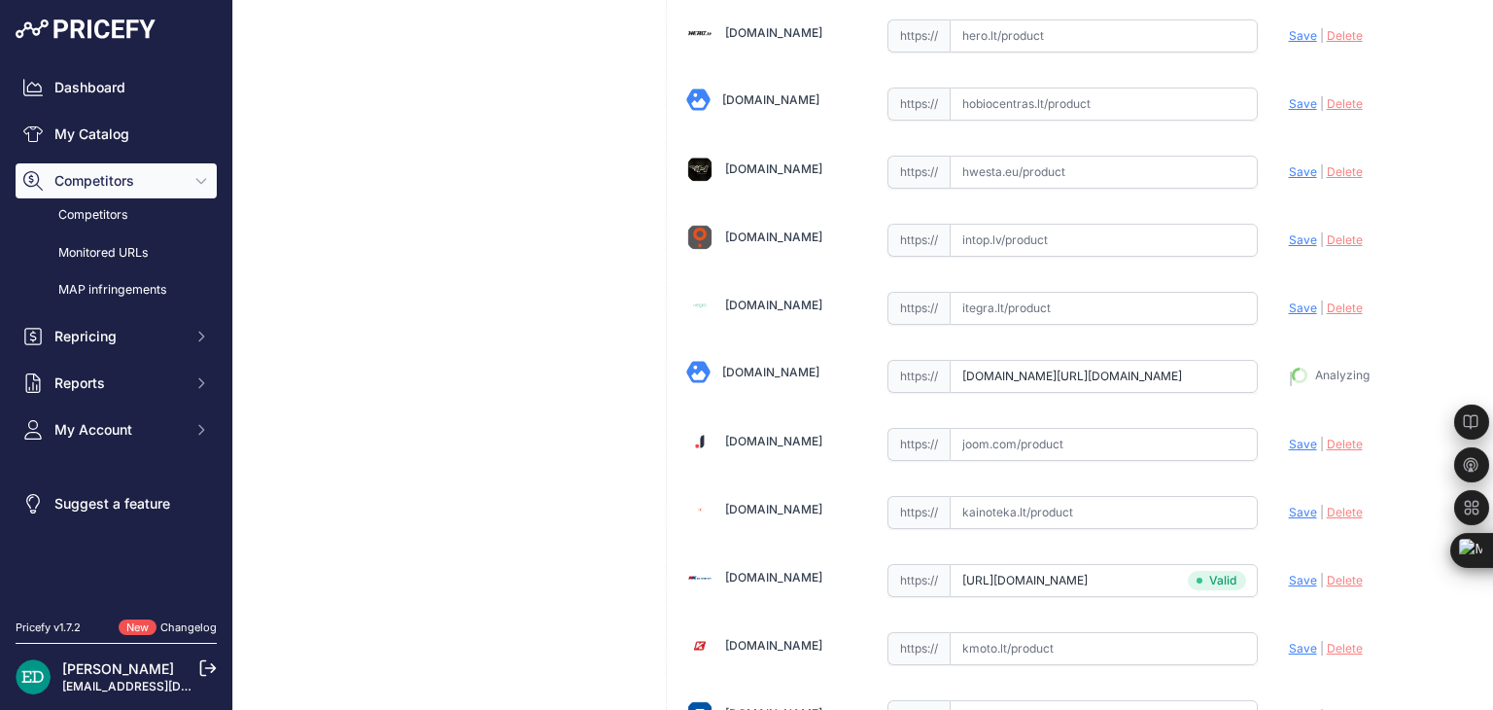
type input "https://www.itwork.lt/index.php?route=product%2Fproduct&product_id=1255224&prir…"
